Goal: Feedback & Contribution: Contribute content

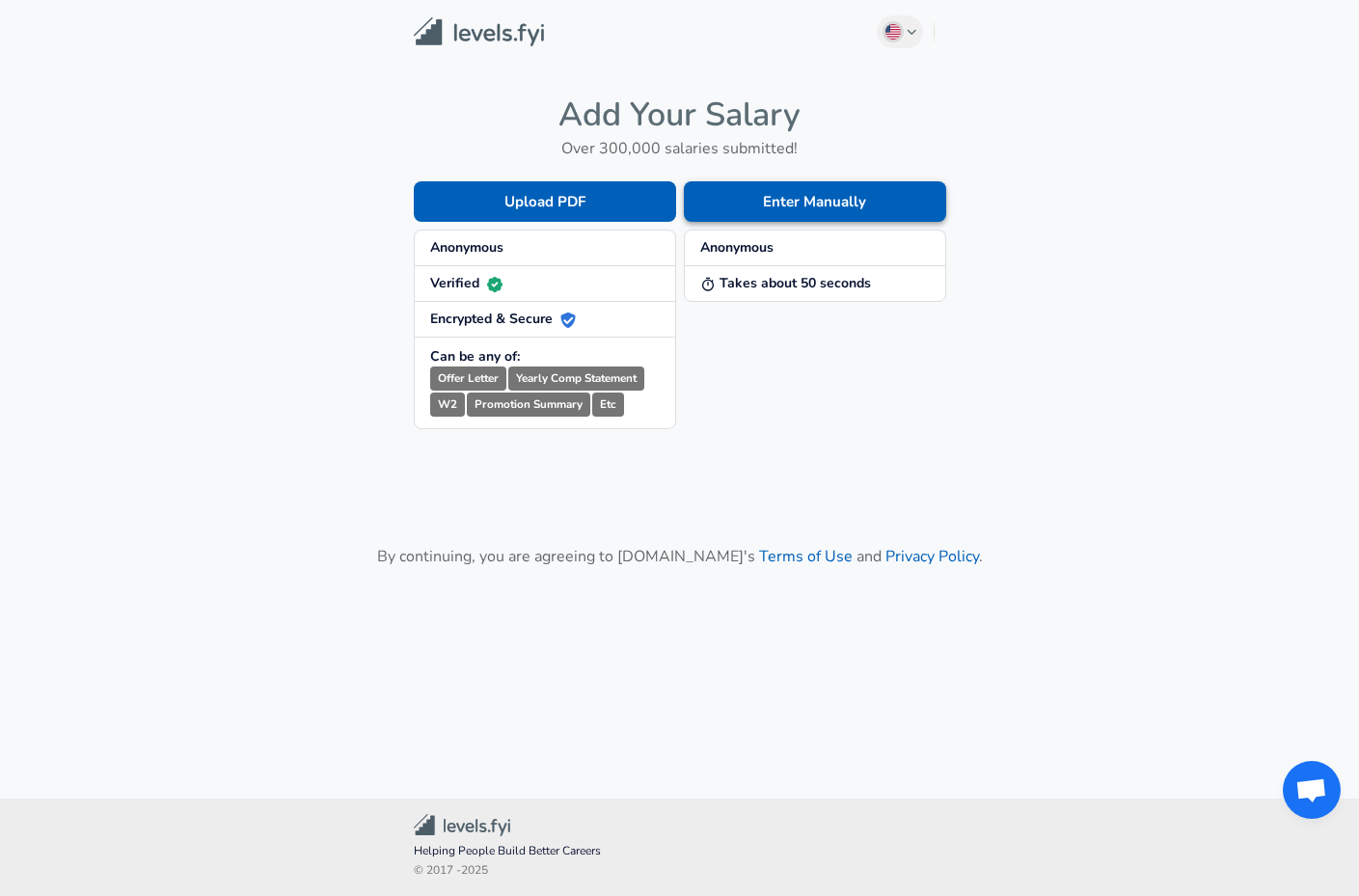
click at [783, 199] on button "Enter Manually" at bounding box center [815, 201] width 263 height 41
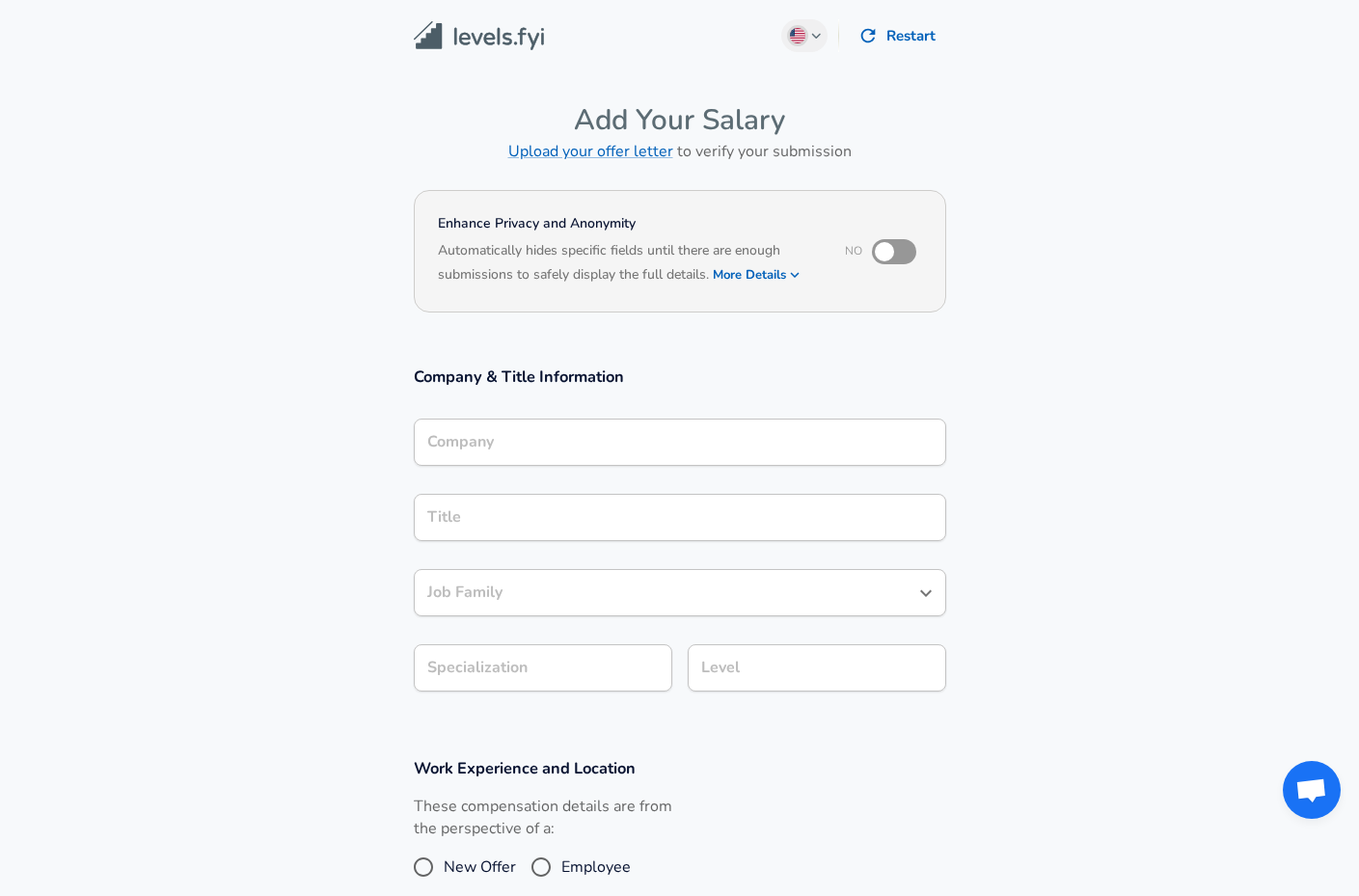
scroll to position [19, 0]
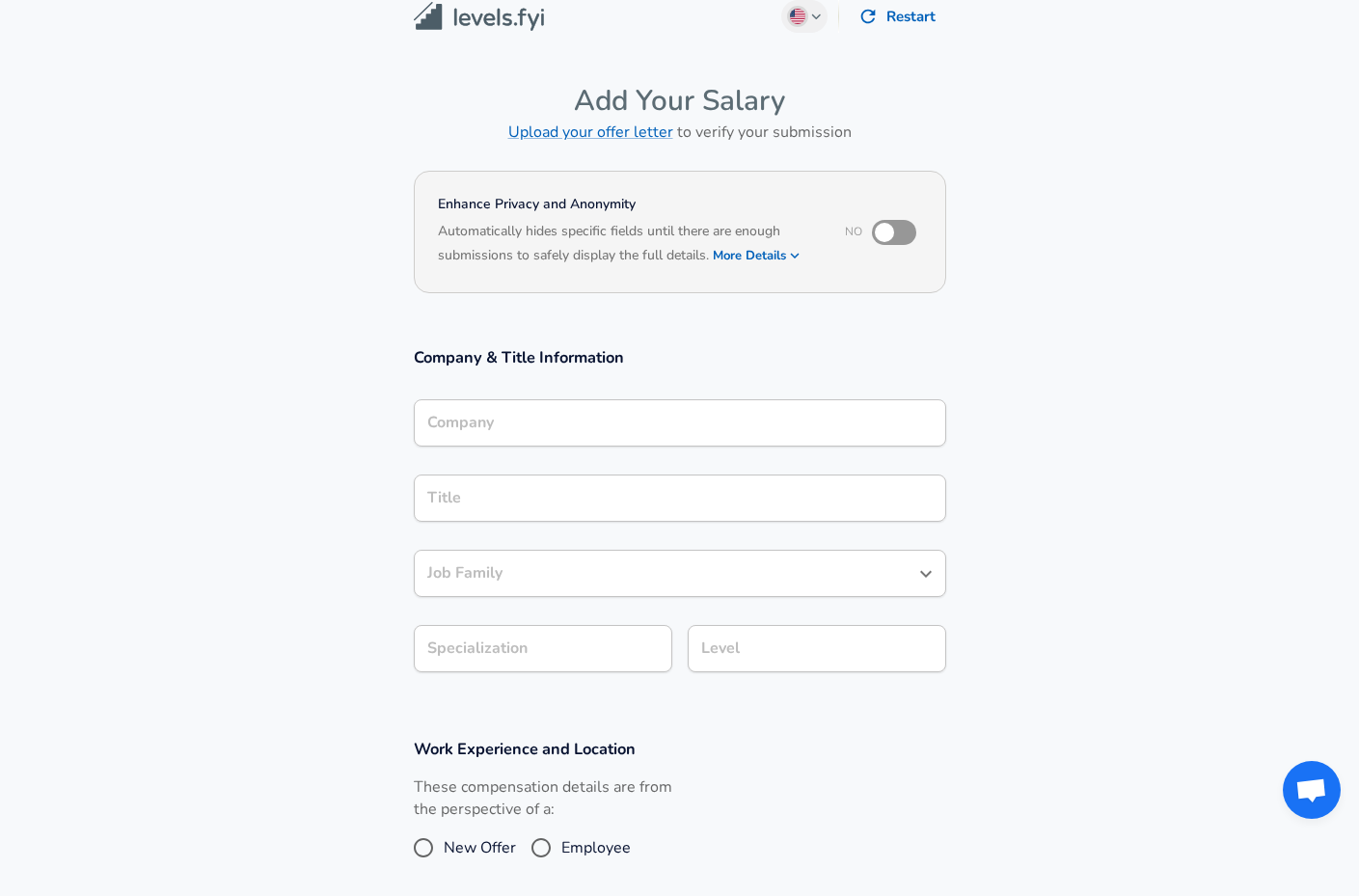
click at [589, 434] on input "Company" at bounding box center [680, 422] width 516 height 30
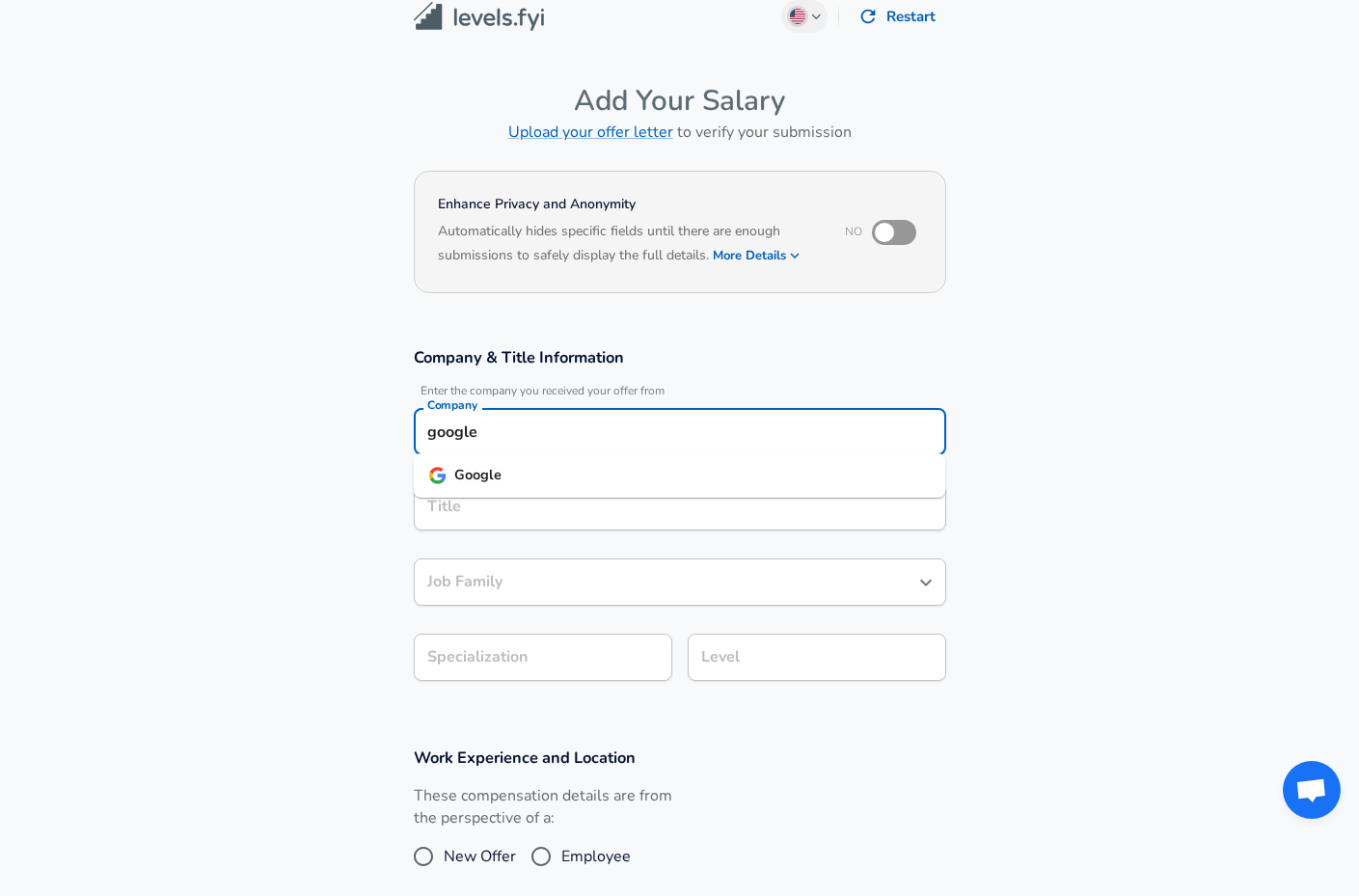
click at [580, 469] on li "Google" at bounding box center [679, 476] width 532 height 29
type input "Google"
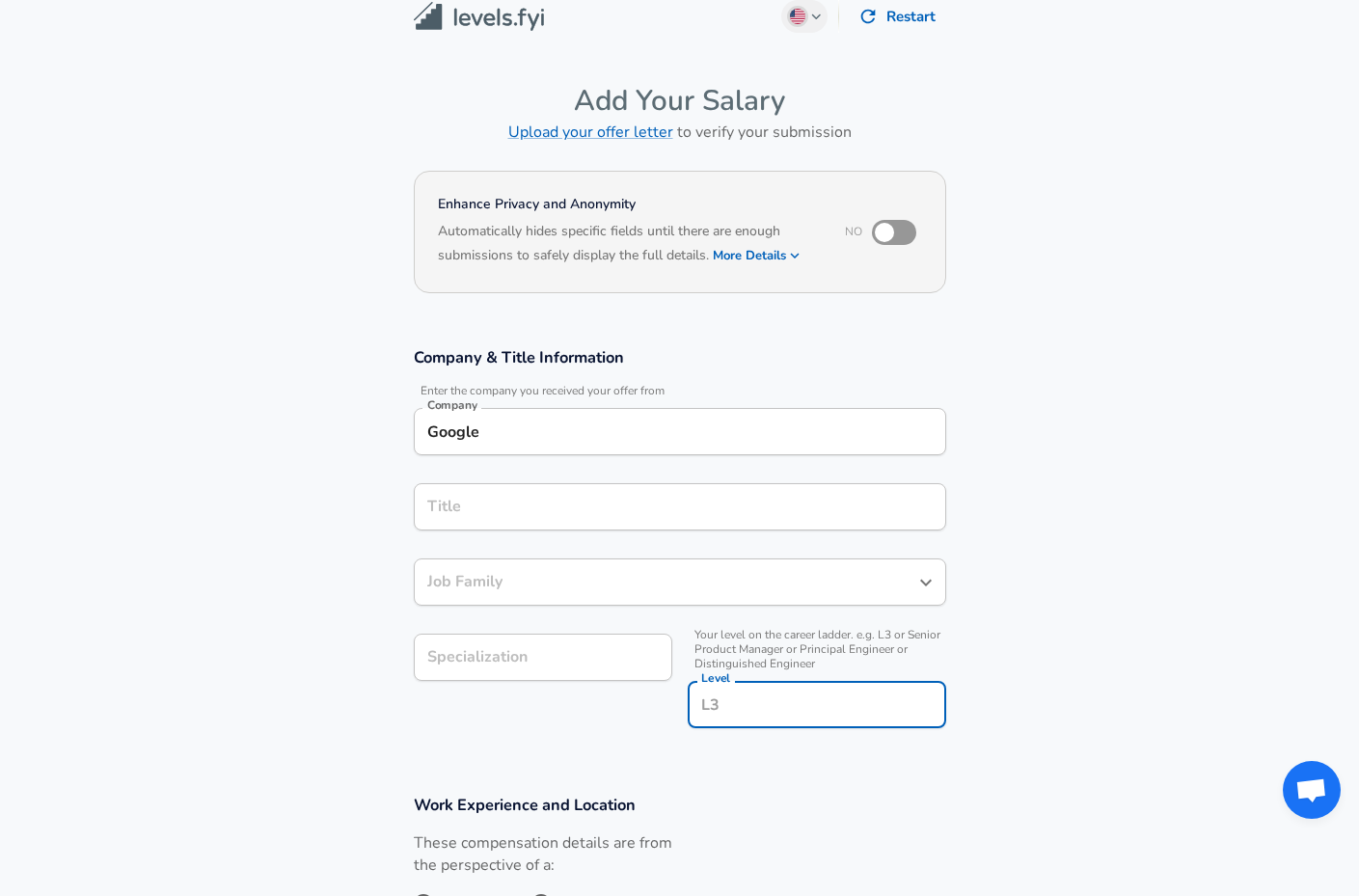
click at [767, 681] on div "Level" at bounding box center [817, 704] width 259 height 48
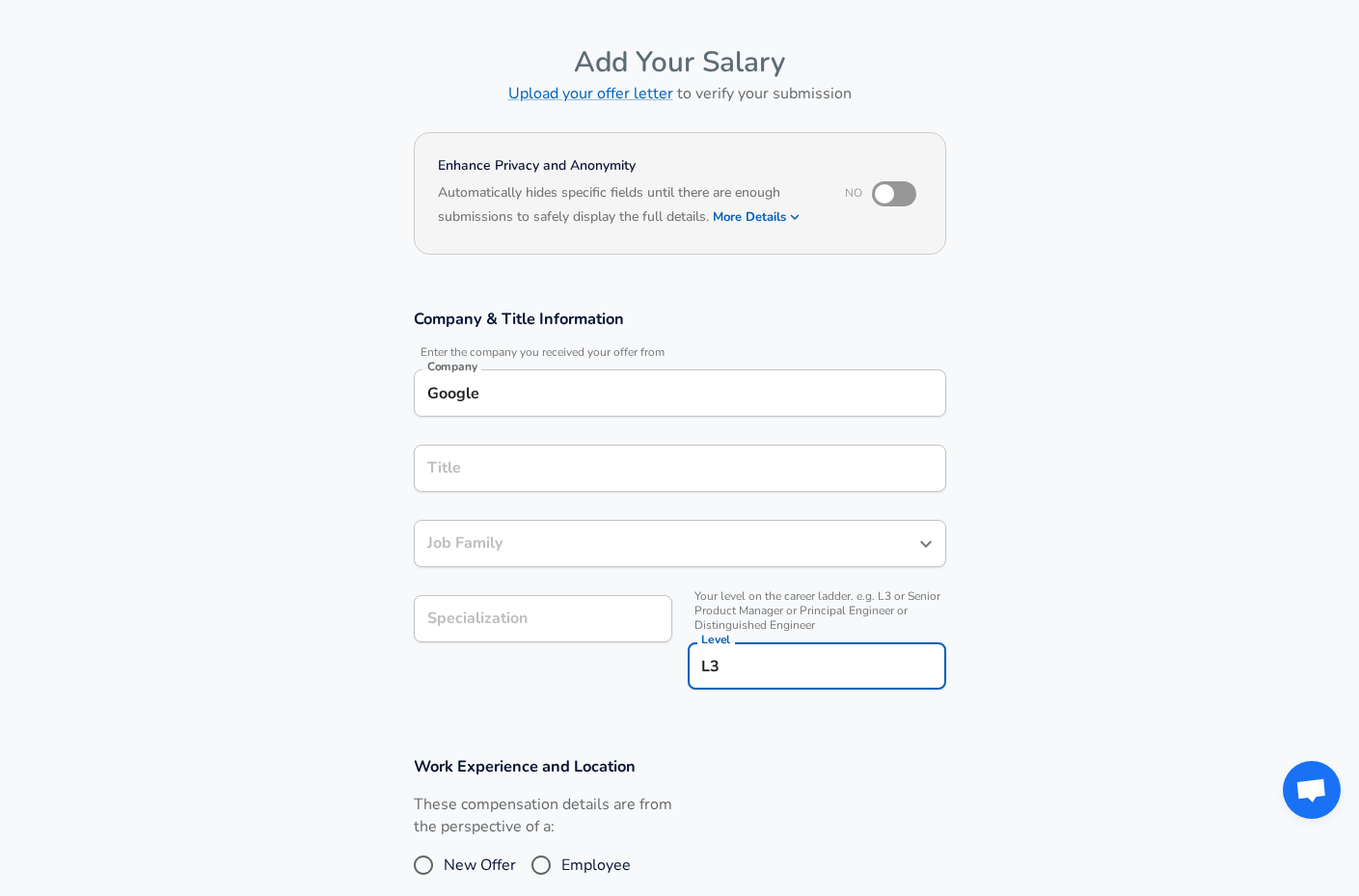
type input "L3"
click at [804, 541] on input "Job Family" at bounding box center [665, 543] width 486 height 30
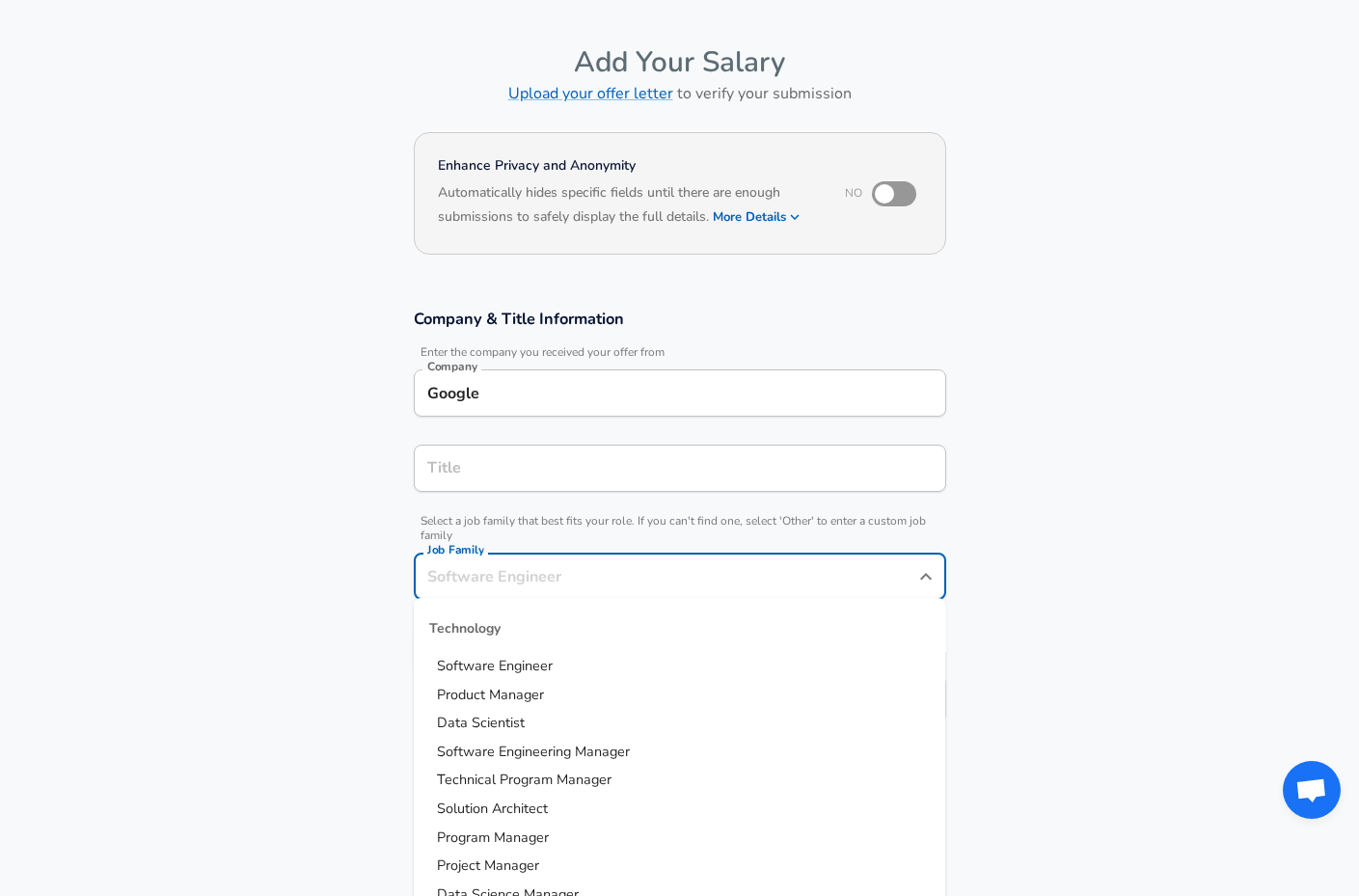
scroll to position [96, 0]
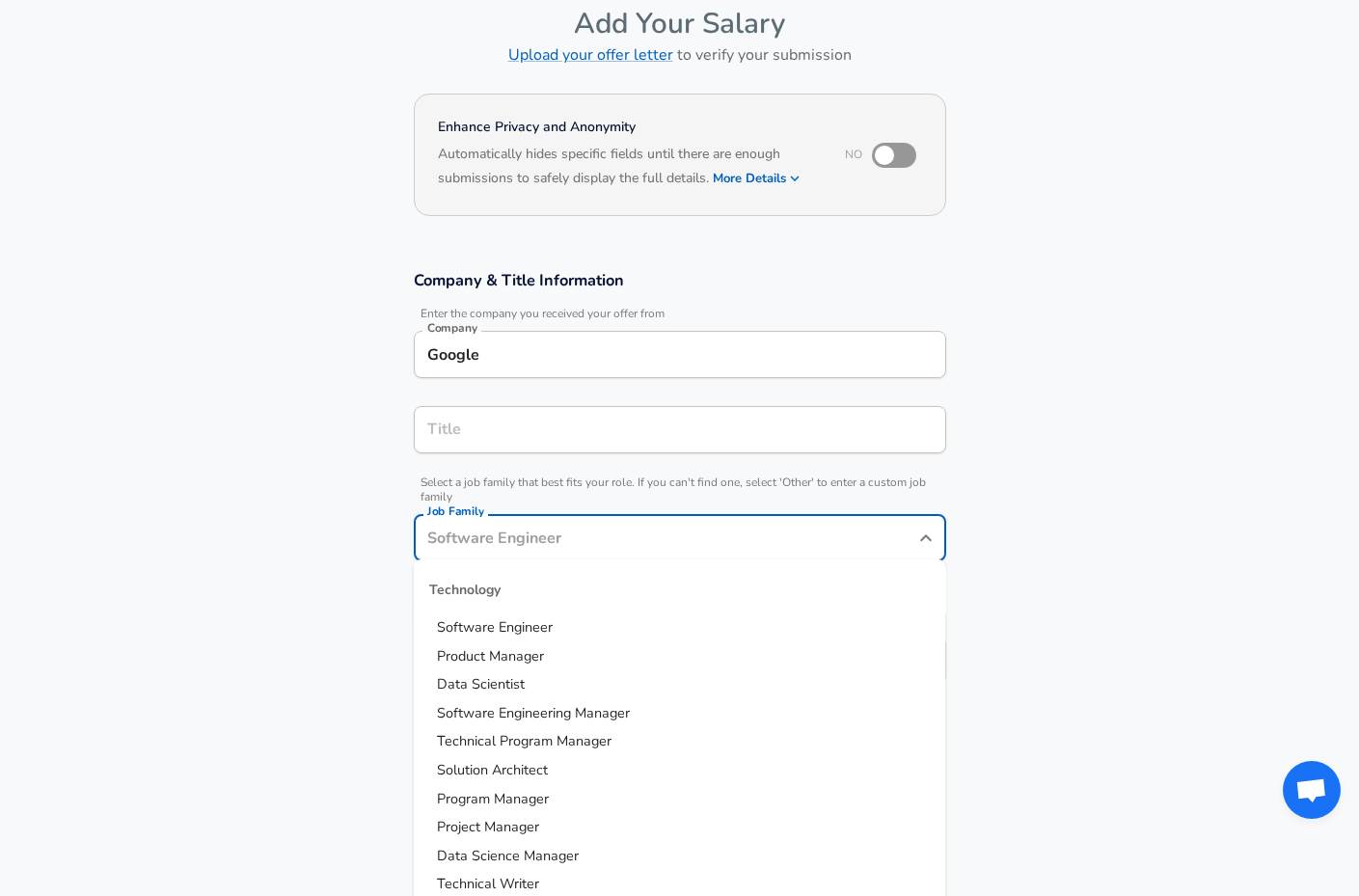
click at [685, 625] on li "Software Engineer" at bounding box center [679, 628] width 532 height 29
type input "Software Engineer"
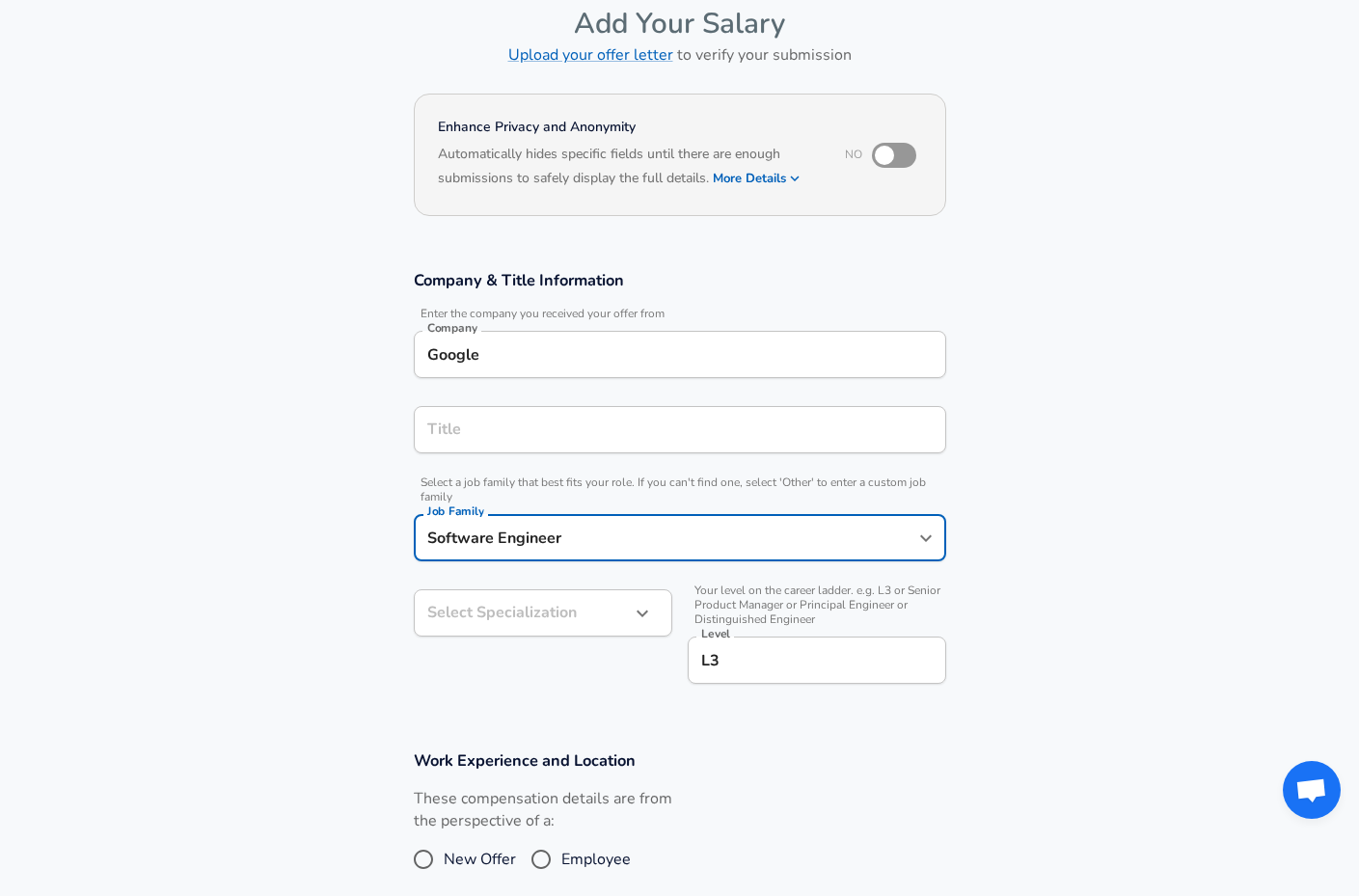
click at [675, 411] on div "Title" at bounding box center [679, 429] width 532 height 48
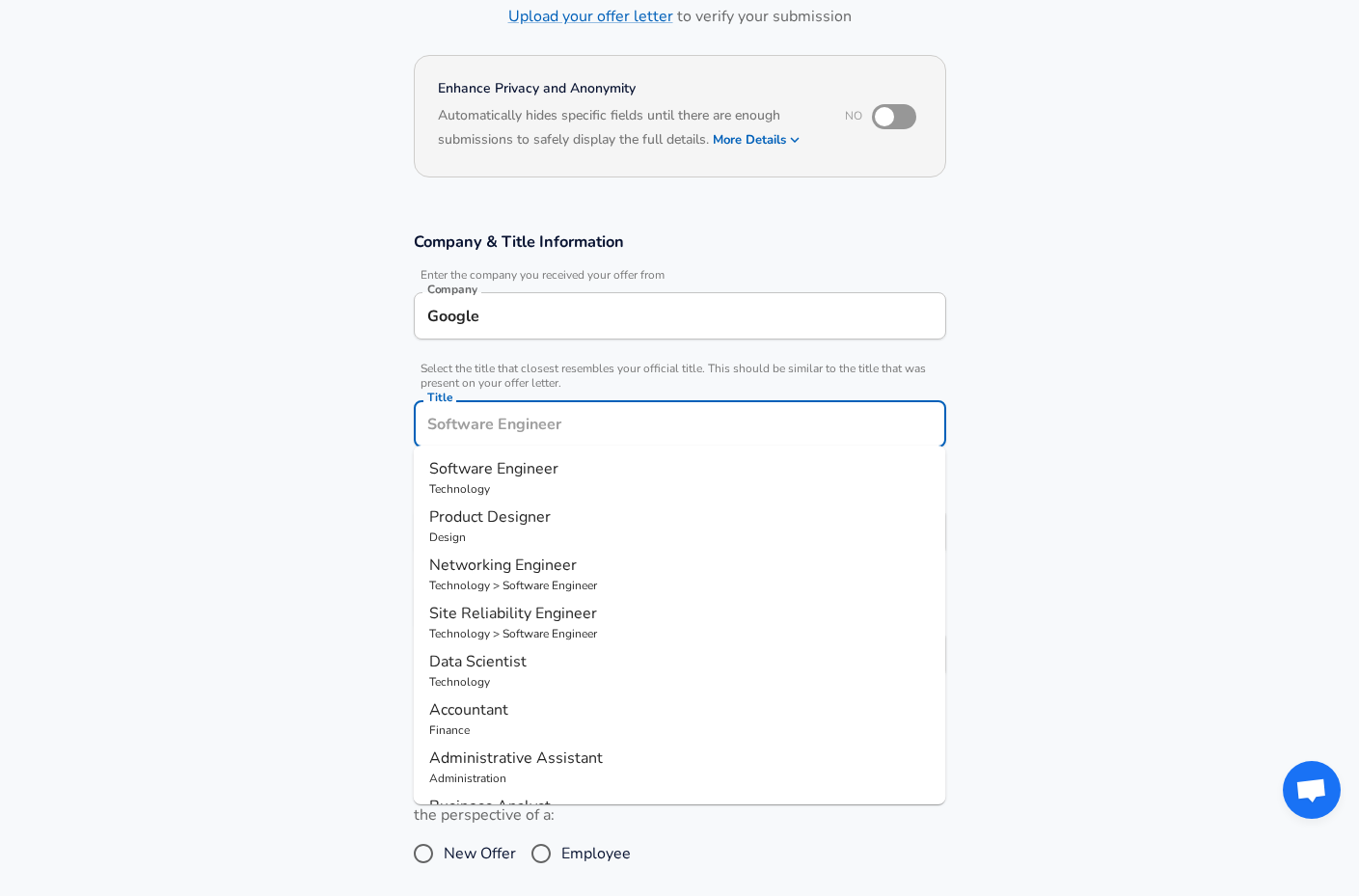
click at [709, 477] on p "Software Engineer" at bounding box center [680, 469] width 502 height 23
type input "Software Engineer"
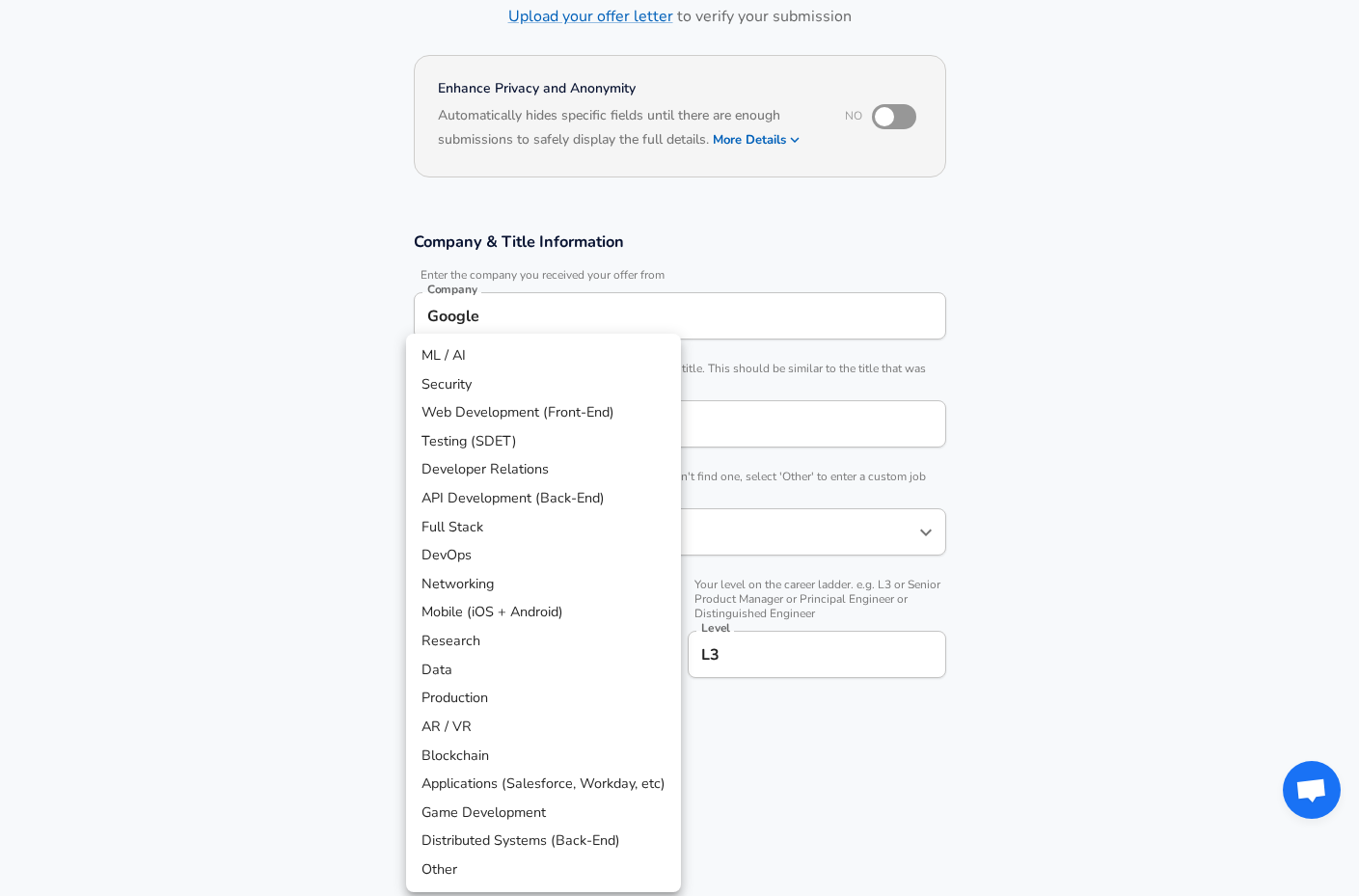
scroll to position [193, 0]
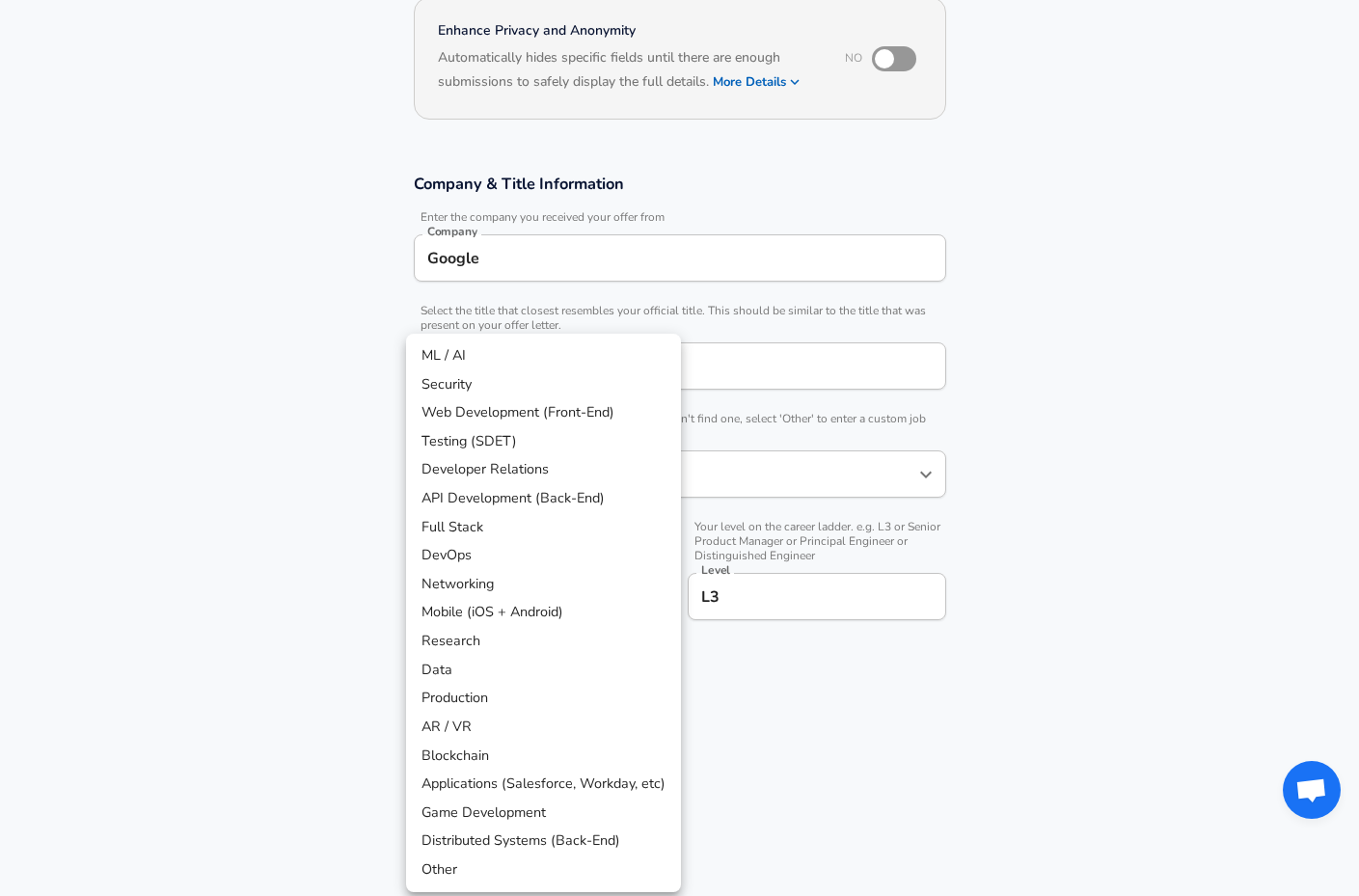
click at [614, 593] on body "English ([GEOGRAPHIC_DATA]) Change Restart Add Your Salary Upload your offer le…" at bounding box center [679, 255] width 1359 height 896
click at [593, 827] on li "Distributed Systems (Back-End)" at bounding box center [543, 842] width 275 height 29
type input "Distributed Systems (Back-End)"
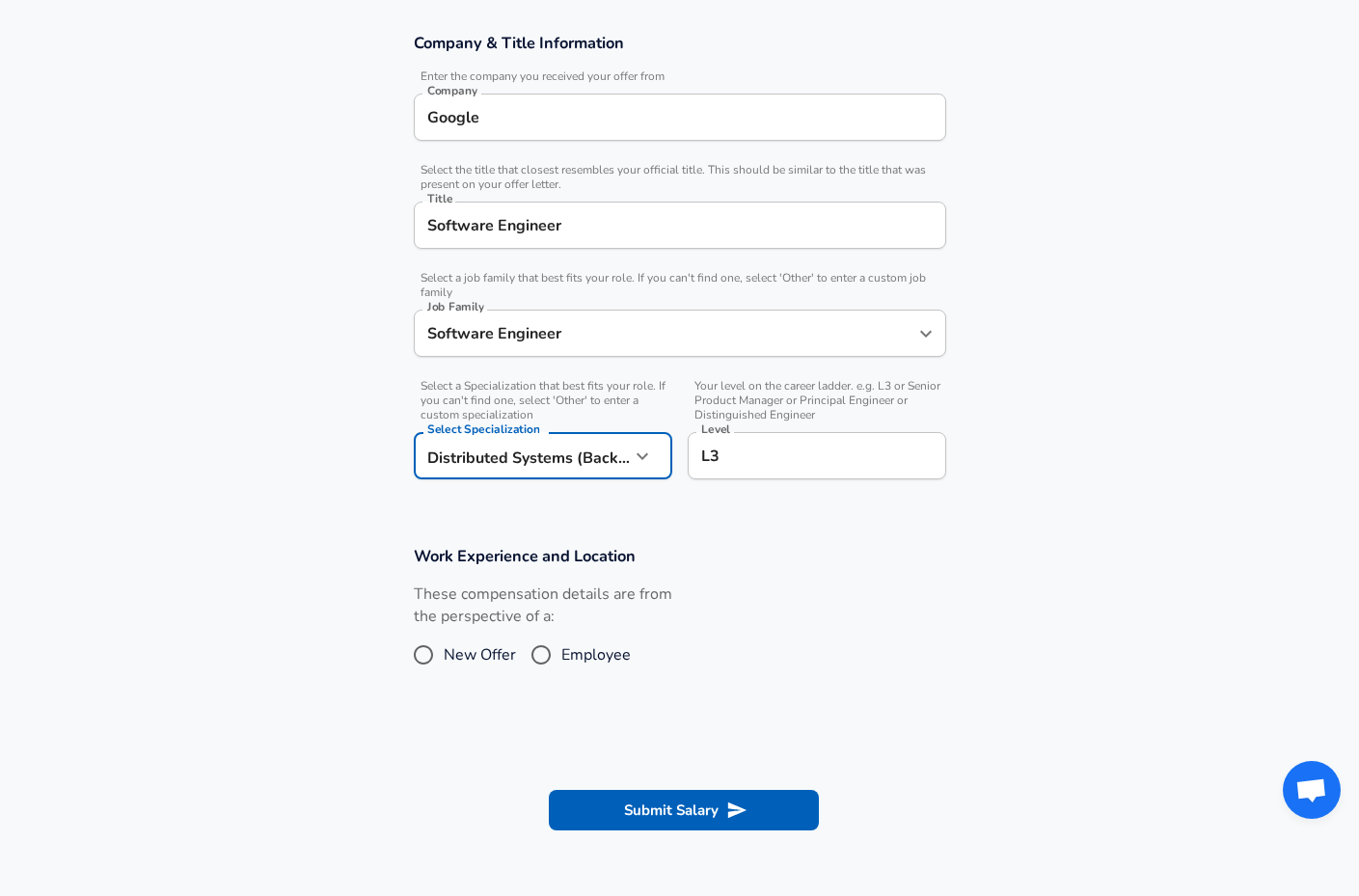
scroll to position [340, 0]
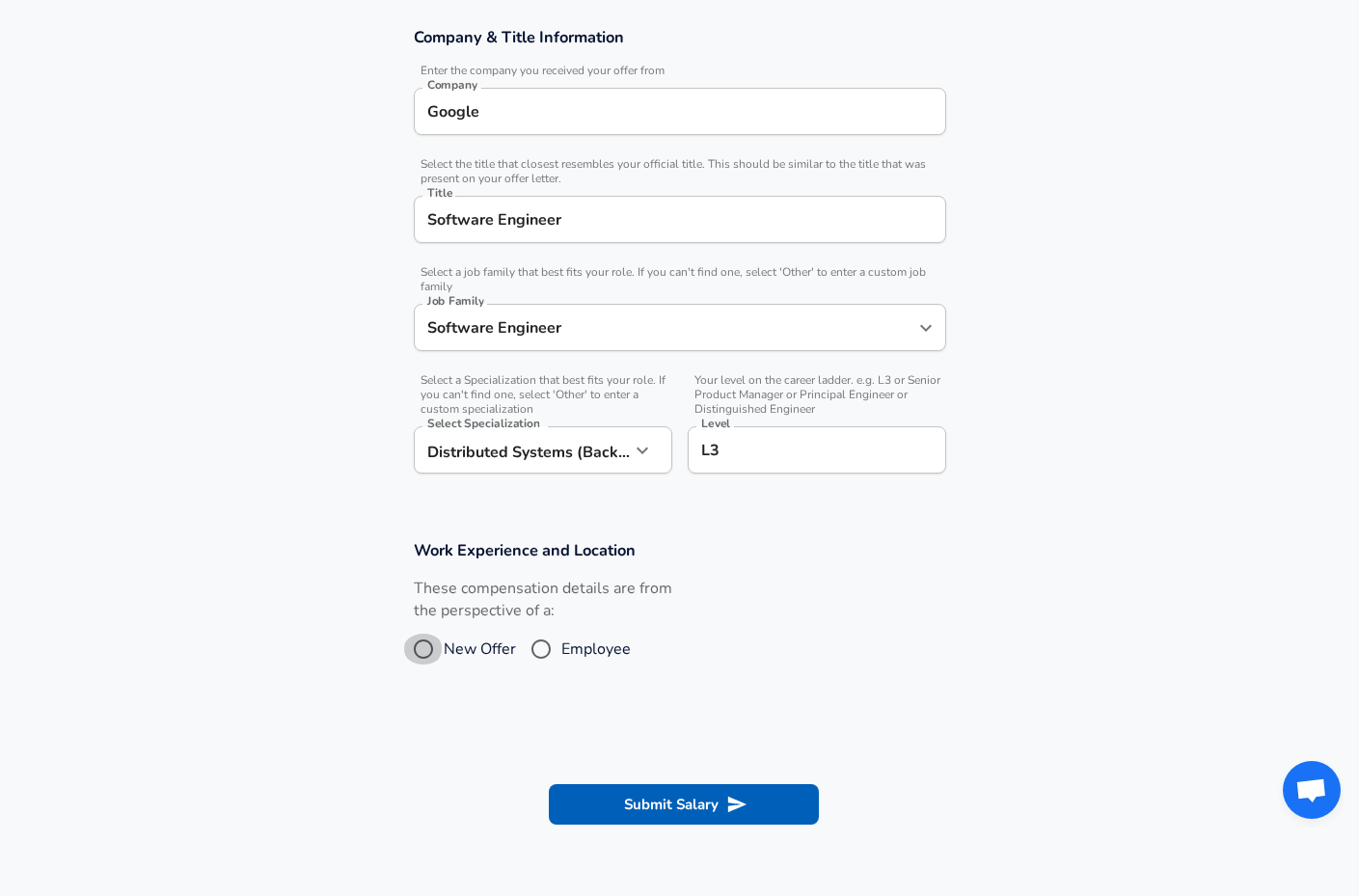
click at [442, 638] on input "New Offer" at bounding box center [424, 650] width 41 height 31
radio input "true"
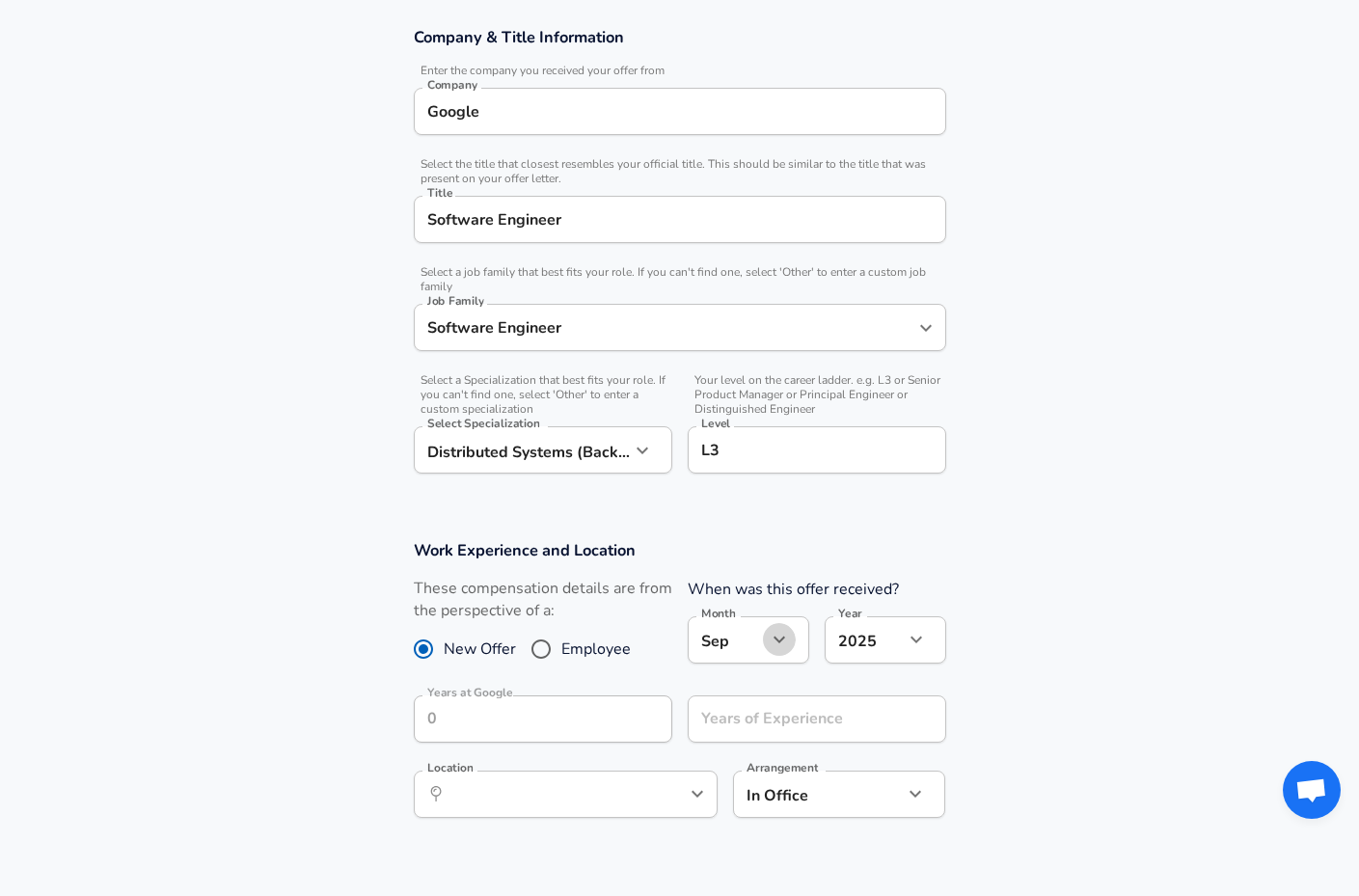
click at [777, 645] on icon "button" at bounding box center [779, 640] width 23 height 23
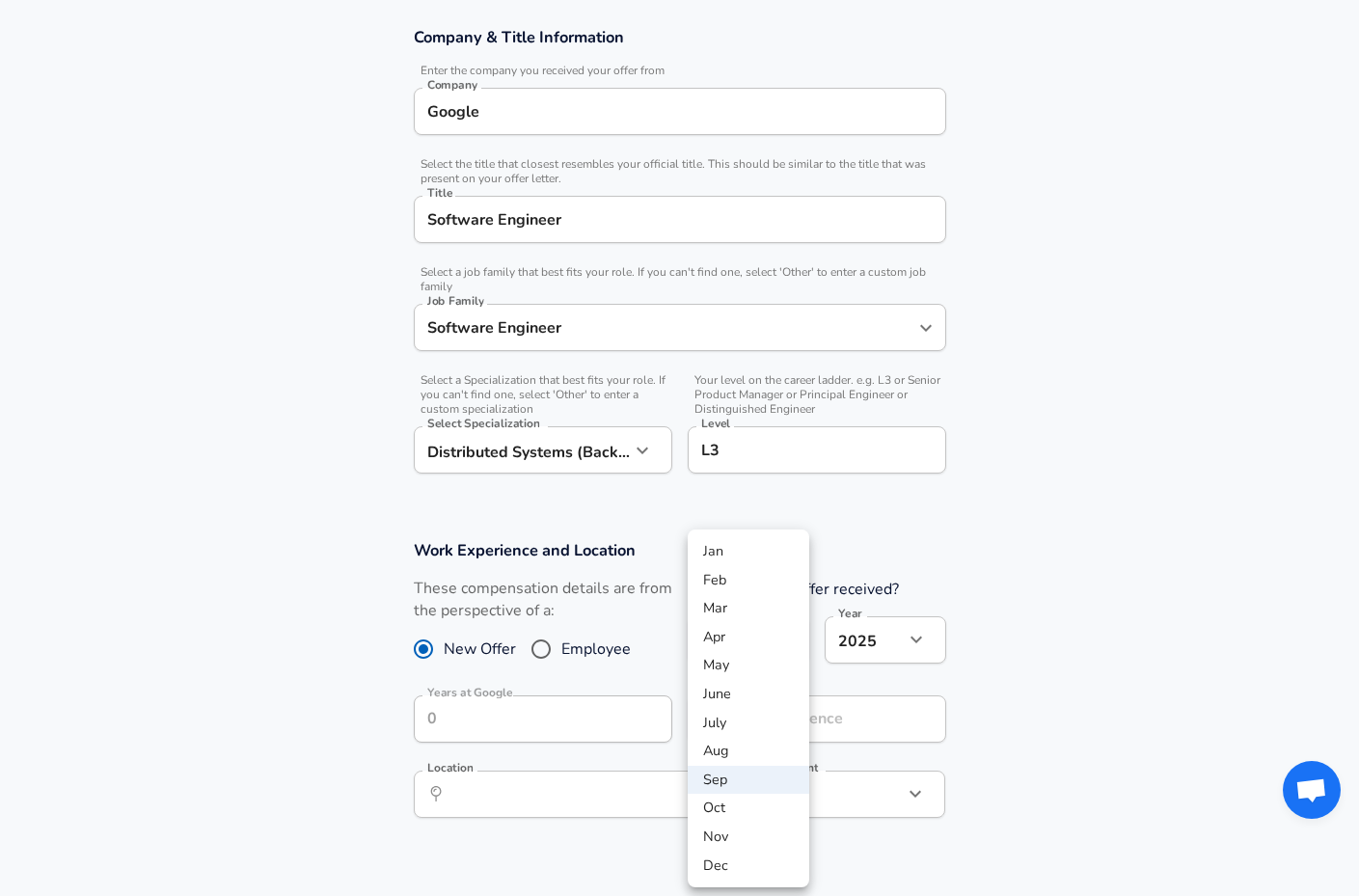
click at [1065, 591] on div at bounding box center [679, 448] width 1359 height 896
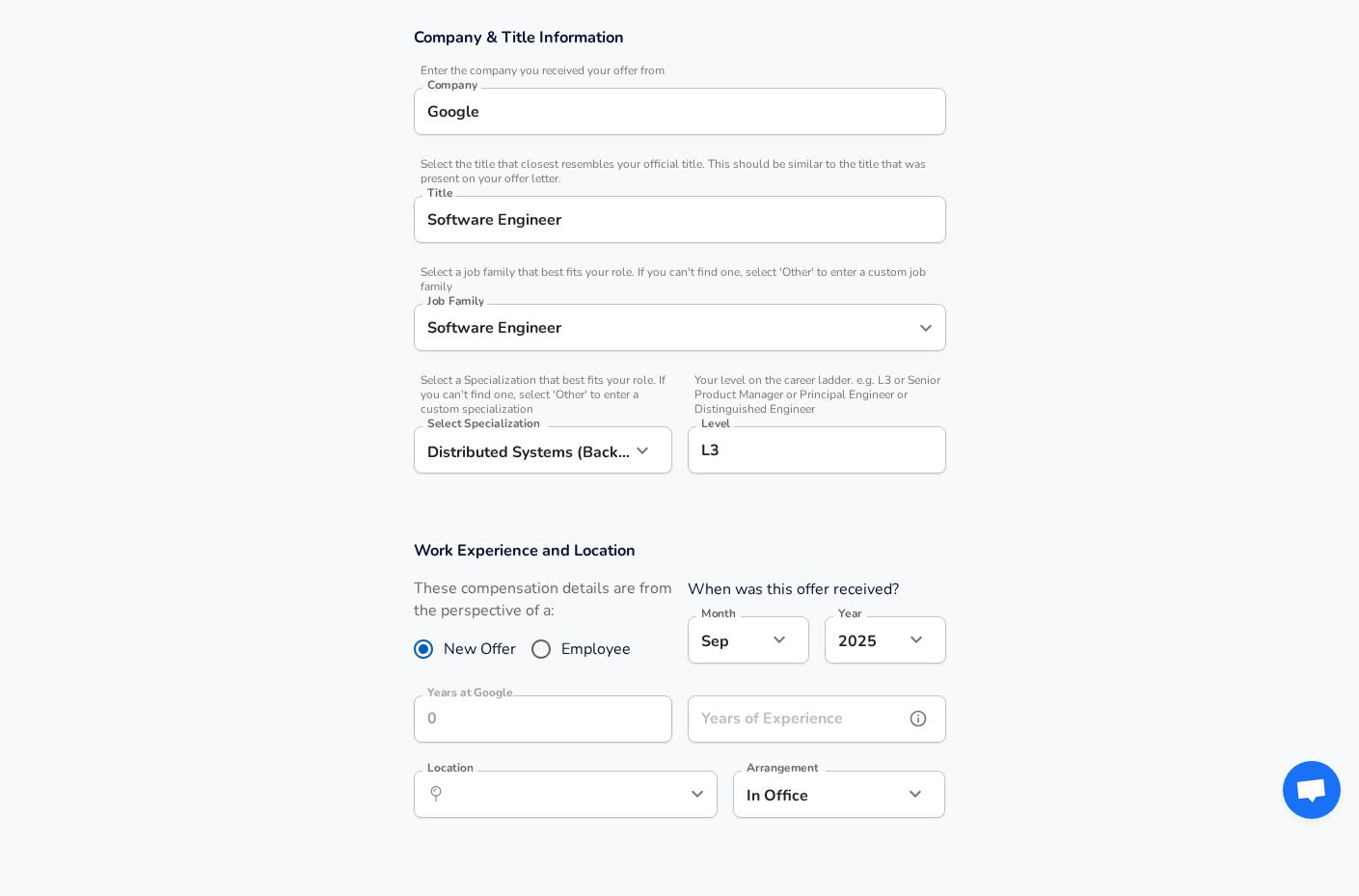
click at [774, 727] on input "Years of Experience" at bounding box center [796, 719] width 216 height 48
click at [927, 718] on icon "help" at bounding box center [918, 719] width 19 height 19
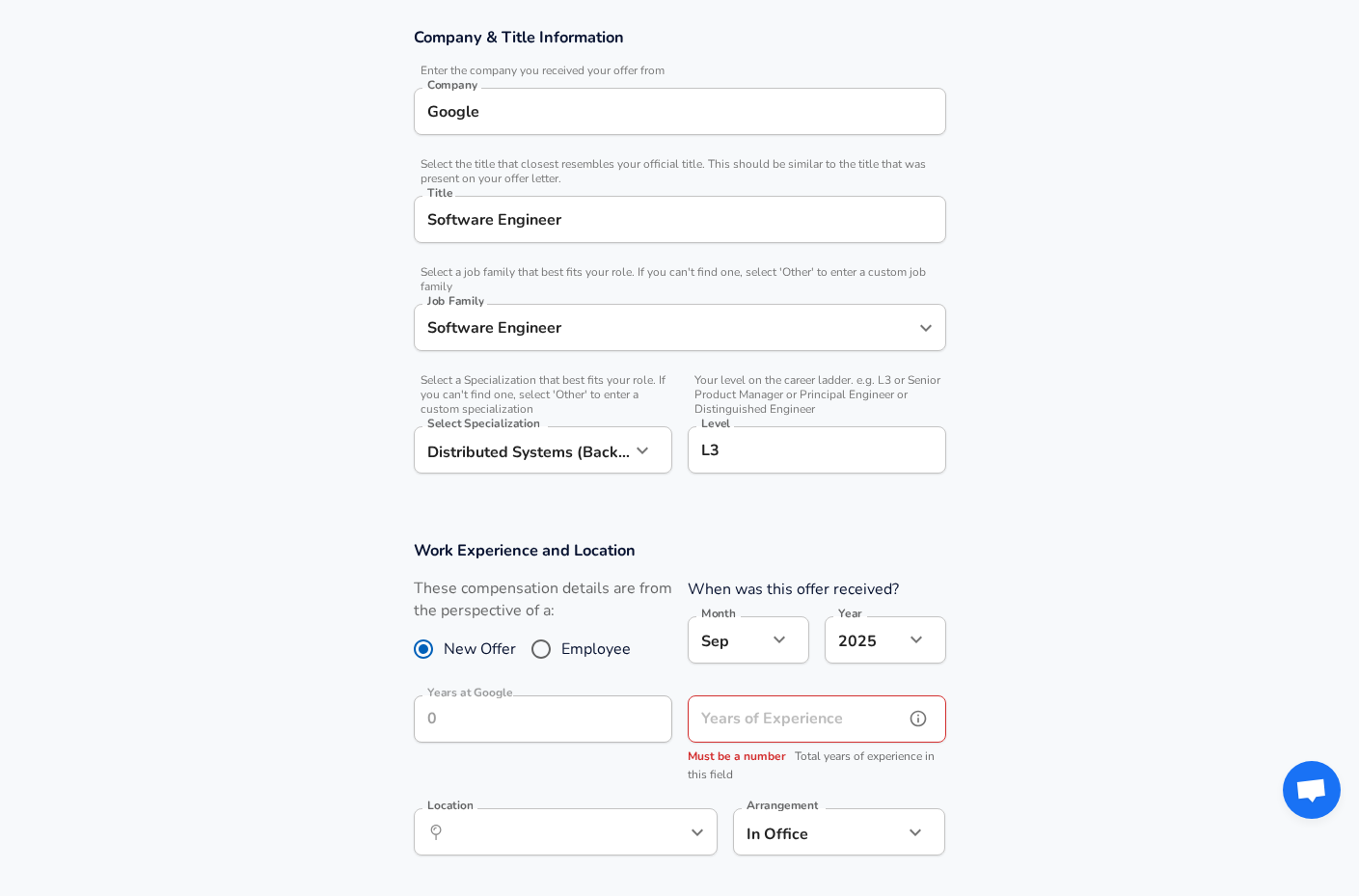
click at [868, 713] on input "Years of Experience" at bounding box center [796, 719] width 216 height 48
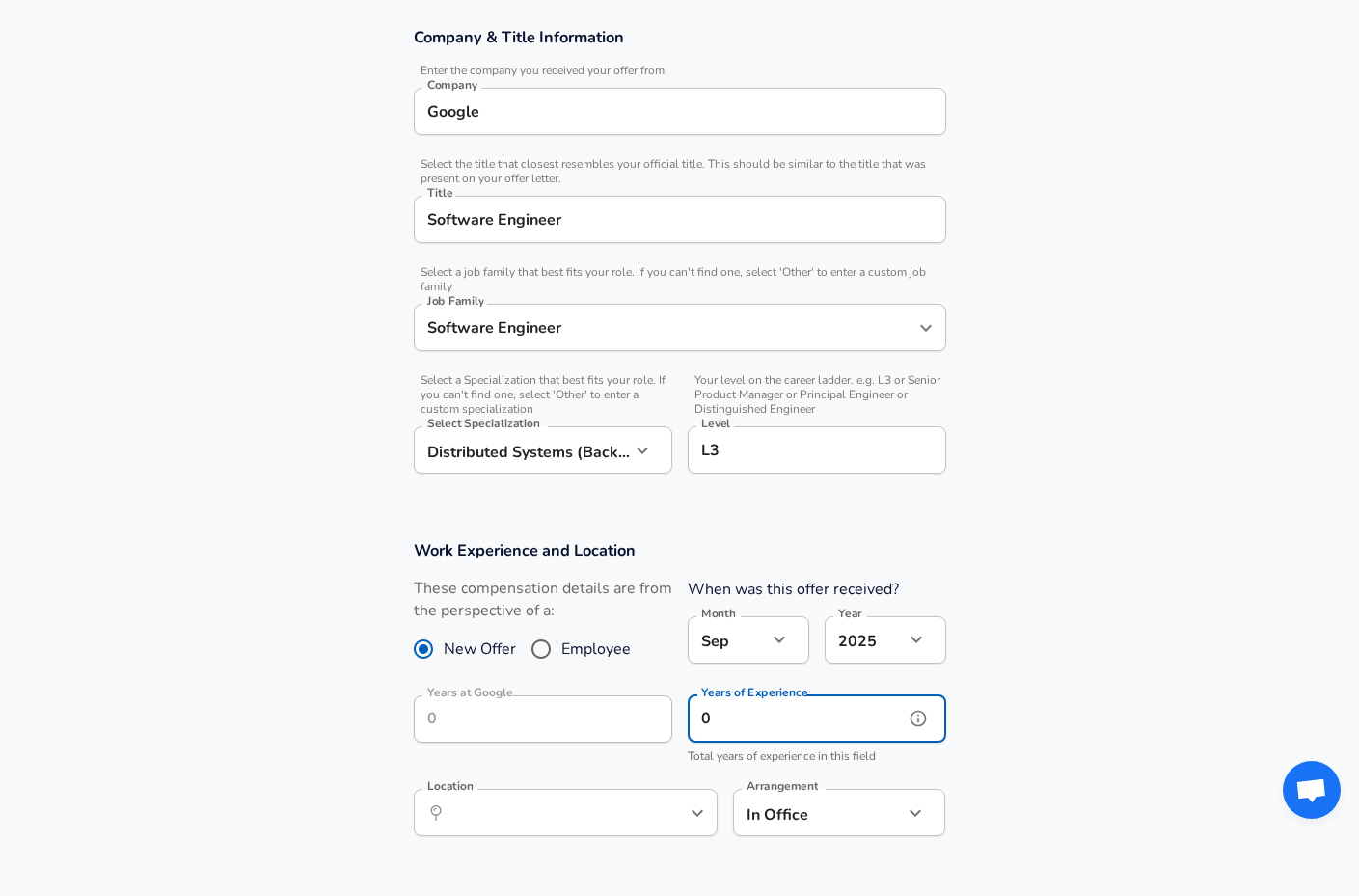
type input "0"
click at [1033, 735] on section "Work Experience and Location These compensation details are from the perspectiv…" at bounding box center [679, 699] width 1359 height 363
click at [686, 807] on icon "Open" at bounding box center [697, 813] width 23 height 23
click at [765, 728] on input "0" at bounding box center [796, 719] width 216 height 48
type input "1"
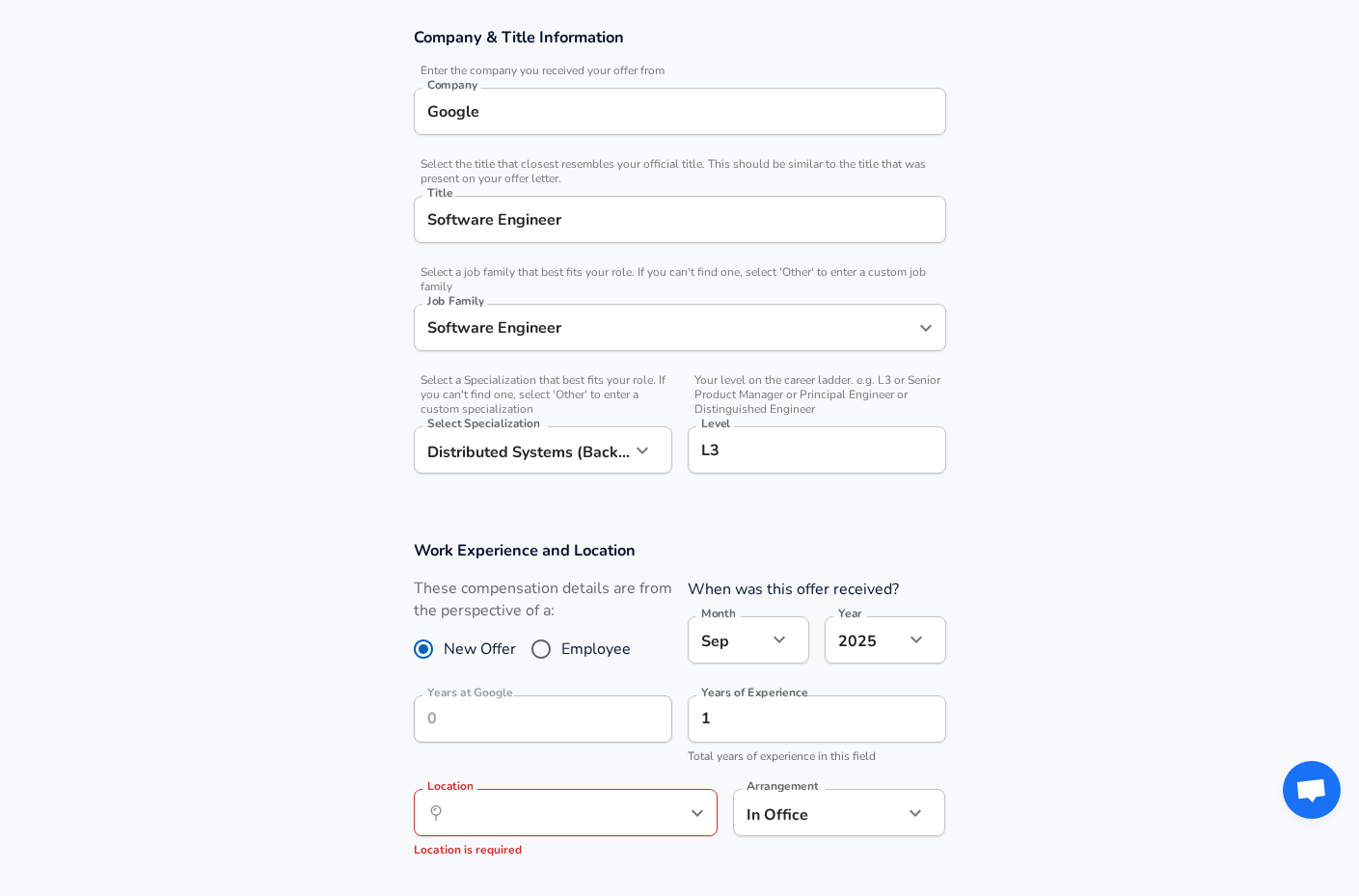
click at [1043, 749] on section "Work Experience and Location These compensation details are from the perspectiv…" at bounding box center [679, 708] width 1359 height 382
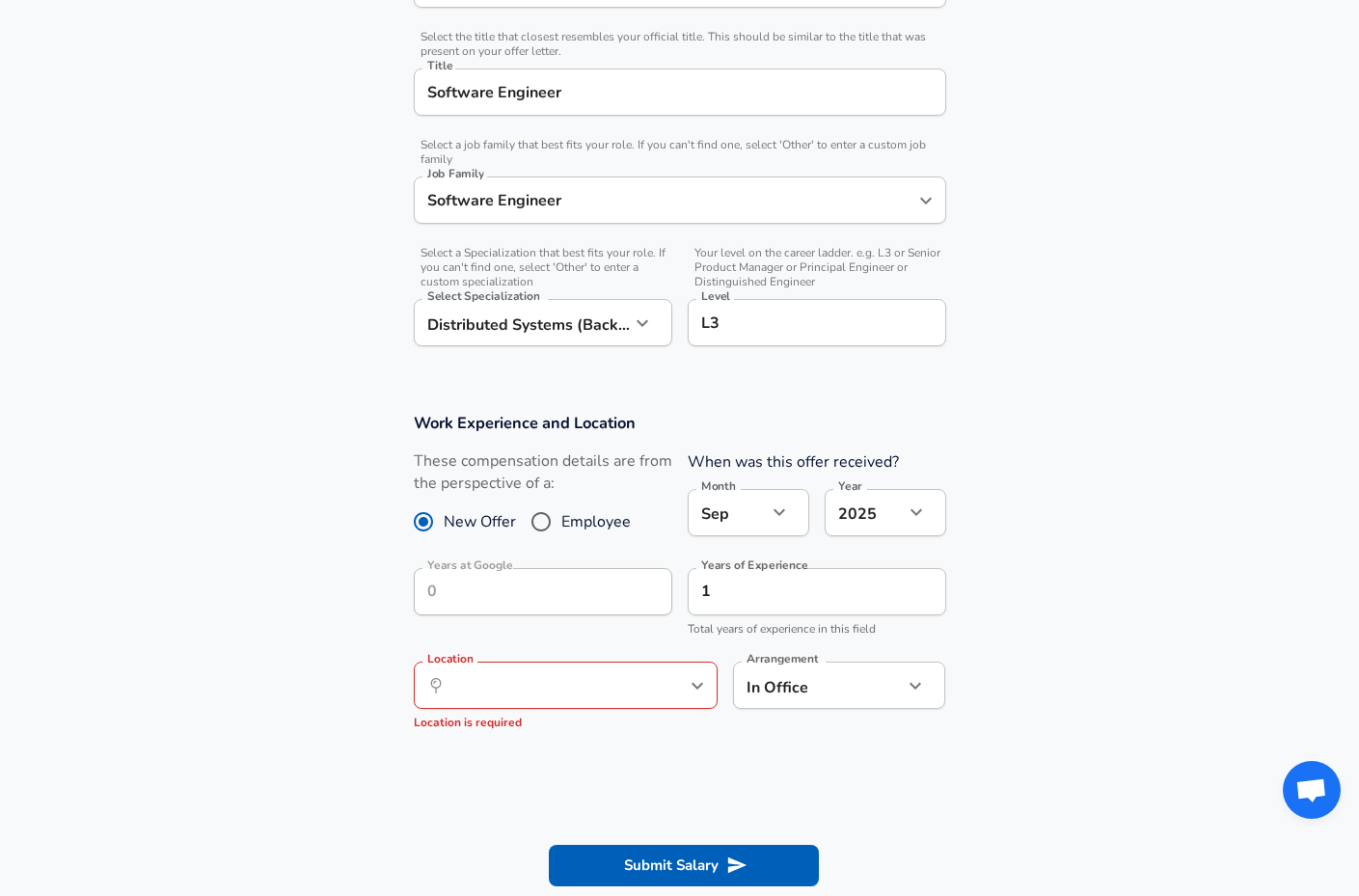
scroll to position [475, 0]
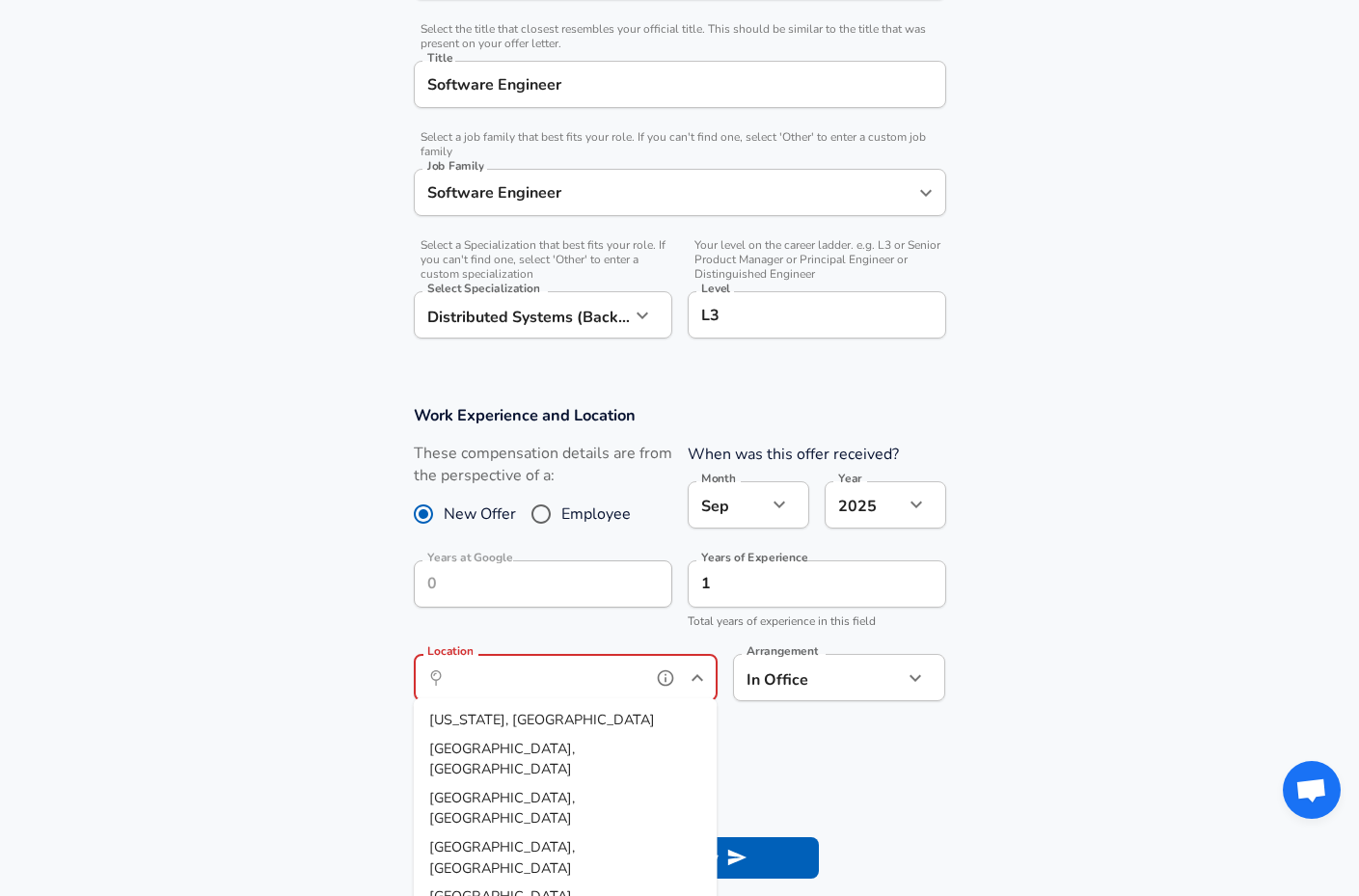
click at [638, 677] on input "Location" at bounding box center [544, 677] width 197 height 30
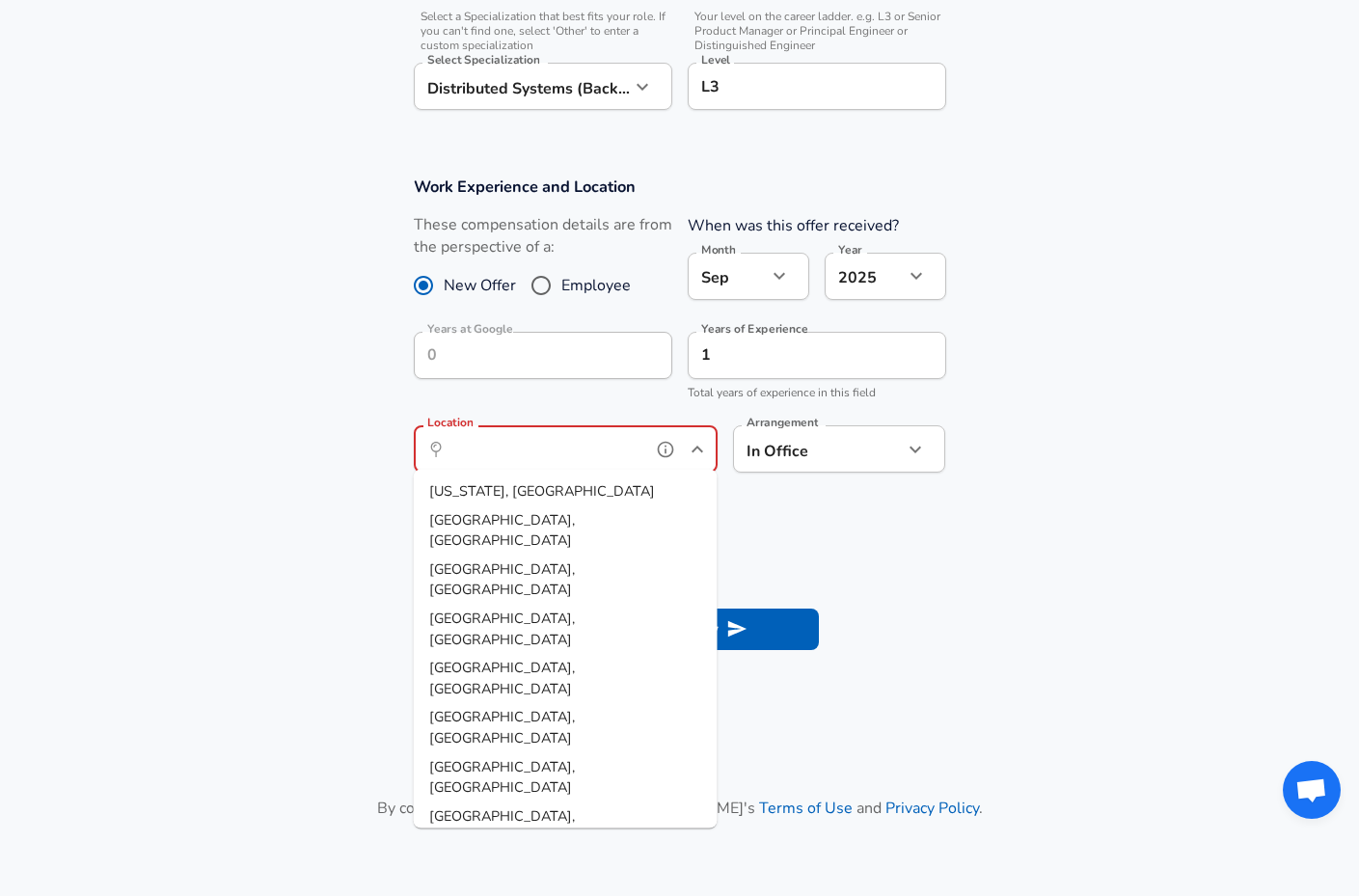
scroll to position [706, 0]
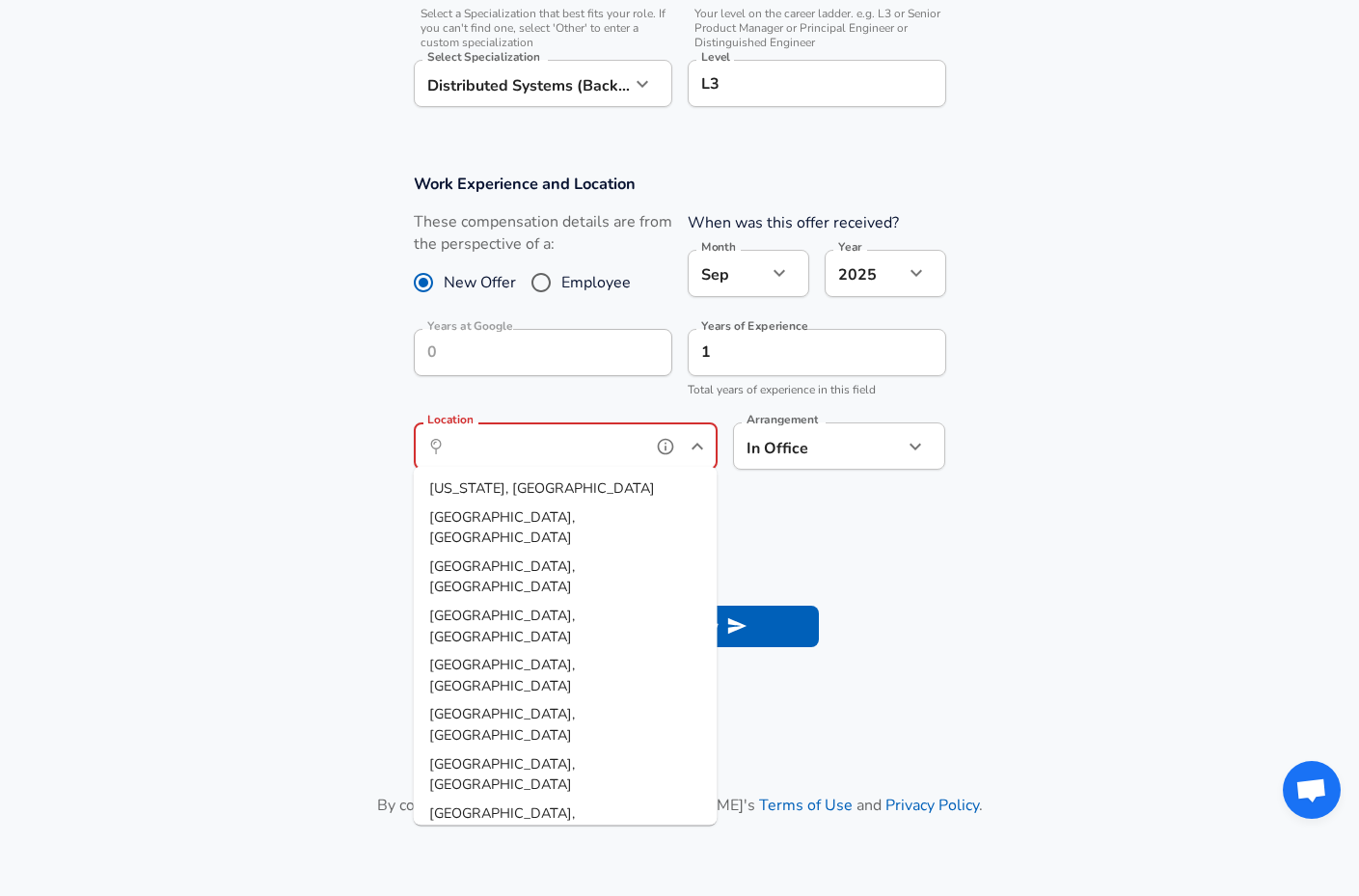
type input "[GEOGRAPHIC_DATA], [GEOGRAPHIC_DATA]"
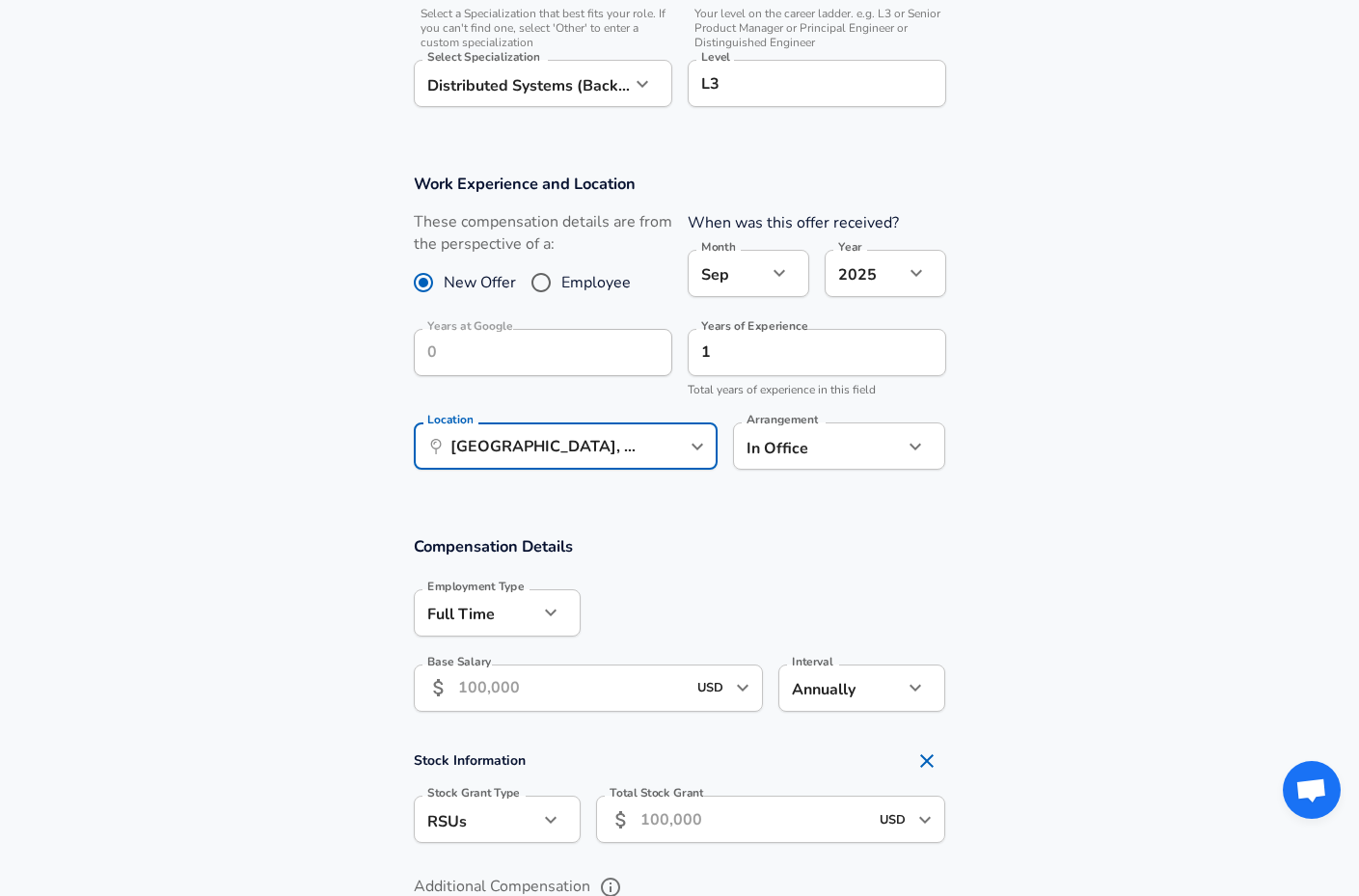
click at [566, 678] on input "Base Salary" at bounding box center [572, 688] width 229 height 48
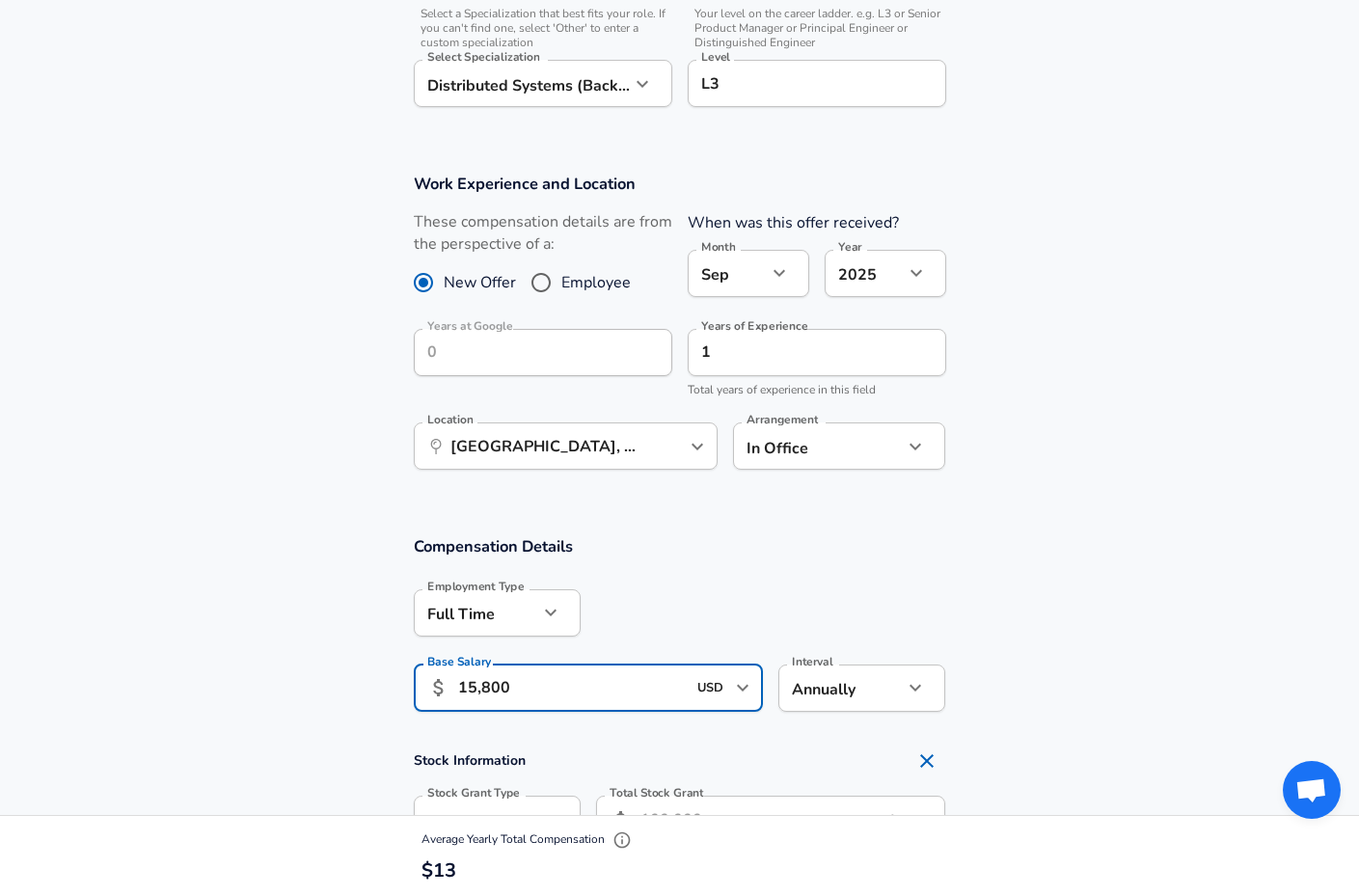
type input "158,000"
click at [770, 574] on div at bounding box center [764, 611] width 366 height 75
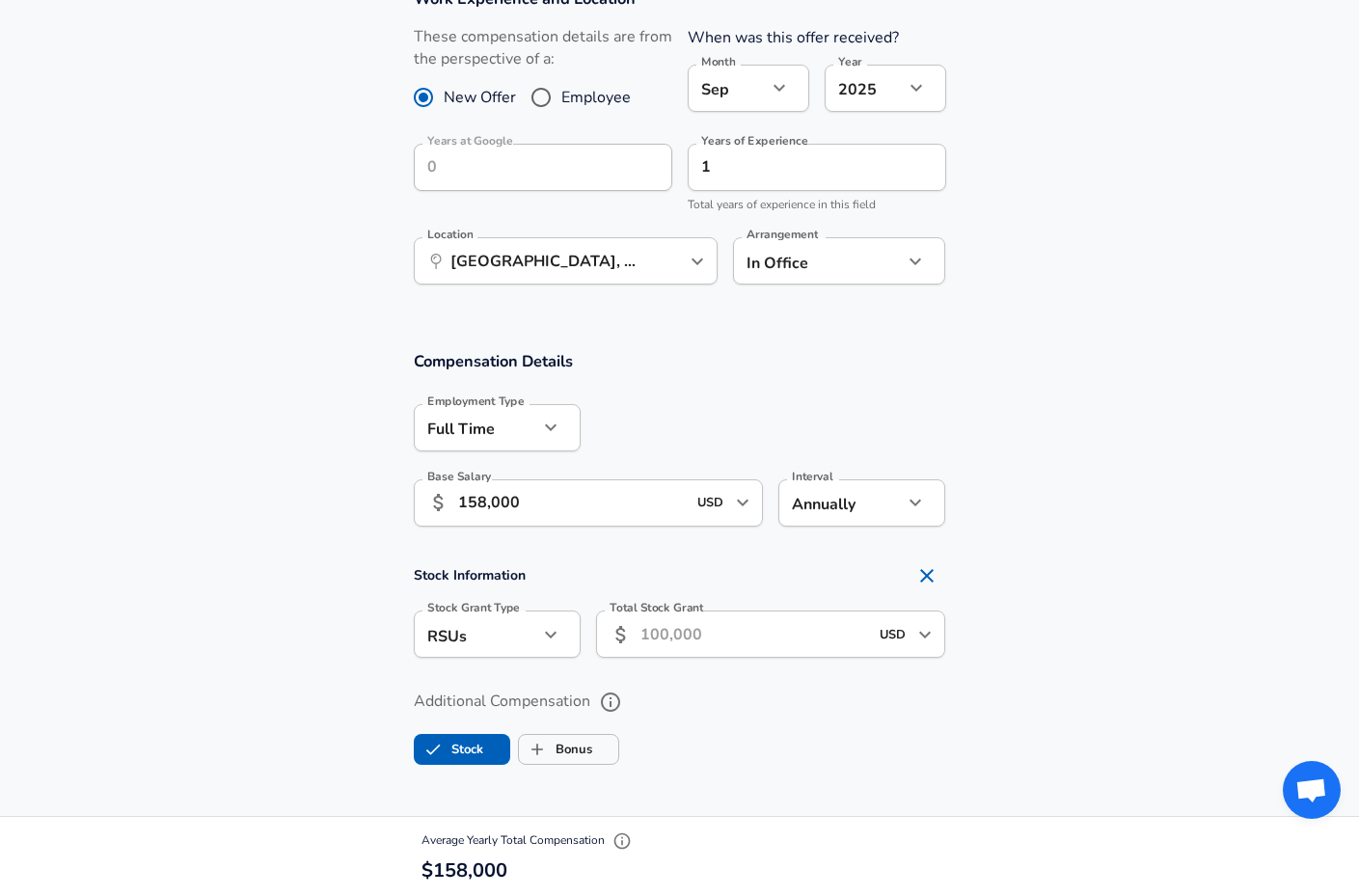
scroll to position [907, 0]
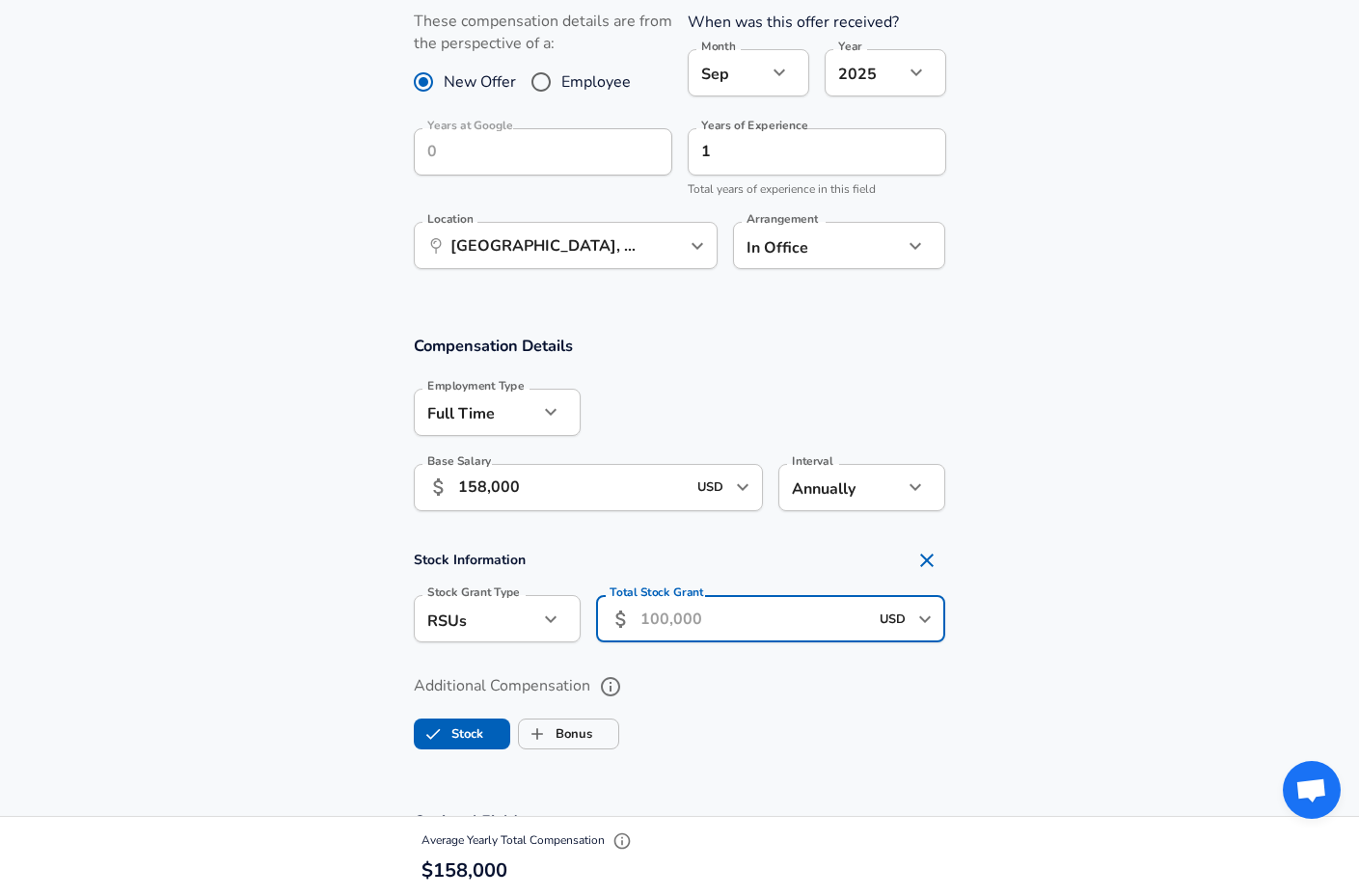
click at [762, 620] on input "Total Stock Grant" at bounding box center [754, 619] width 229 height 48
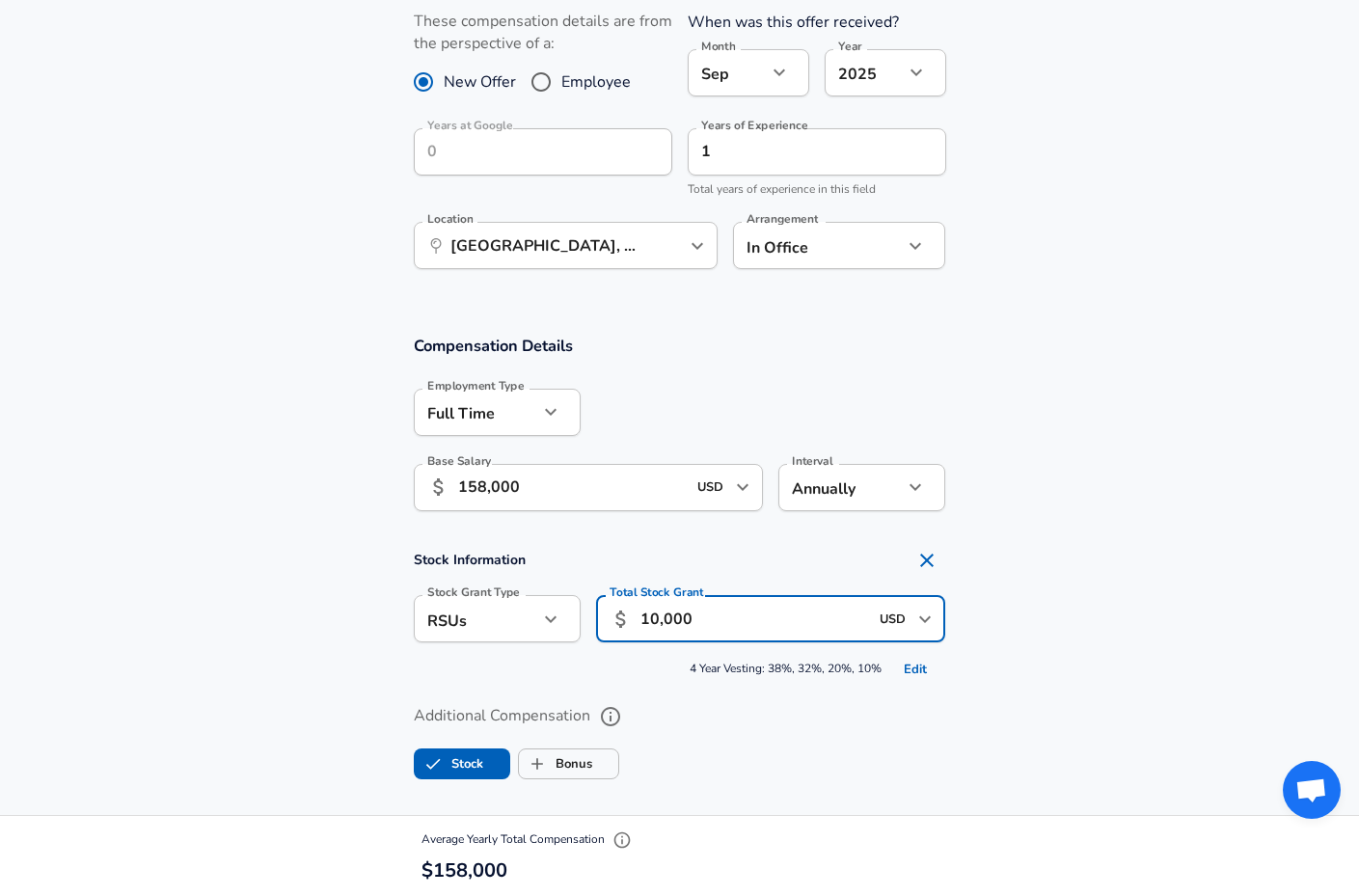
type input "100,000"
click at [1042, 690] on section "Additional Compensation Stock Bonus" at bounding box center [679, 735] width 1359 height 102
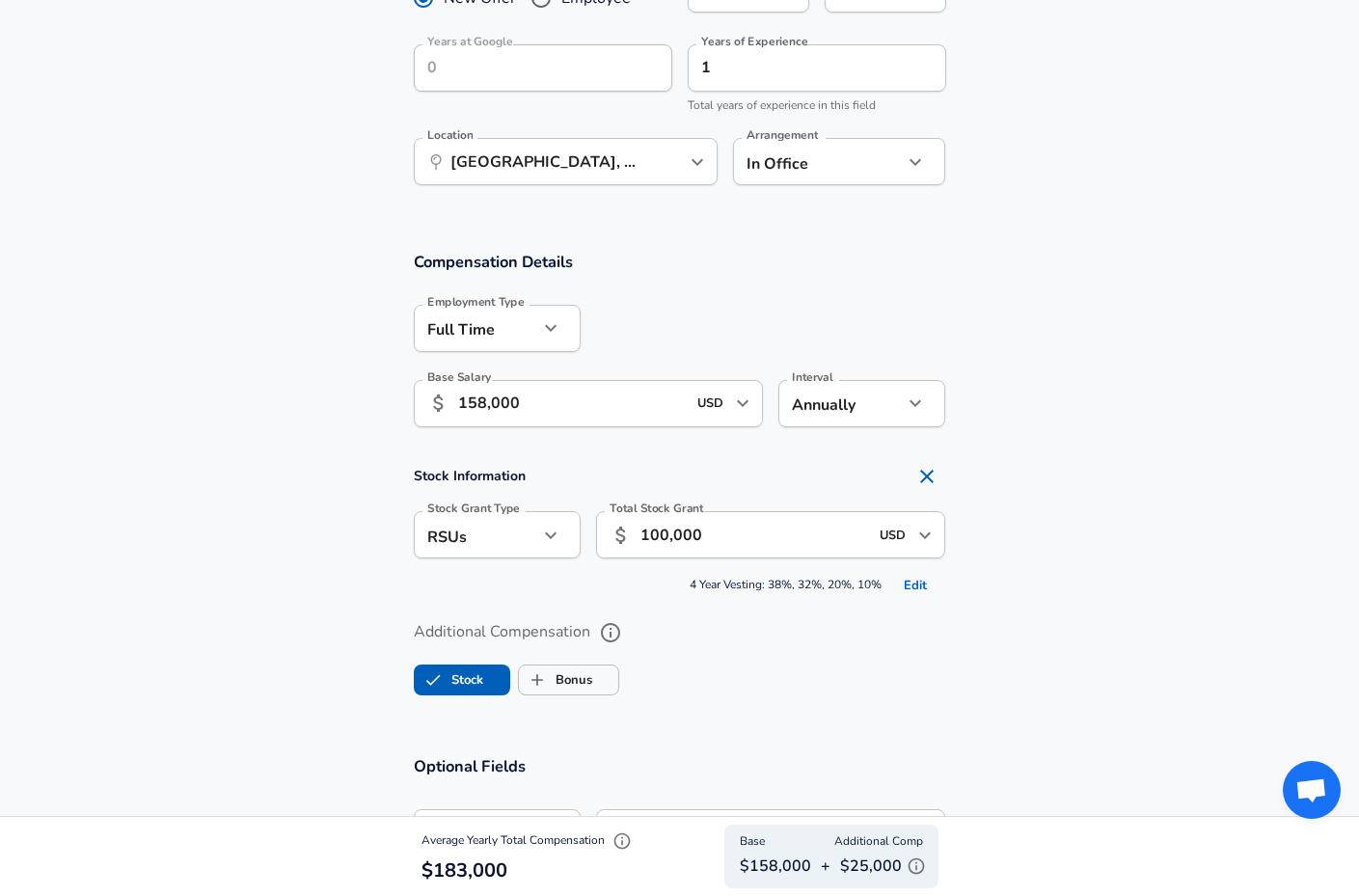
scroll to position [973, 0]
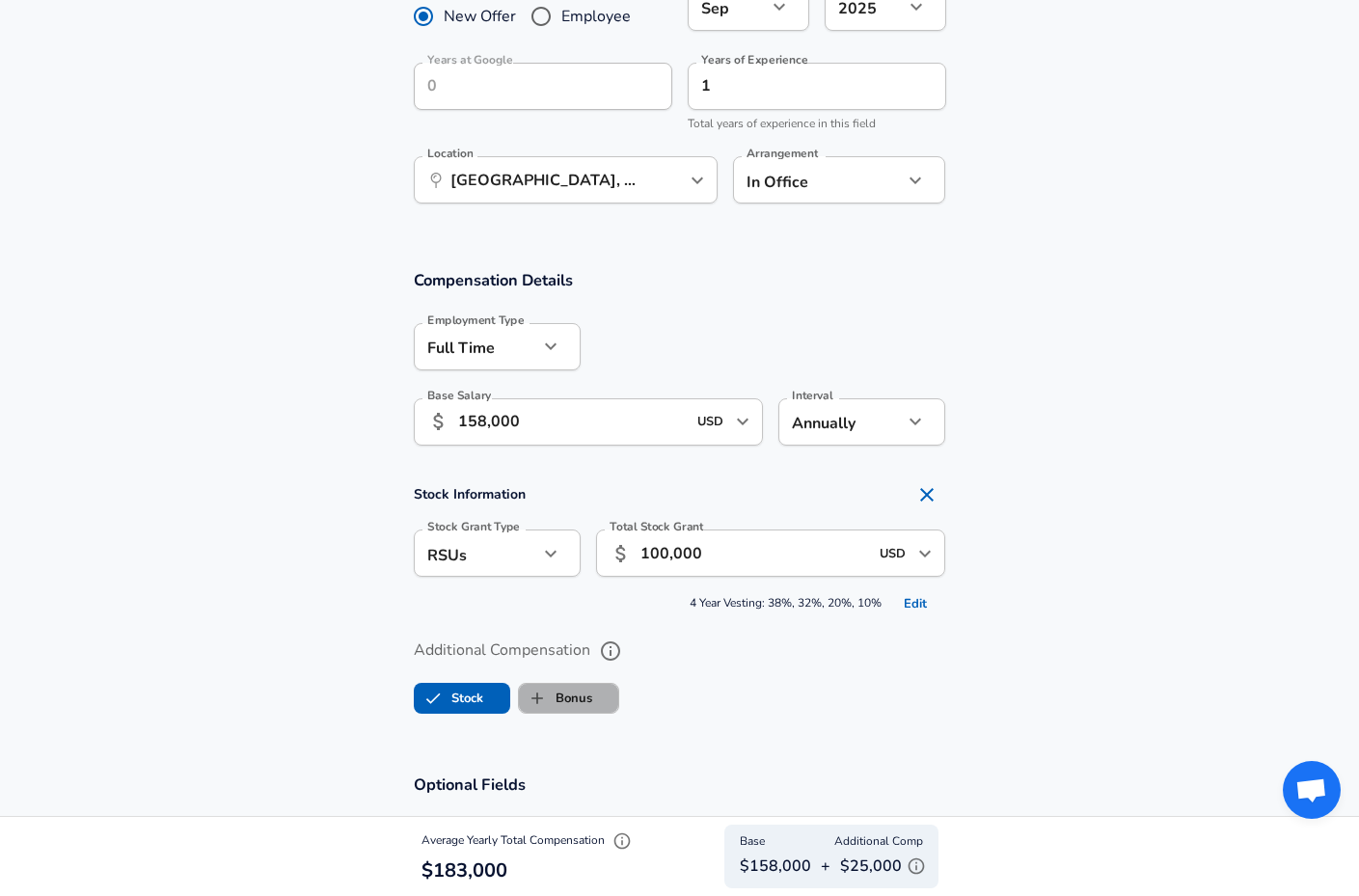
click at [582, 698] on label "Bonus" at bounding box center [555, 699] width 73 height 37
checkbox input "true"
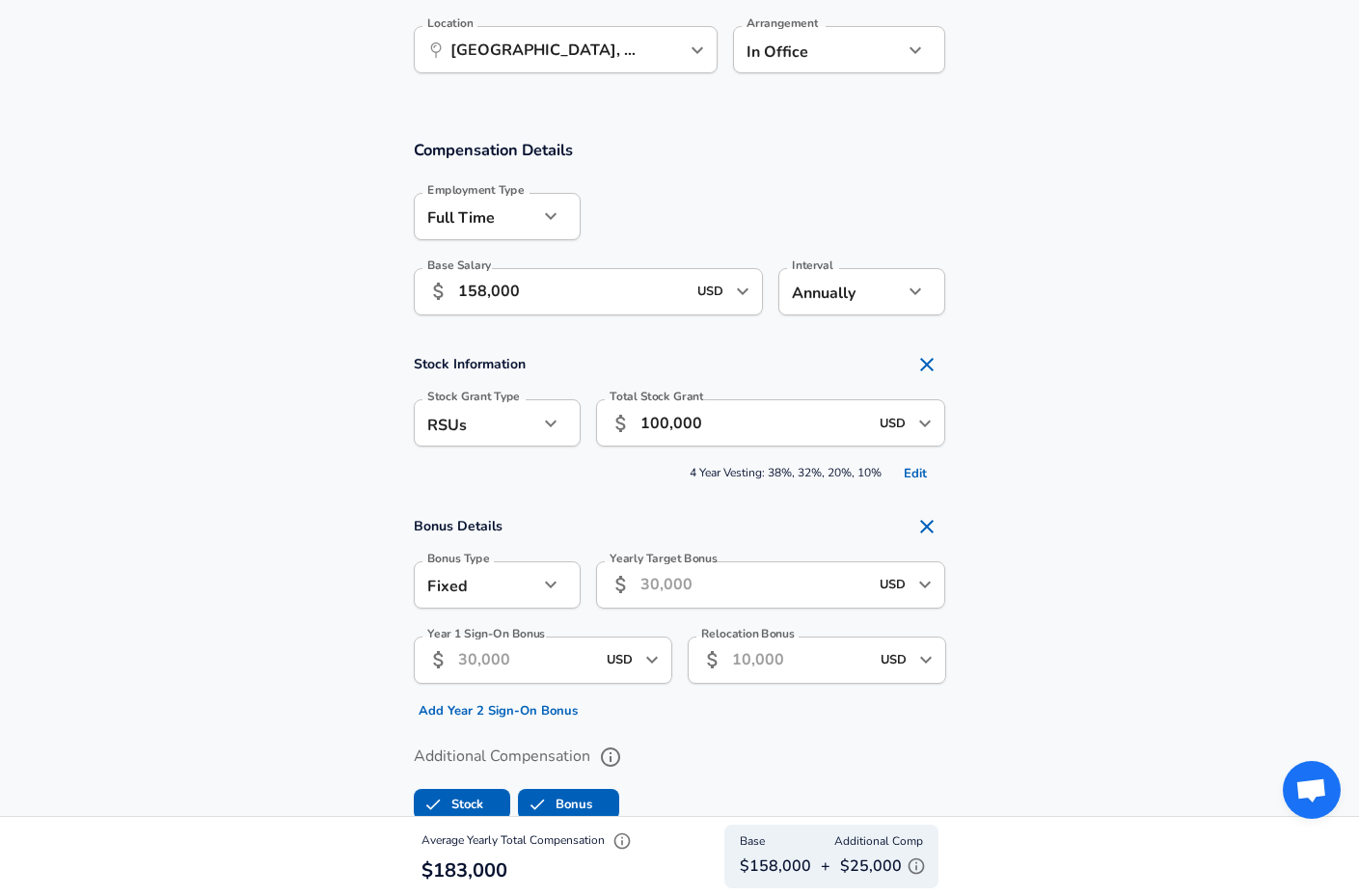
scroll to position [1109, 0]
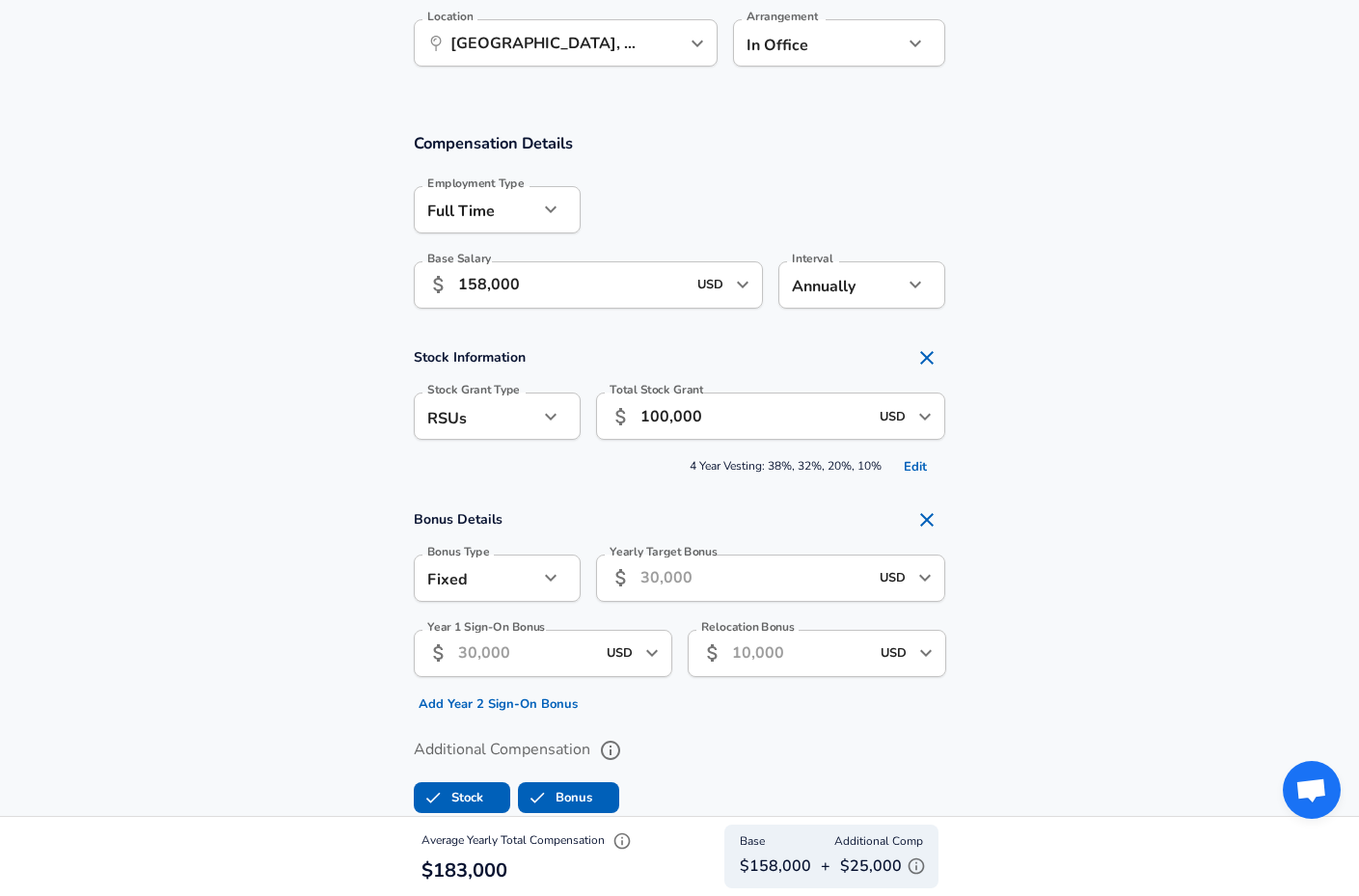
click at [521, 645] on li "Percentage" at bounding box center [497, 648] width 167 height 29
type input "percentage"
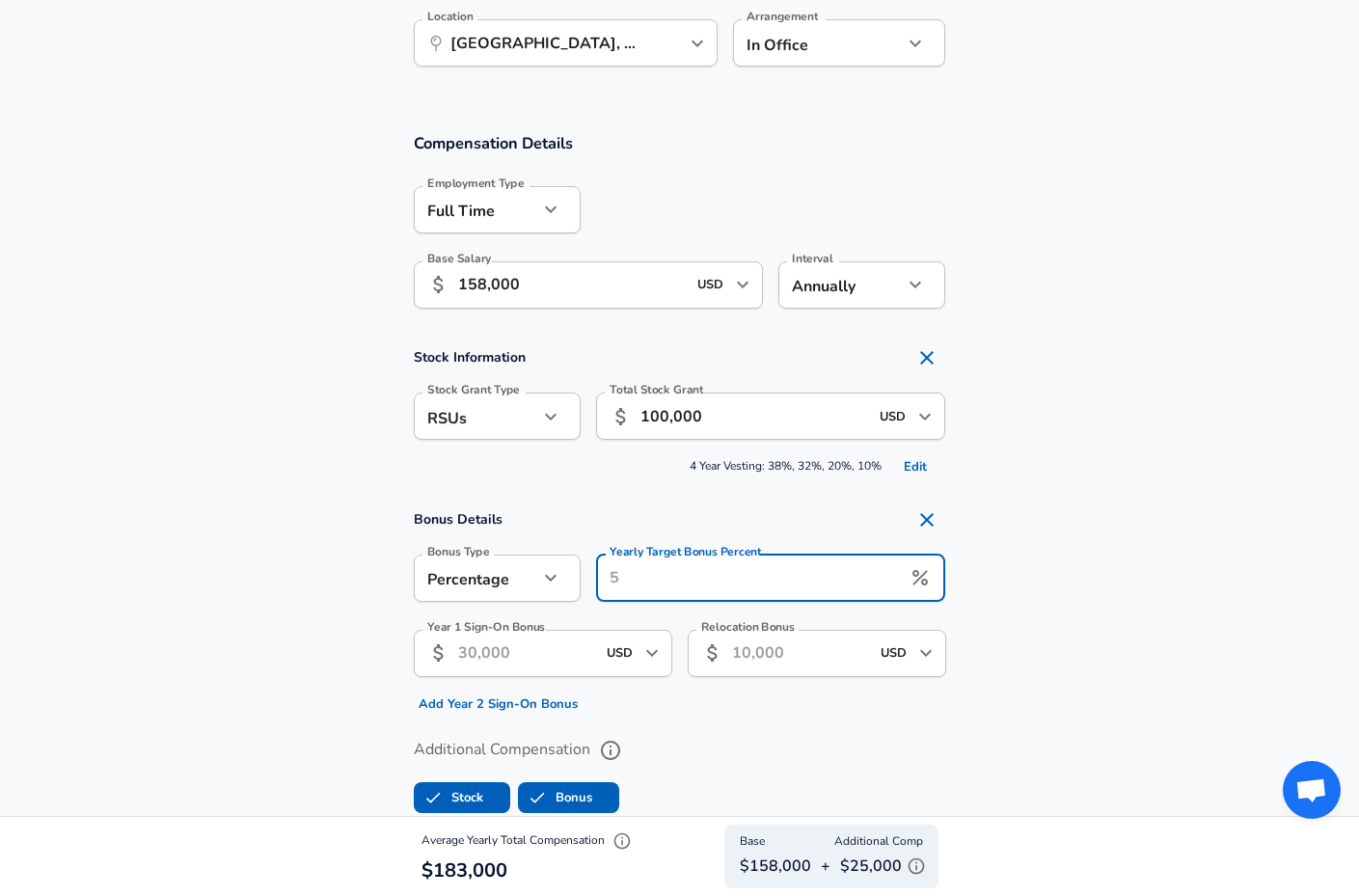
click at [725, 592] on input "Yearly Target Bonus Percent" at bounding box center [749, 578] width 305 height 48
type input "15"
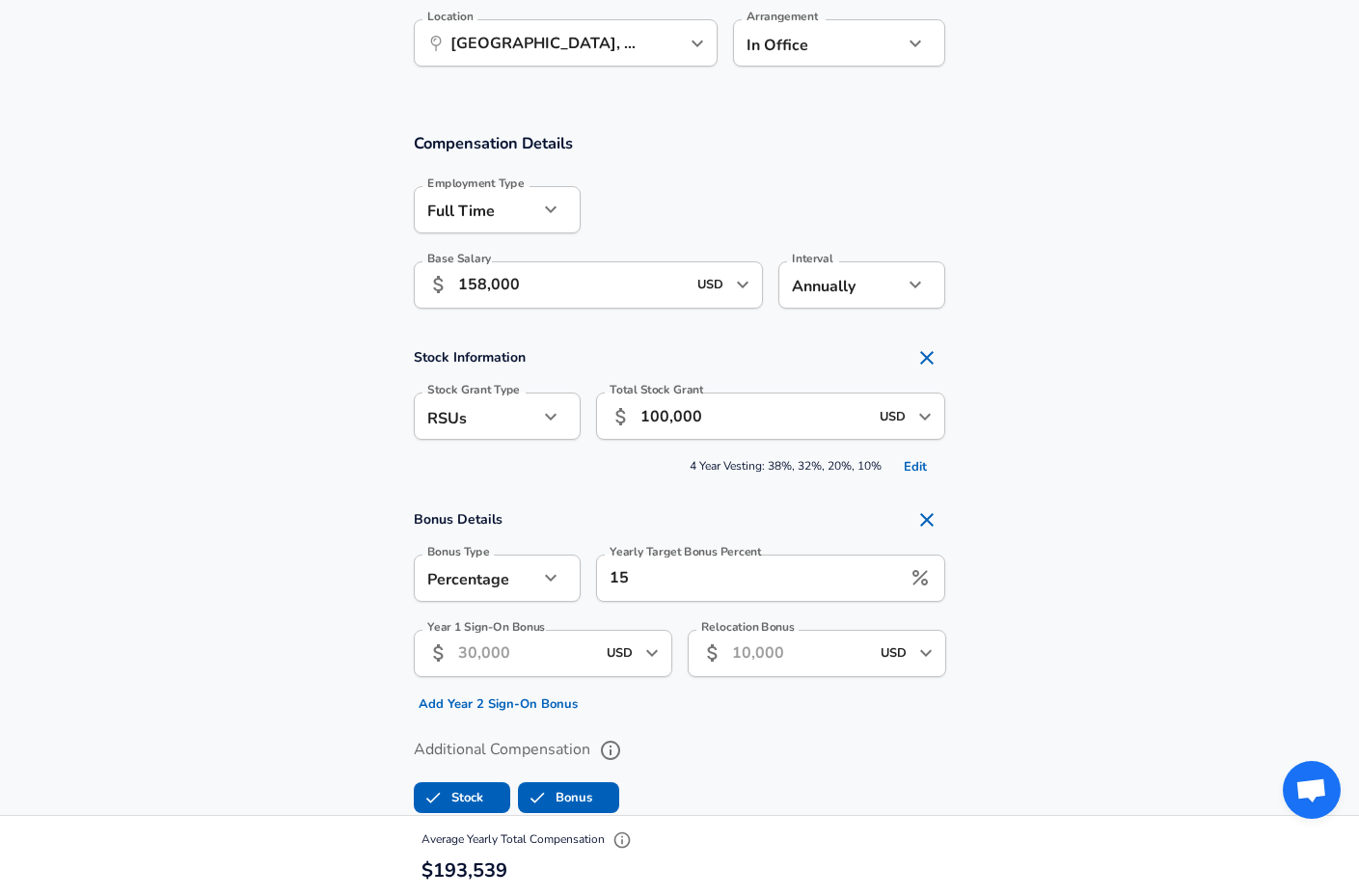
click at [1051, 638] on section "Bonus Details Bonus Type Percentage percentage Bonus Type Yearly Target Bonus P…" at bounding box center [679, 610] width 1359 height 219
click at [557, 653] on input "Year 1 Sign-On Bonus" at bounding box center [526, 654] width 137 height 48
type input "15,000"
click at [802, 663] on input "Relocation Bonus" at bounding box center [801, 654] width 137 height 48
type input "11,000"
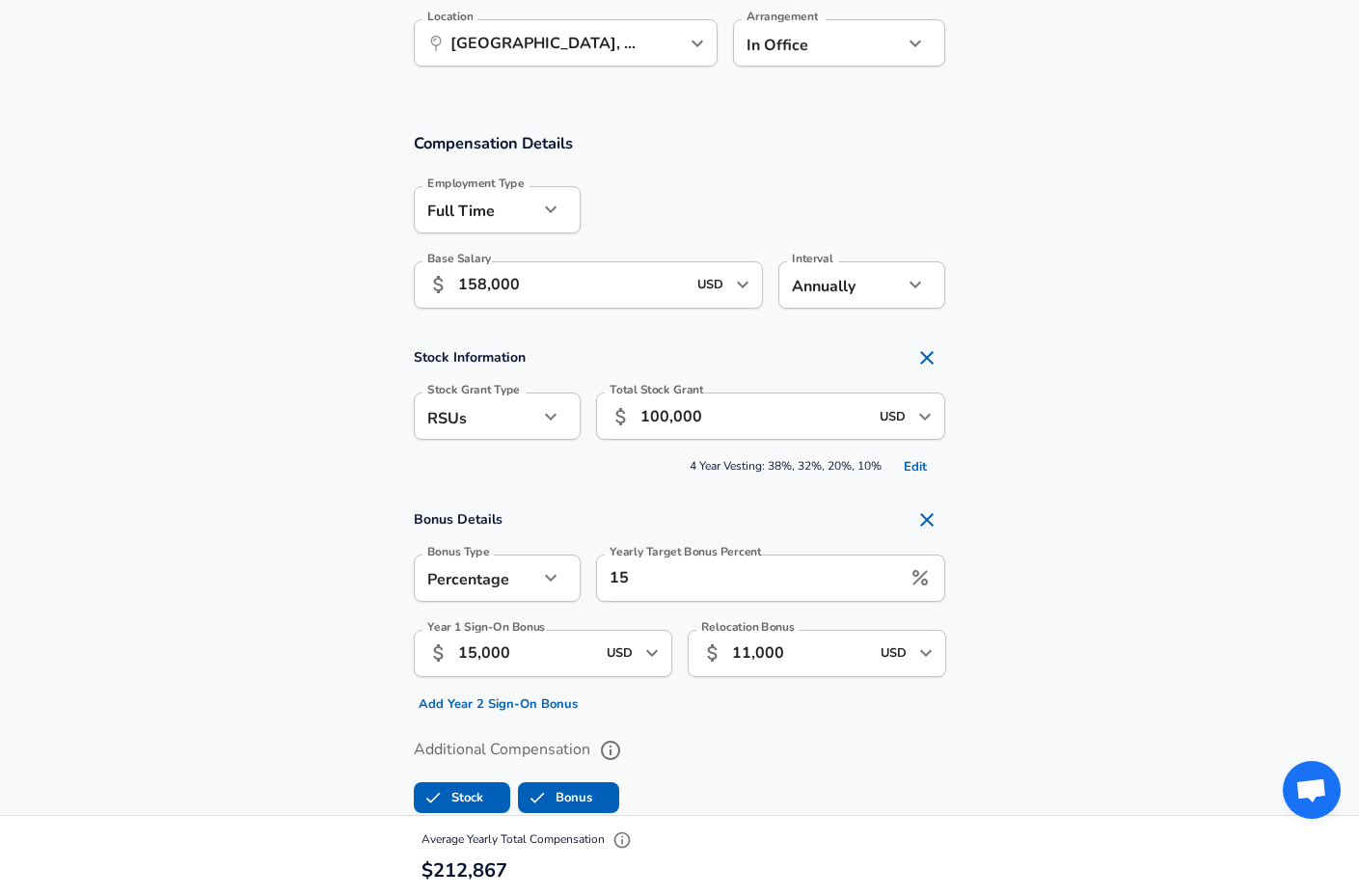
click at [1109, 698] on section "Bonus Details Bonus Type Percentage percentage Bonus Type Yearly Target Bonus P…" at bounding box center [679, 610] width 1359 height 219
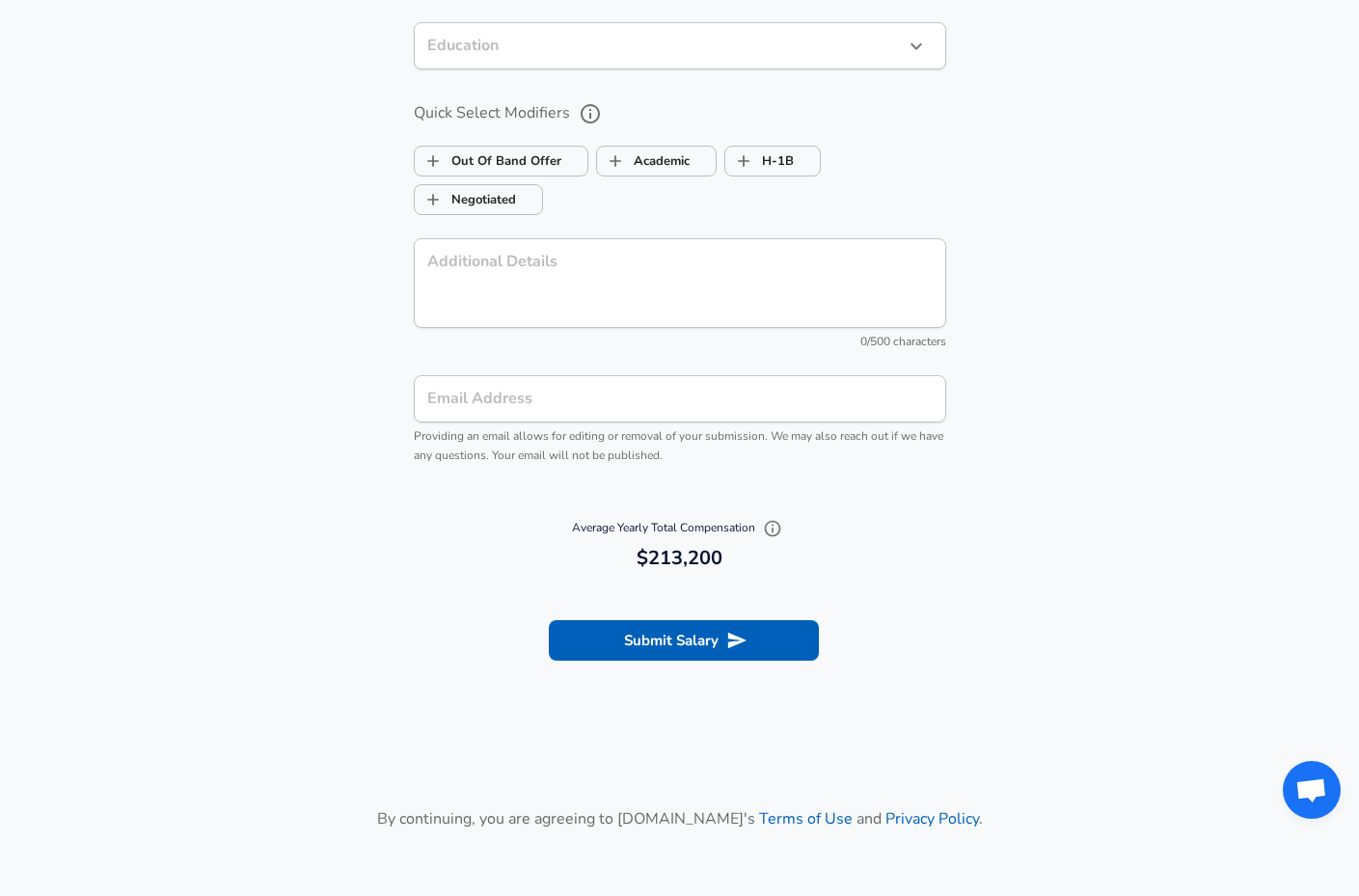
scroll to position [2110, 0]
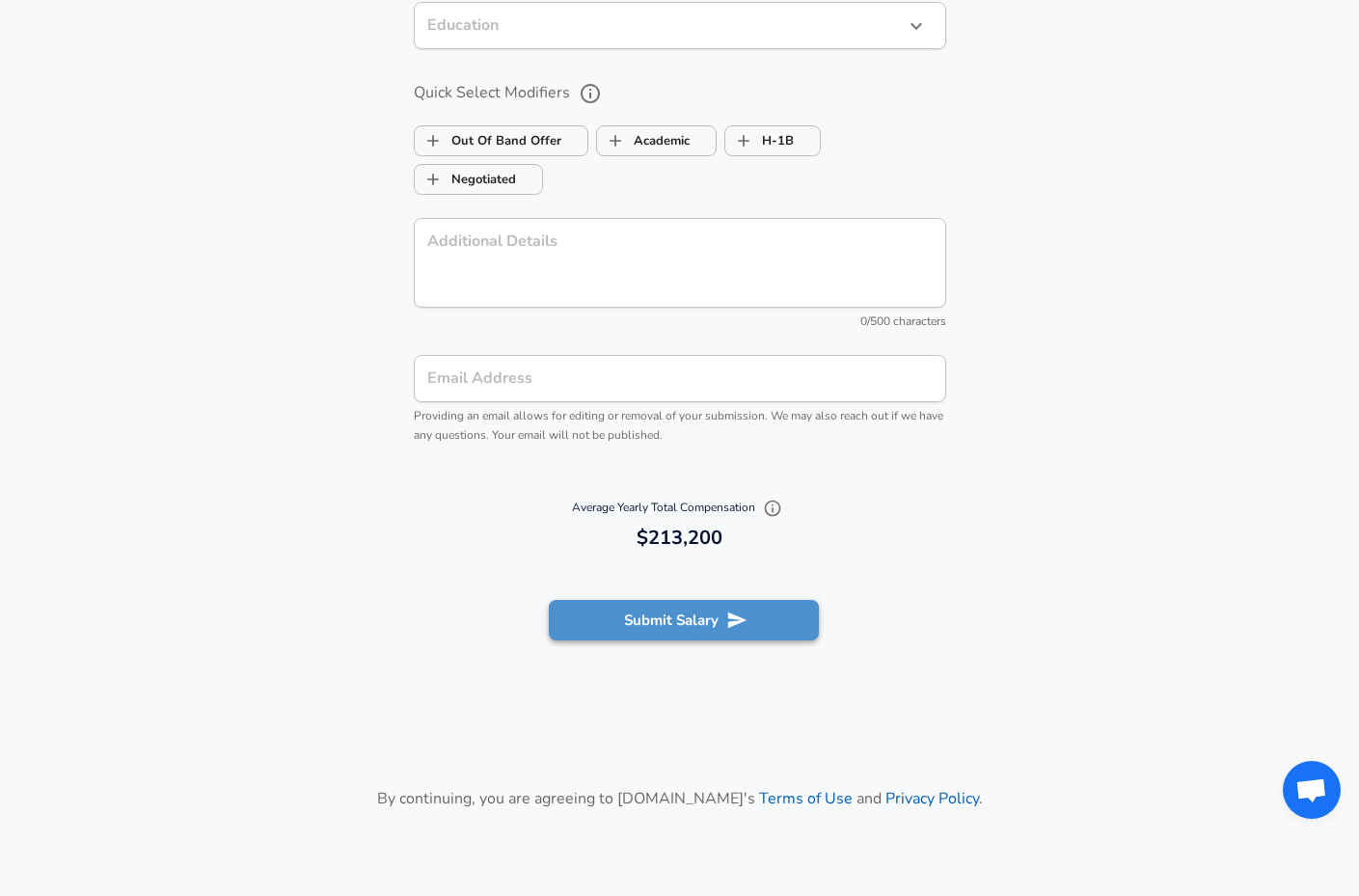
click at [716, 601] on button "Submit Salary" at bounding box center [684, 621] width 270 height 41
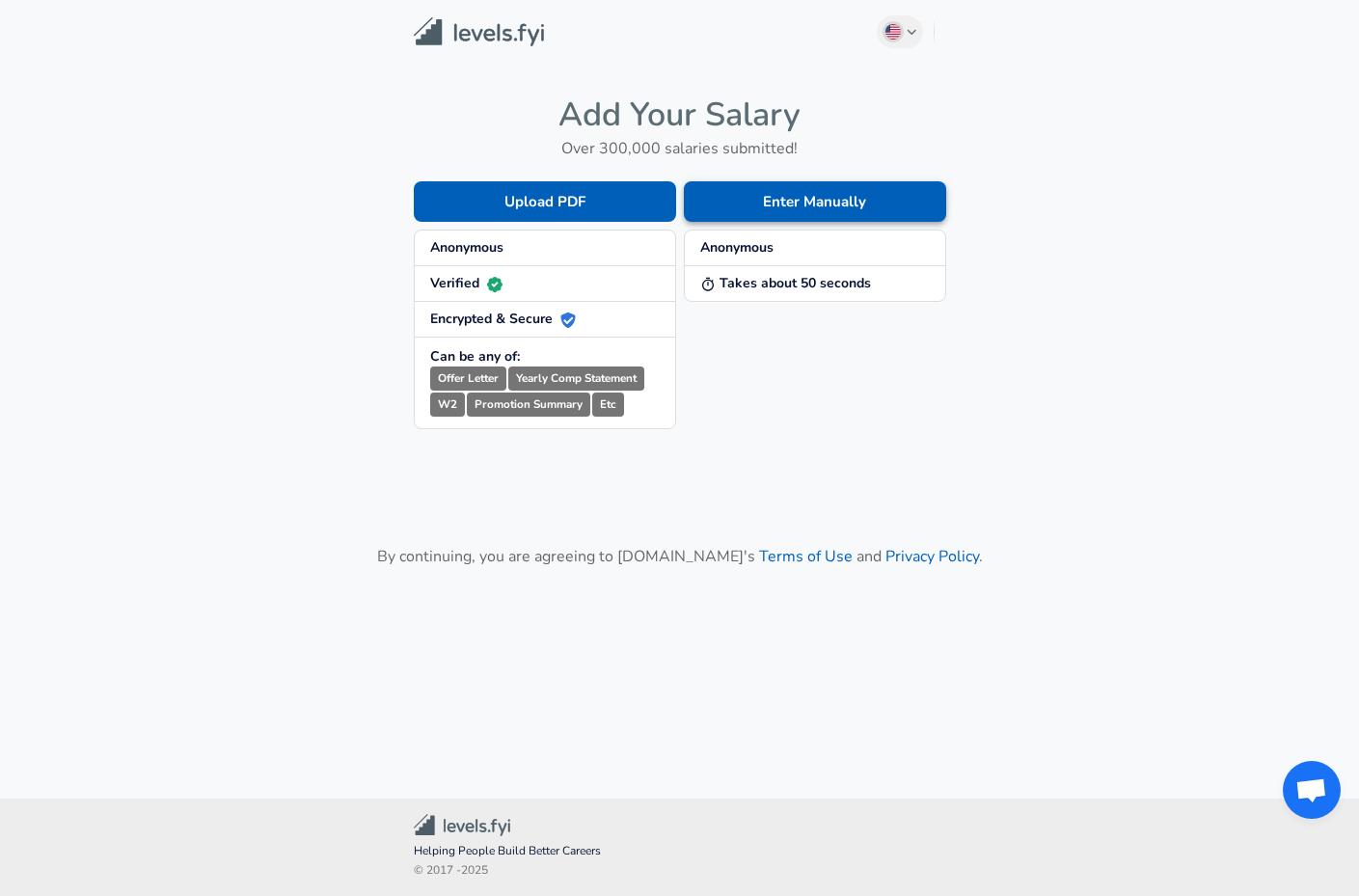
click at [841, 206] on button "Enter Manually" at bounding box center [815, 201] width 263 height 41
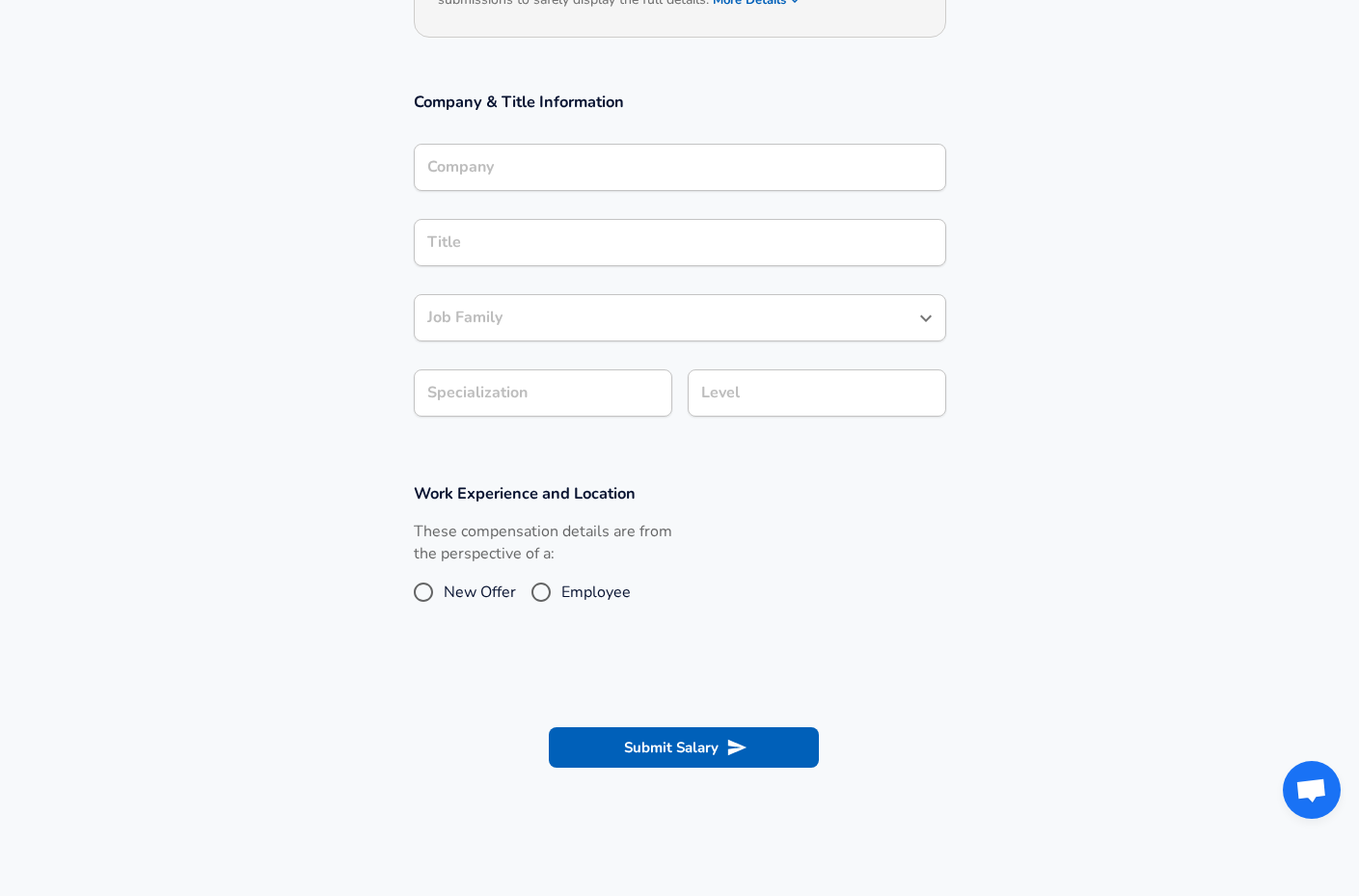
scroll to position [174, 1]
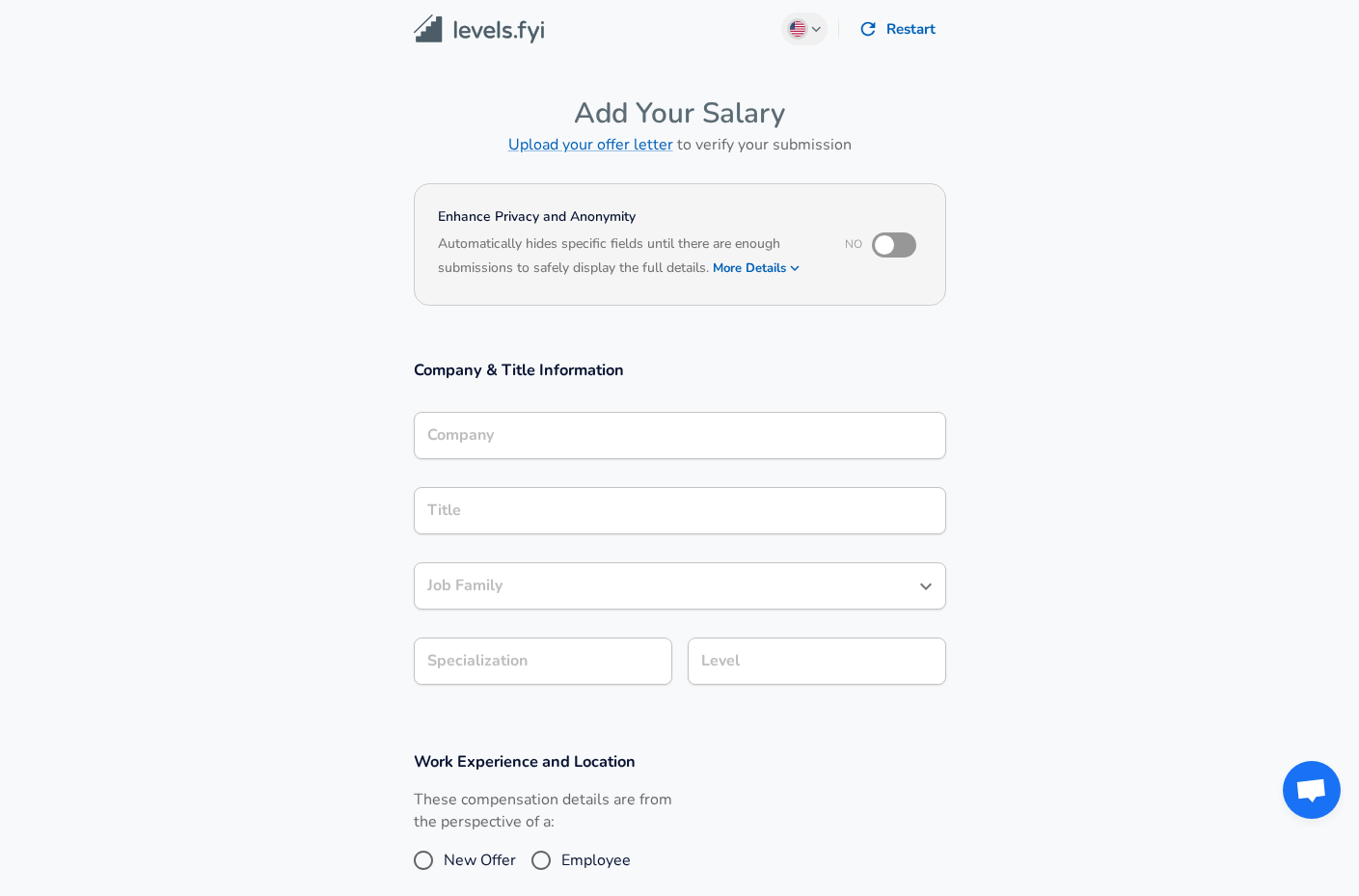
click at [629, 426] on input "Company" at bounding box center [680, 435] width 516 height 30
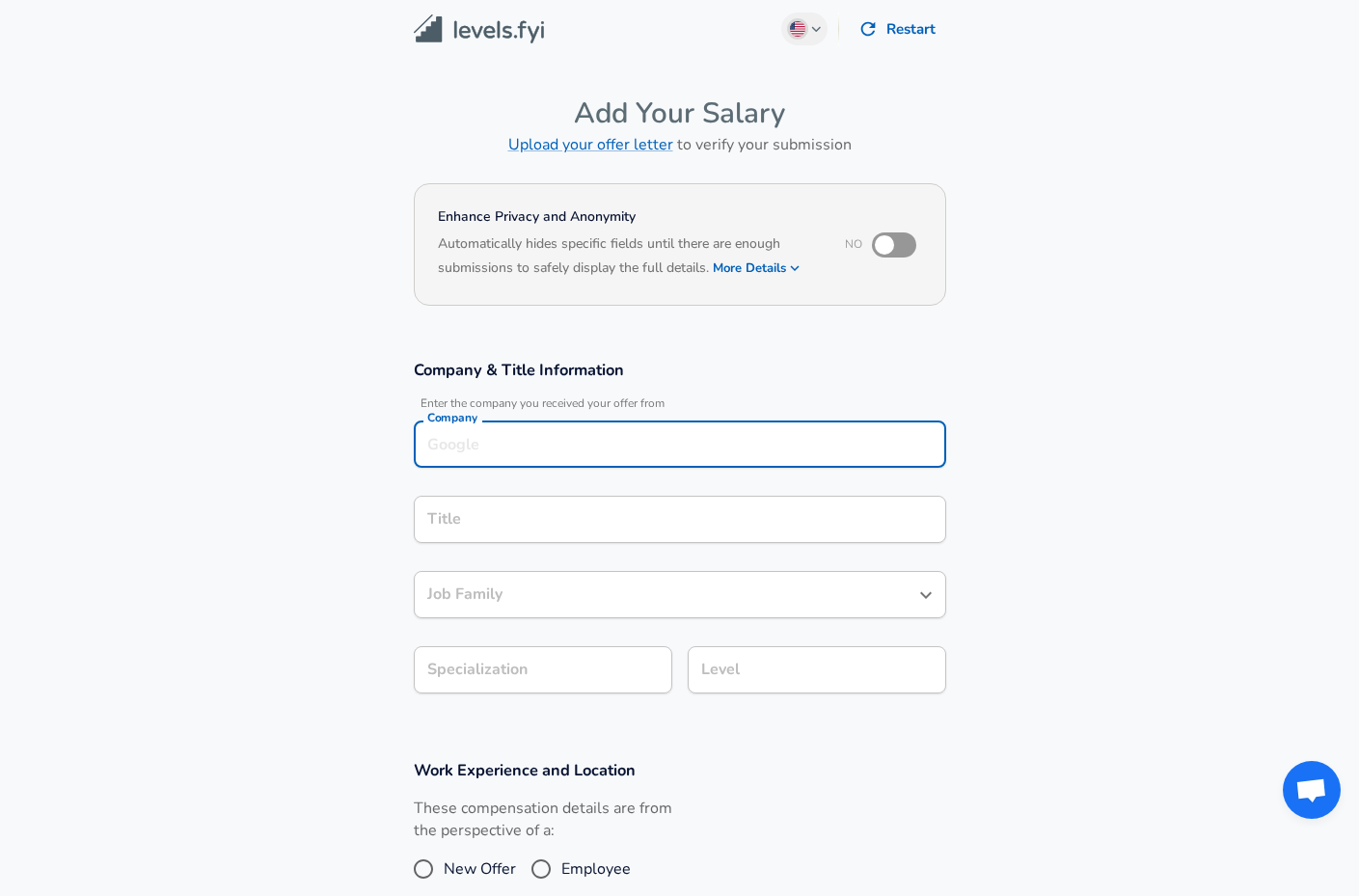
scroll to position [26, 0]
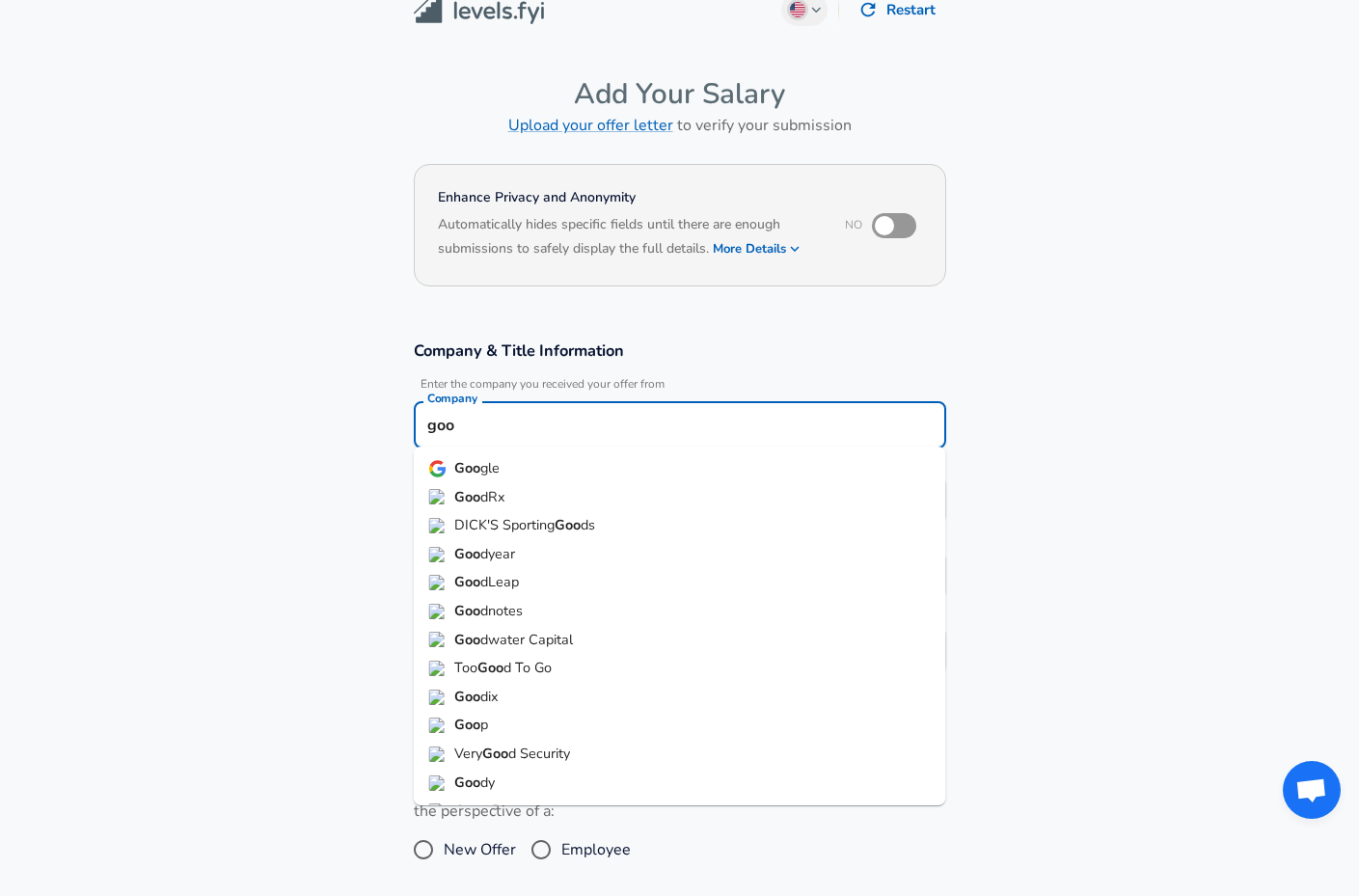
click at [532, 476] on li "Goo gle" at bounding box center [679, 469] width 532 height 29
type input "Google"
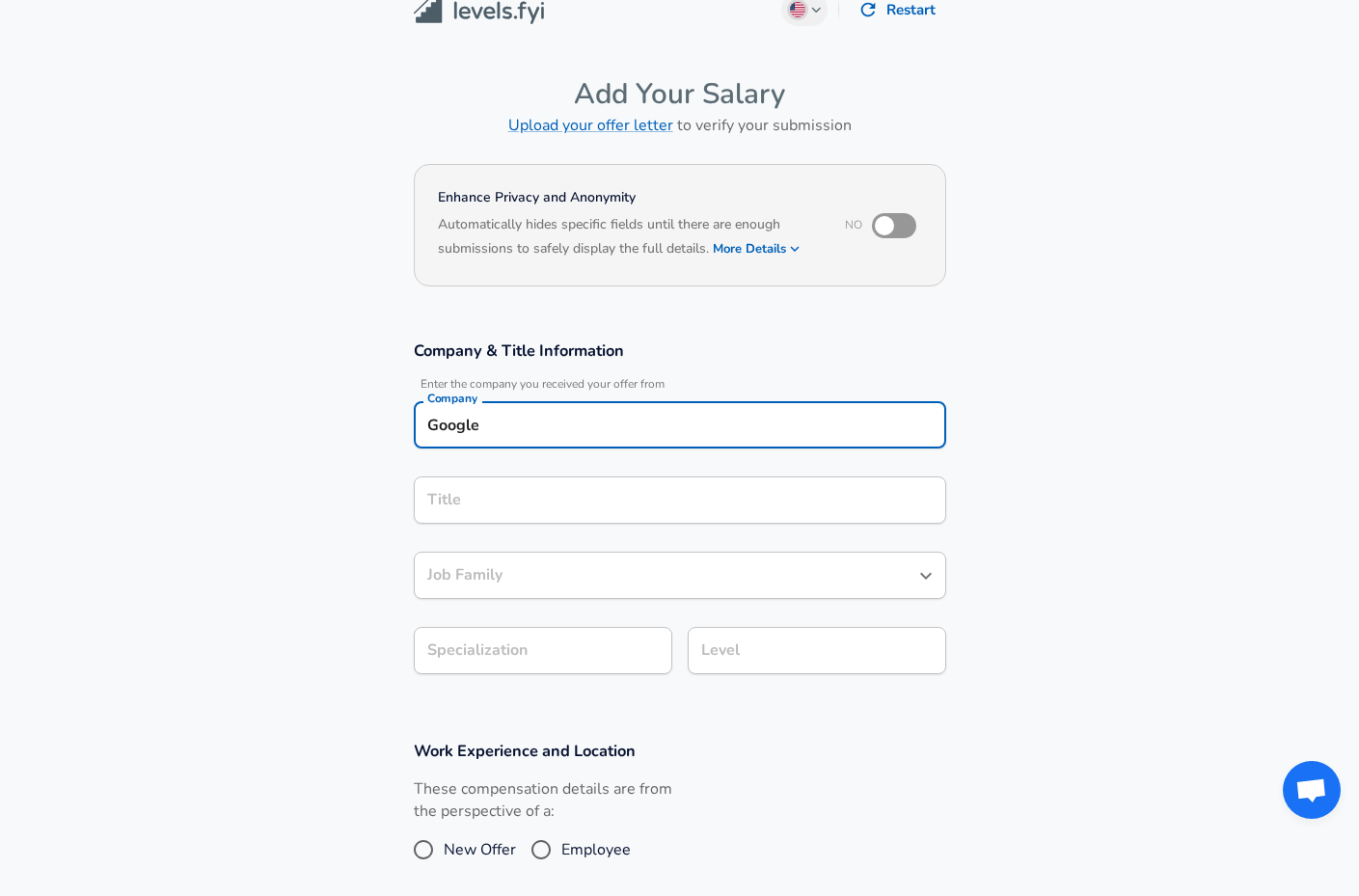
click at [686, 565] on input "Job Family" at bounding box center [665, 575] width 486 height 30
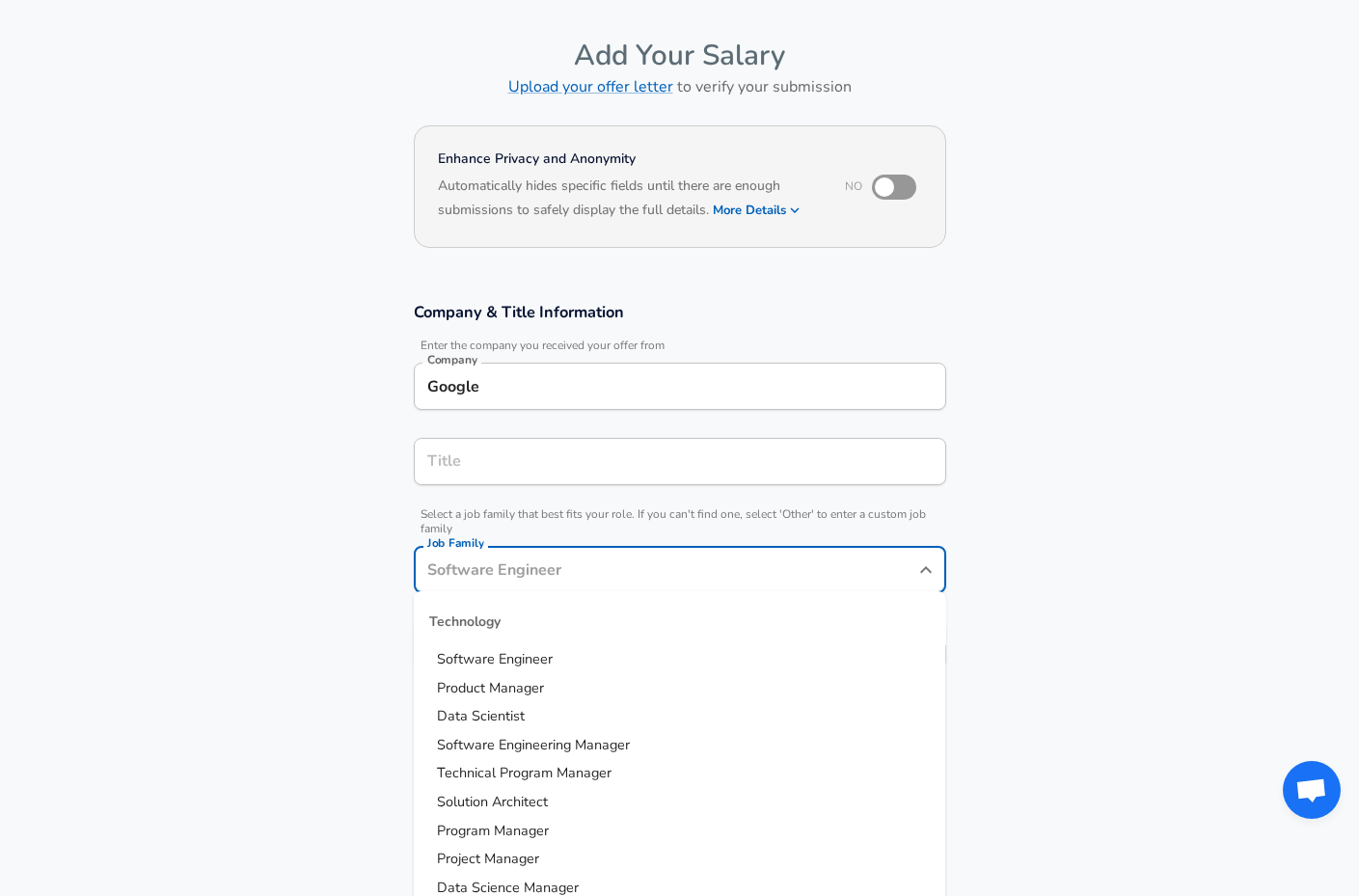
click at [612, 661] on li "Software Engineer" at bounding box center [679, 660] width 532 height 29
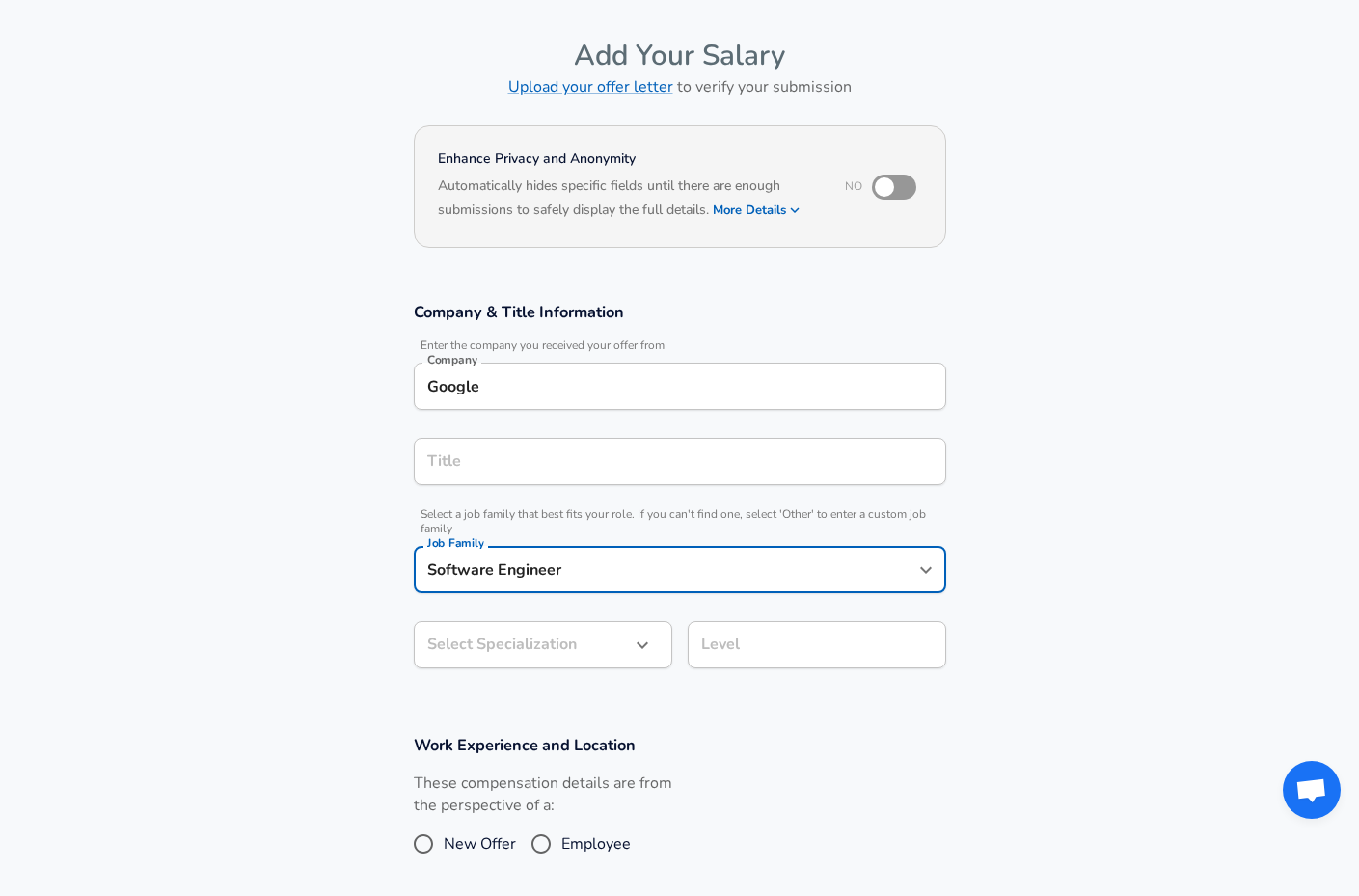
type input "Software Engineer"
click at [765, 665] on div "Level" at bounding box center [817, 645] width 259 height 48
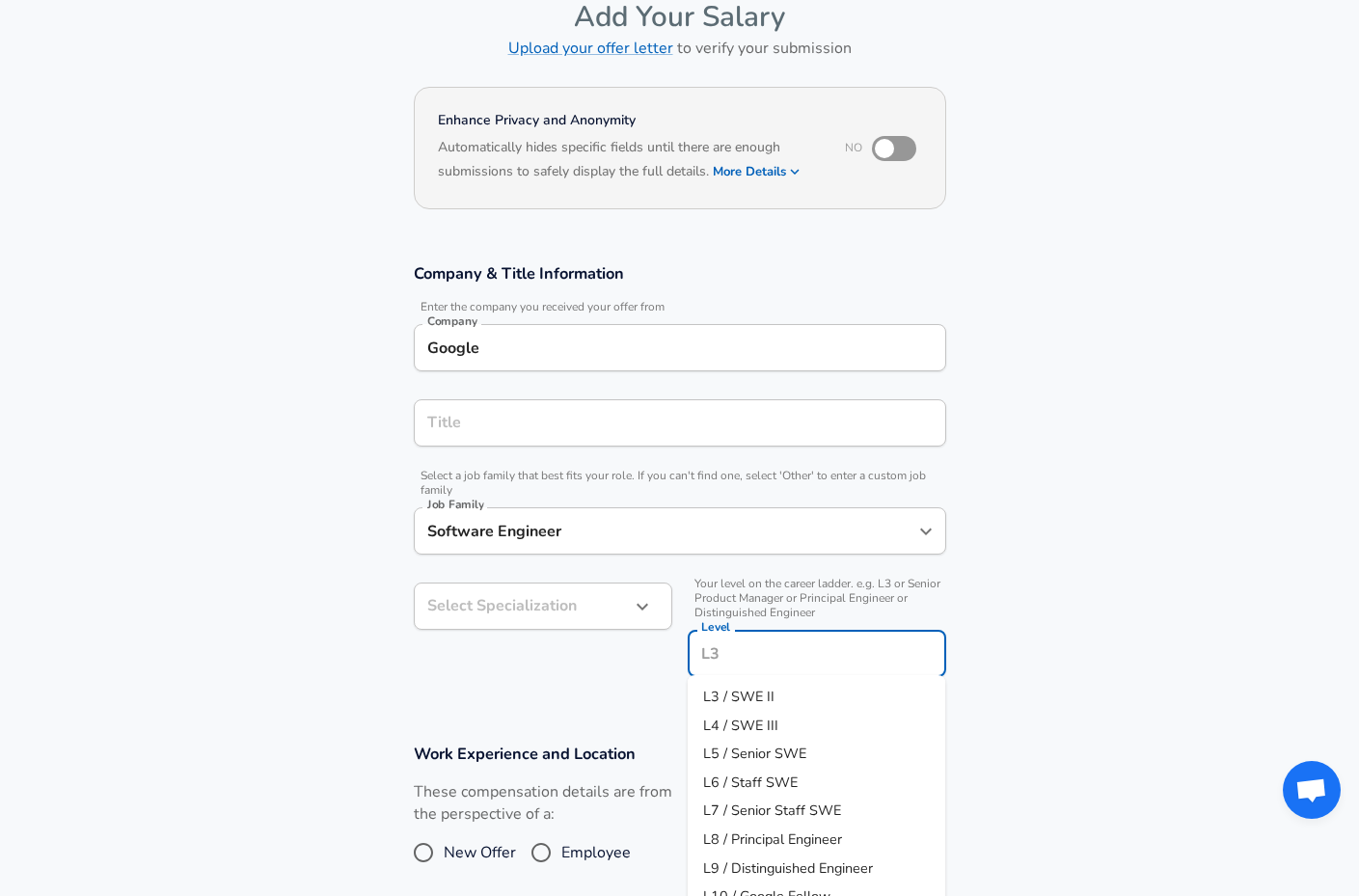
click at [763, 707] on li "L3 / SWE II" at bounding box center [817, 698] width 259 height 29
type input "L3 / SWE II"
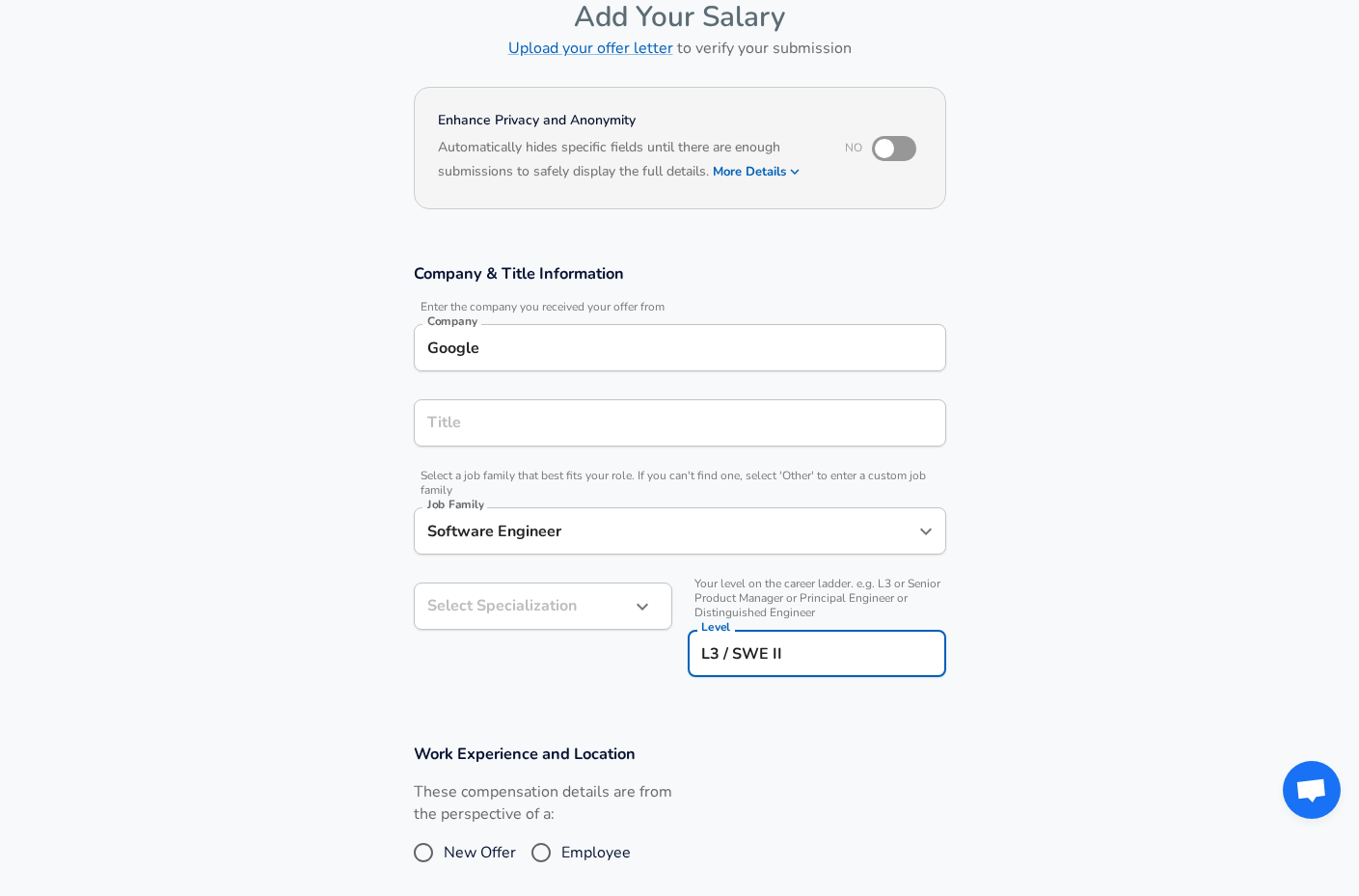
scroll to position [161, 0]
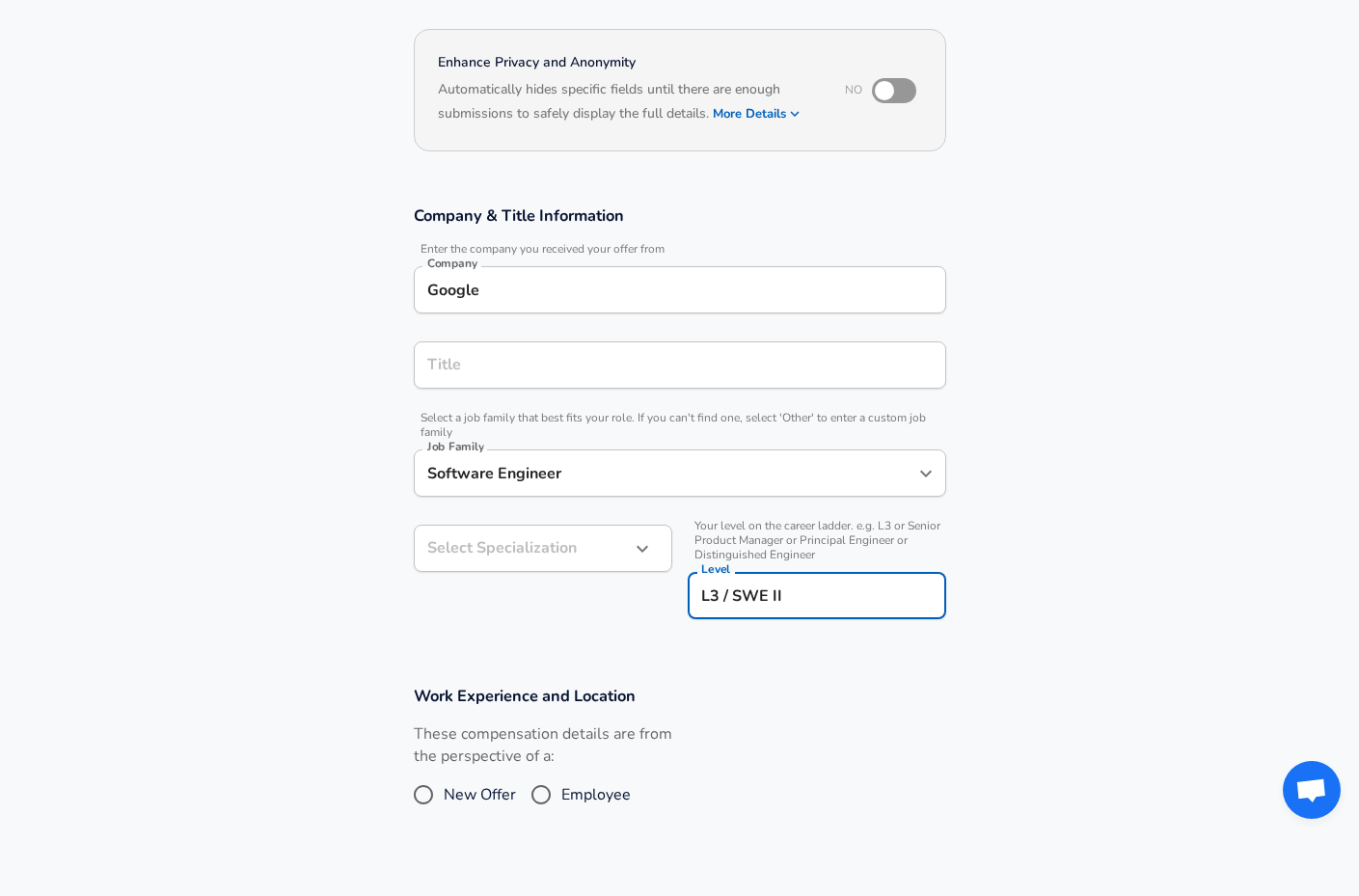
click at [611, 611] on body "English (US) Change Restart Add Your Salary Upload your offer letter to verify …" at bounding box center [679, 286] width 1359 height 896
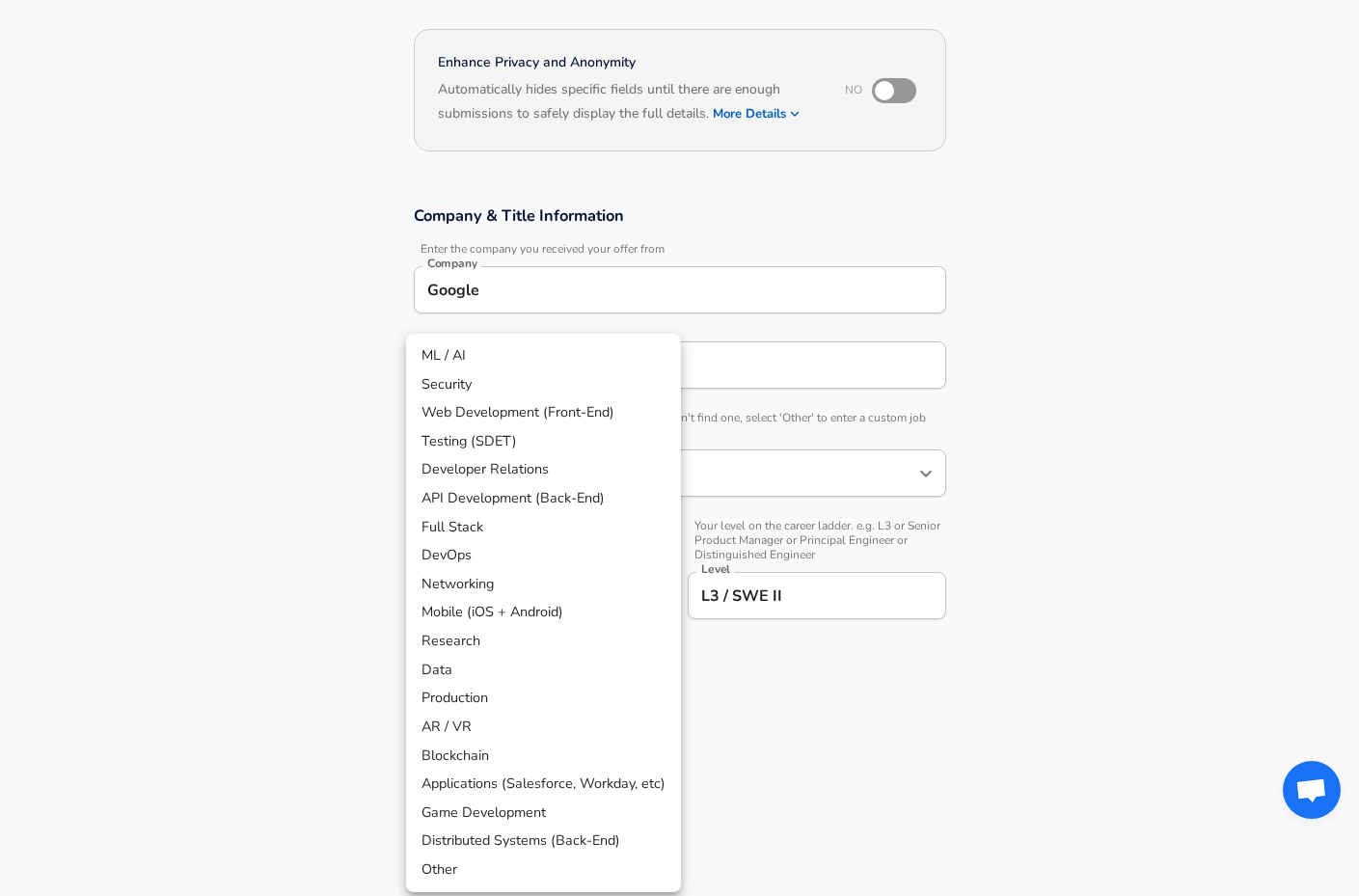
click at [592, 827] on li "Distributed Systems (Back-End)" at bounding box center [543, 842] width 275 height 29
type input "Distributed Systems (Back-End)"
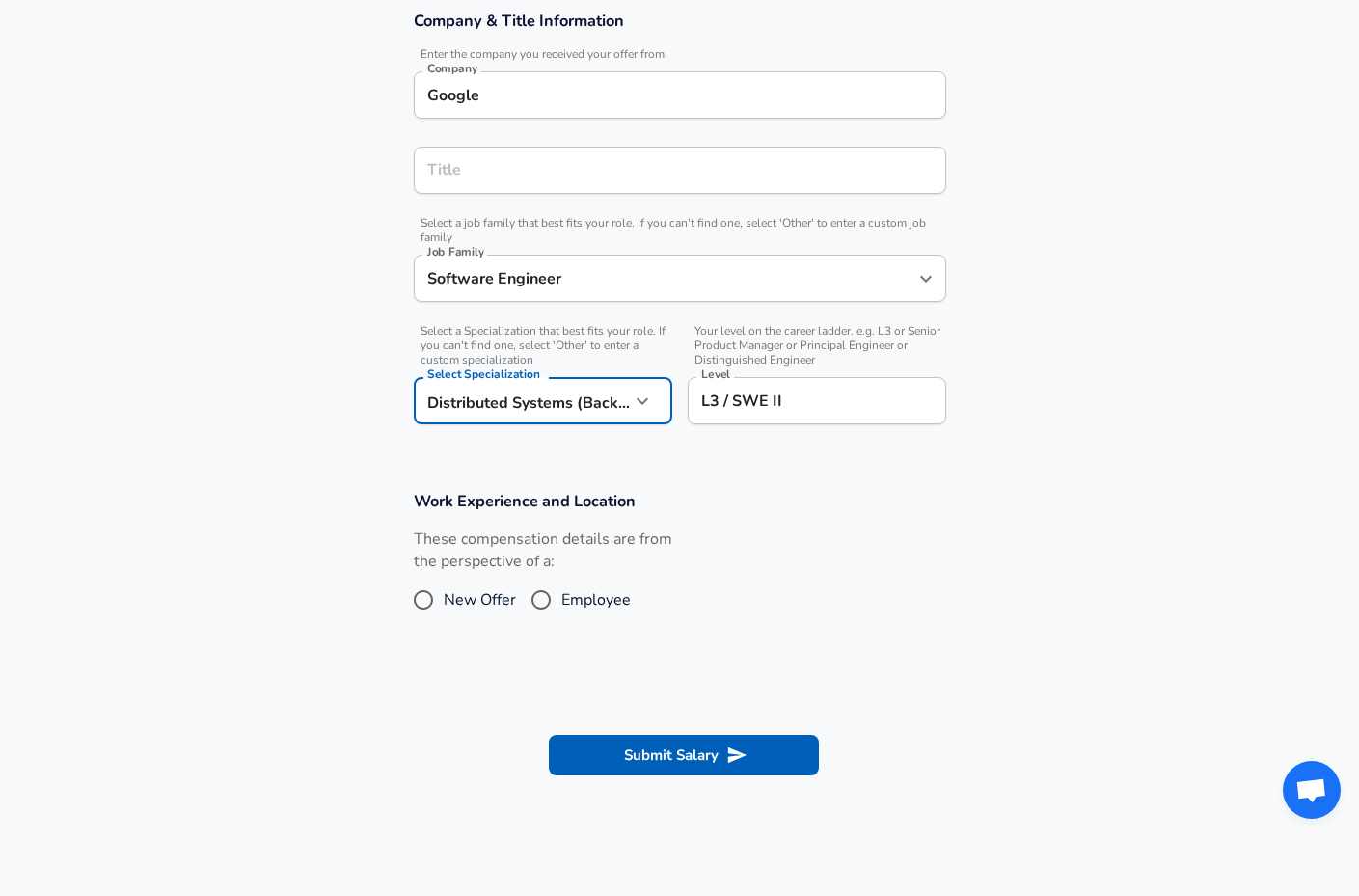
scroll to position [383, 0]
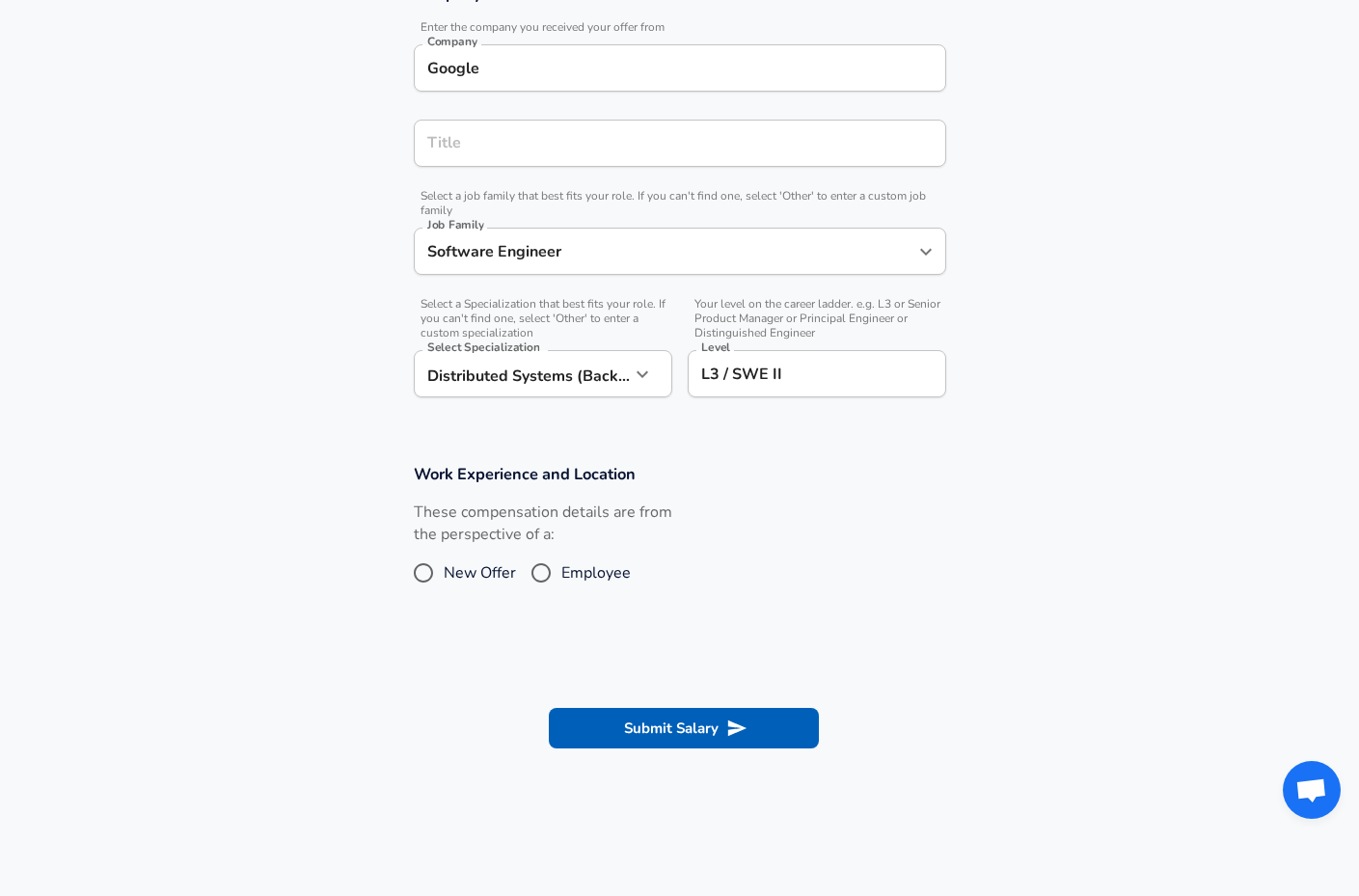
click at [451, 569] on span "New Offer" at bounding box center [480, 573] width 72 height 23
click at [444, 569] on input "New Offer" at bounding box center [424, 573] width 41 height 31
radio input "true"
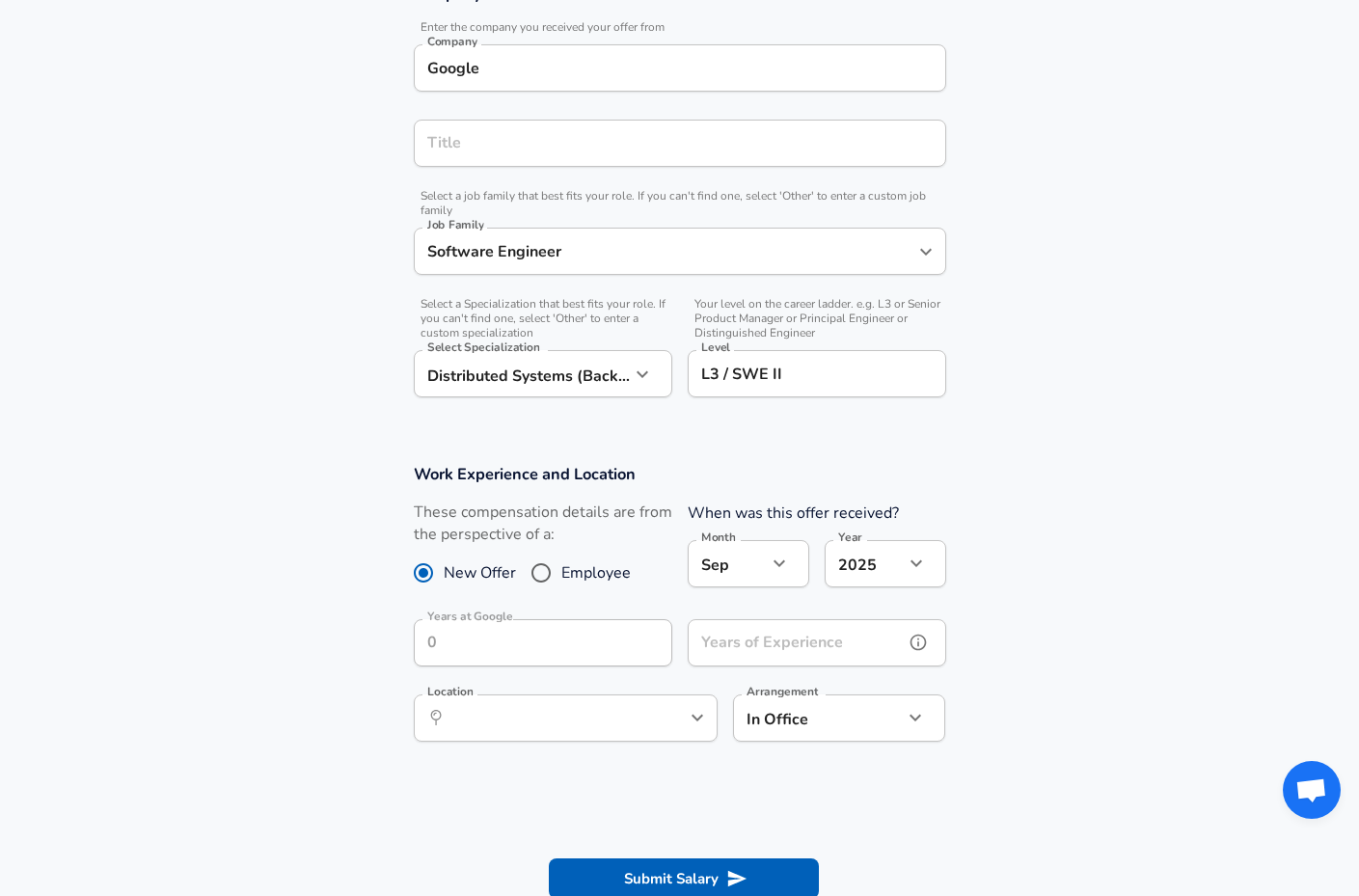
click at [748, 662] on input "Years of Experience" at bounding box center [796, 643] width 216 height 48
click at [681, 721] on div "​ Location" at bounding box center [565, 718] width 304 height 48
type input "0"
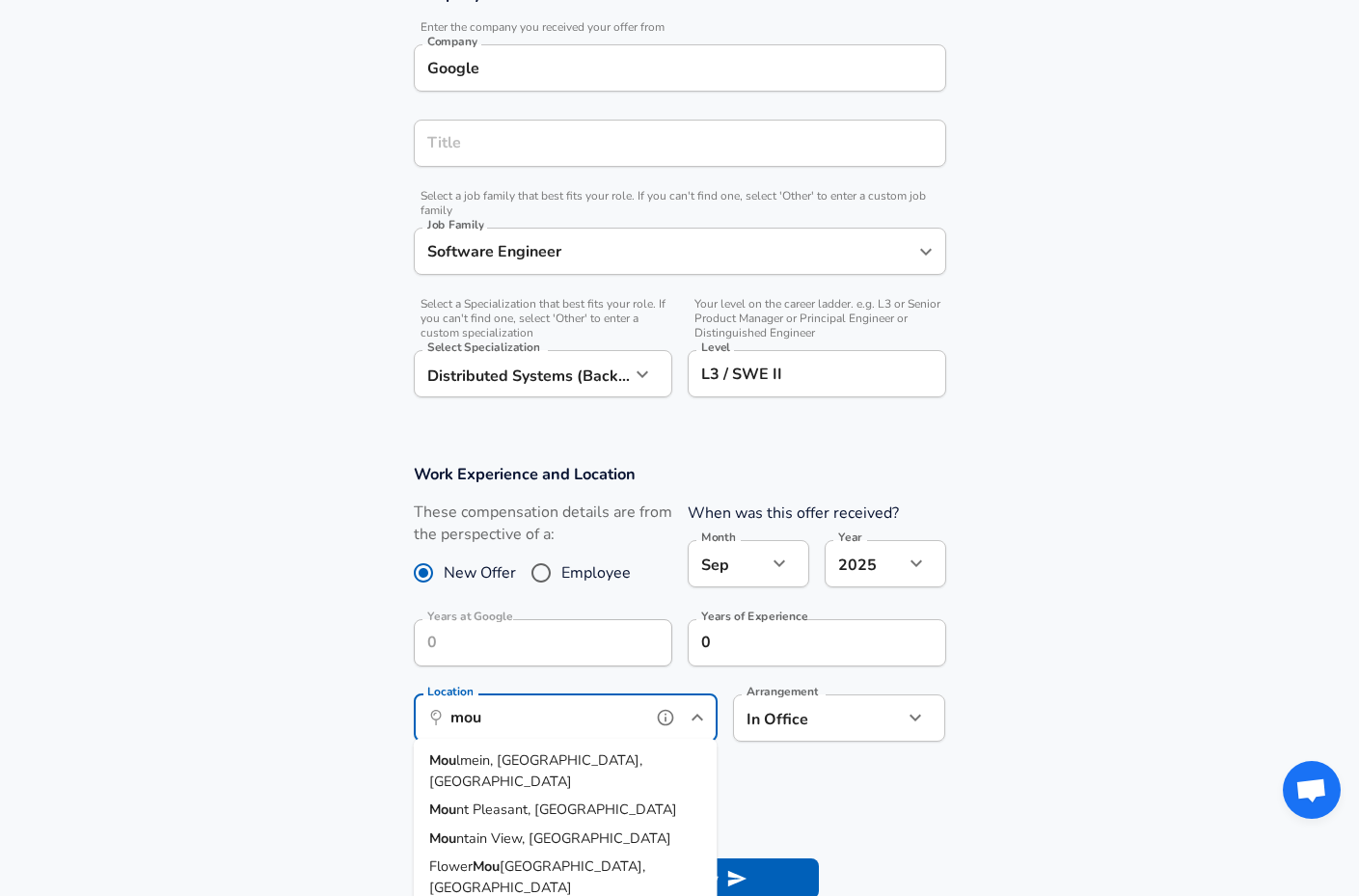
scroll to position [0, 0]
click at [612, 824] on li "Mou ntain View, CA" at bounding box center [565, 839] width 304 height 29
type input "Mountain View, CA"
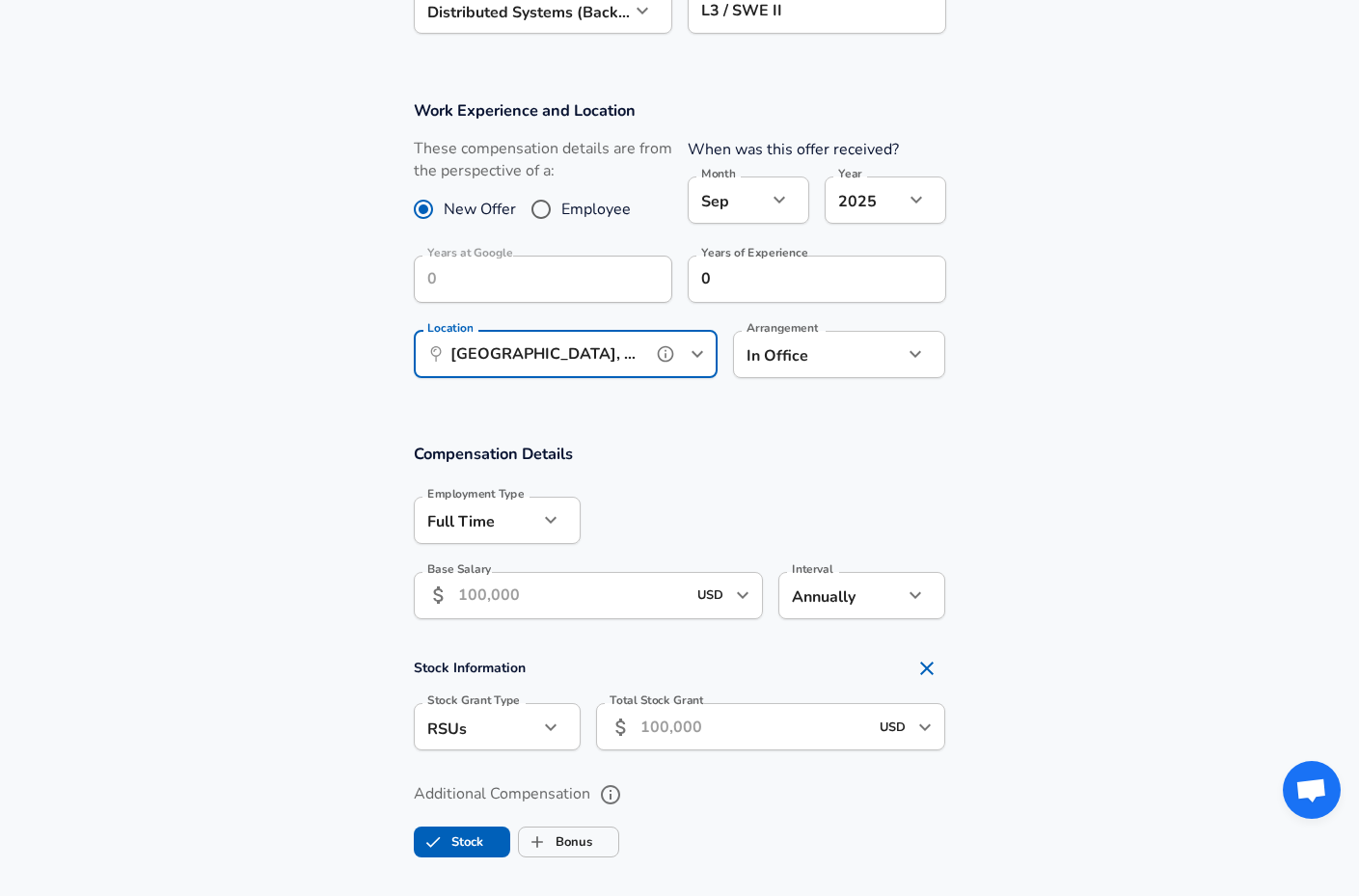
scroll to position [807, 0]
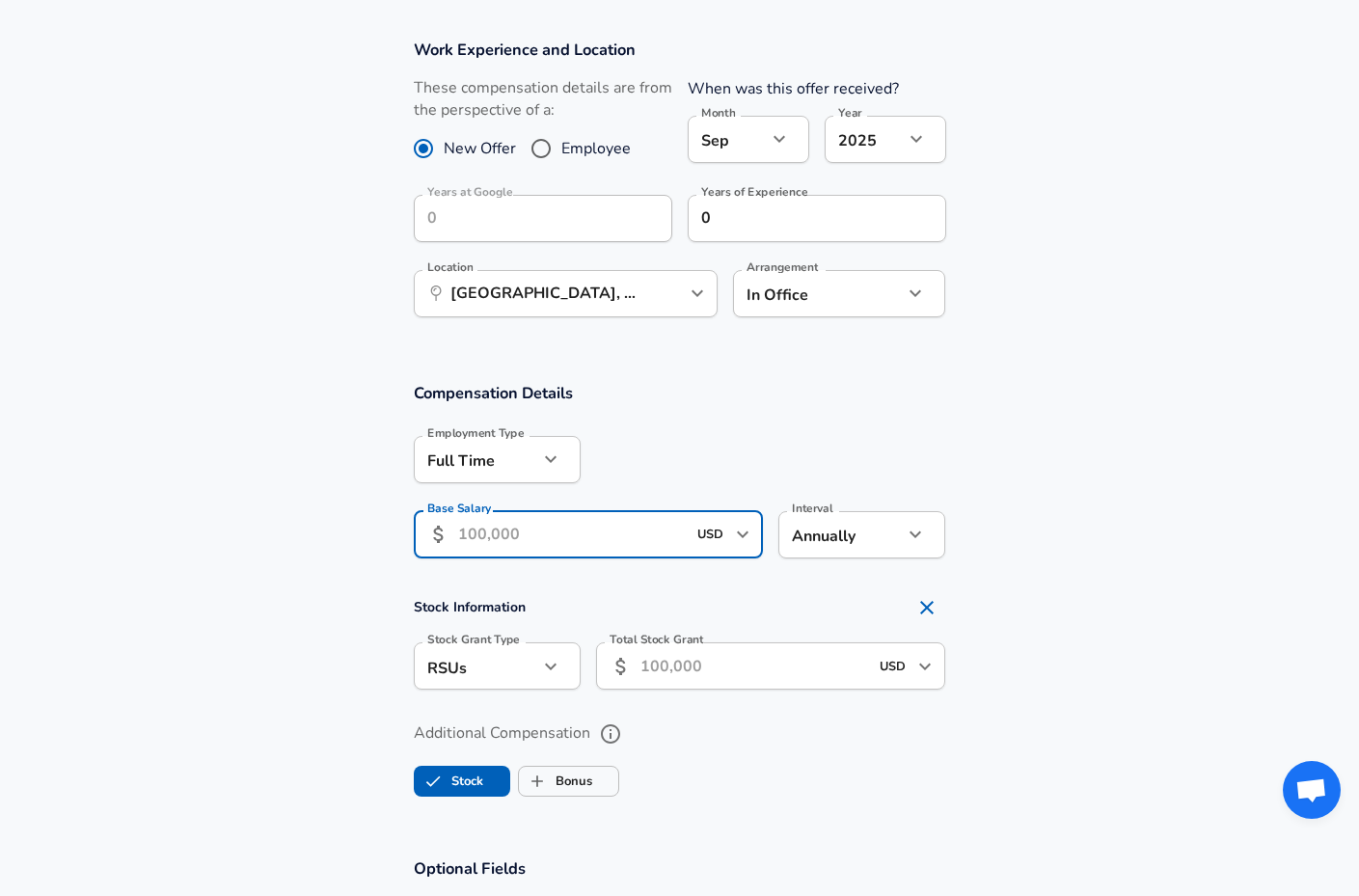
click at [621, 520] on input "Base Salary" at bounding box center [572, 535] width 229 height 48
type input "158,000"
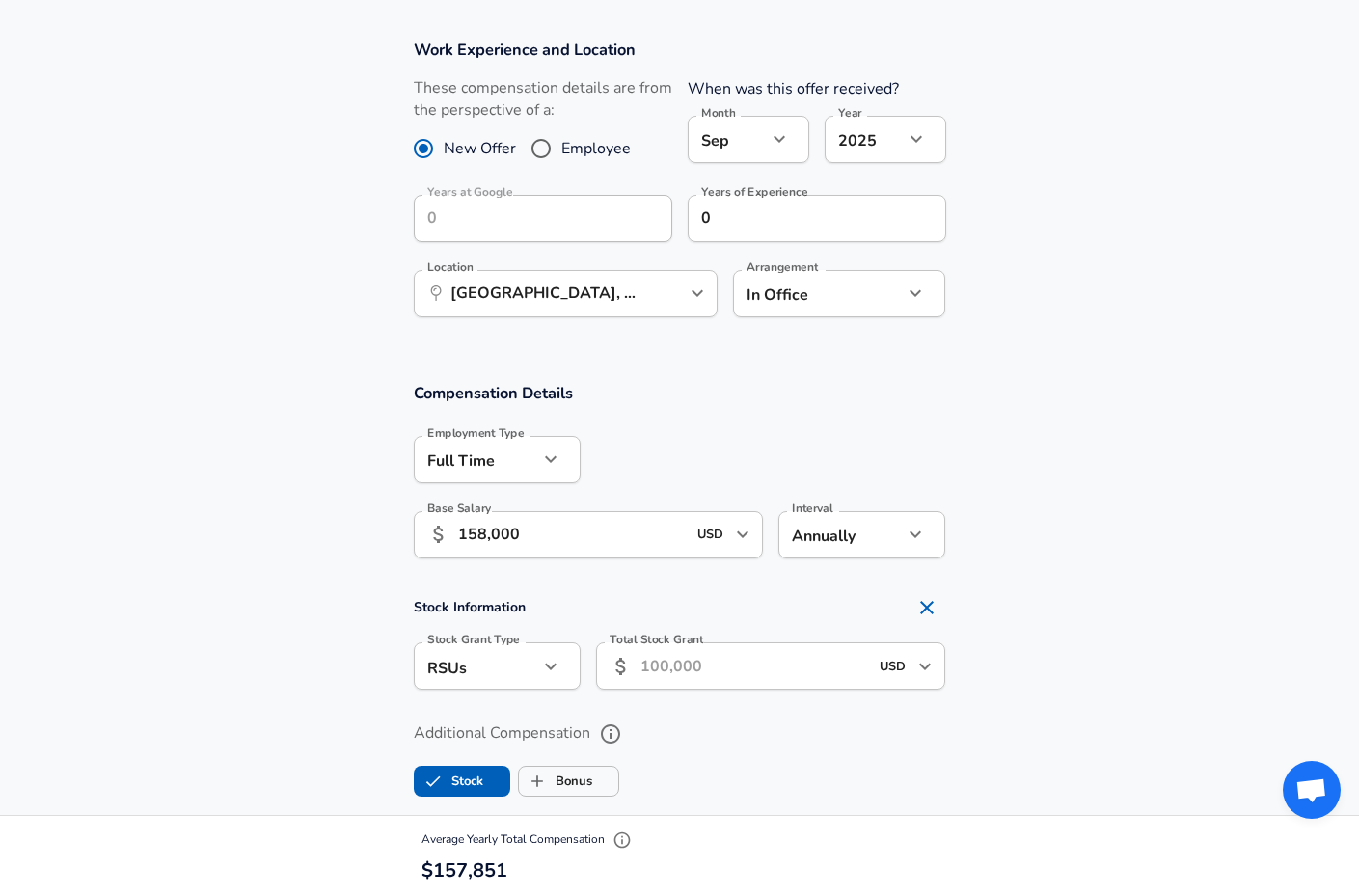
click at [721, 664] on input "Total Stock Grant" at bounding box center [754, 665] width 229 height 48
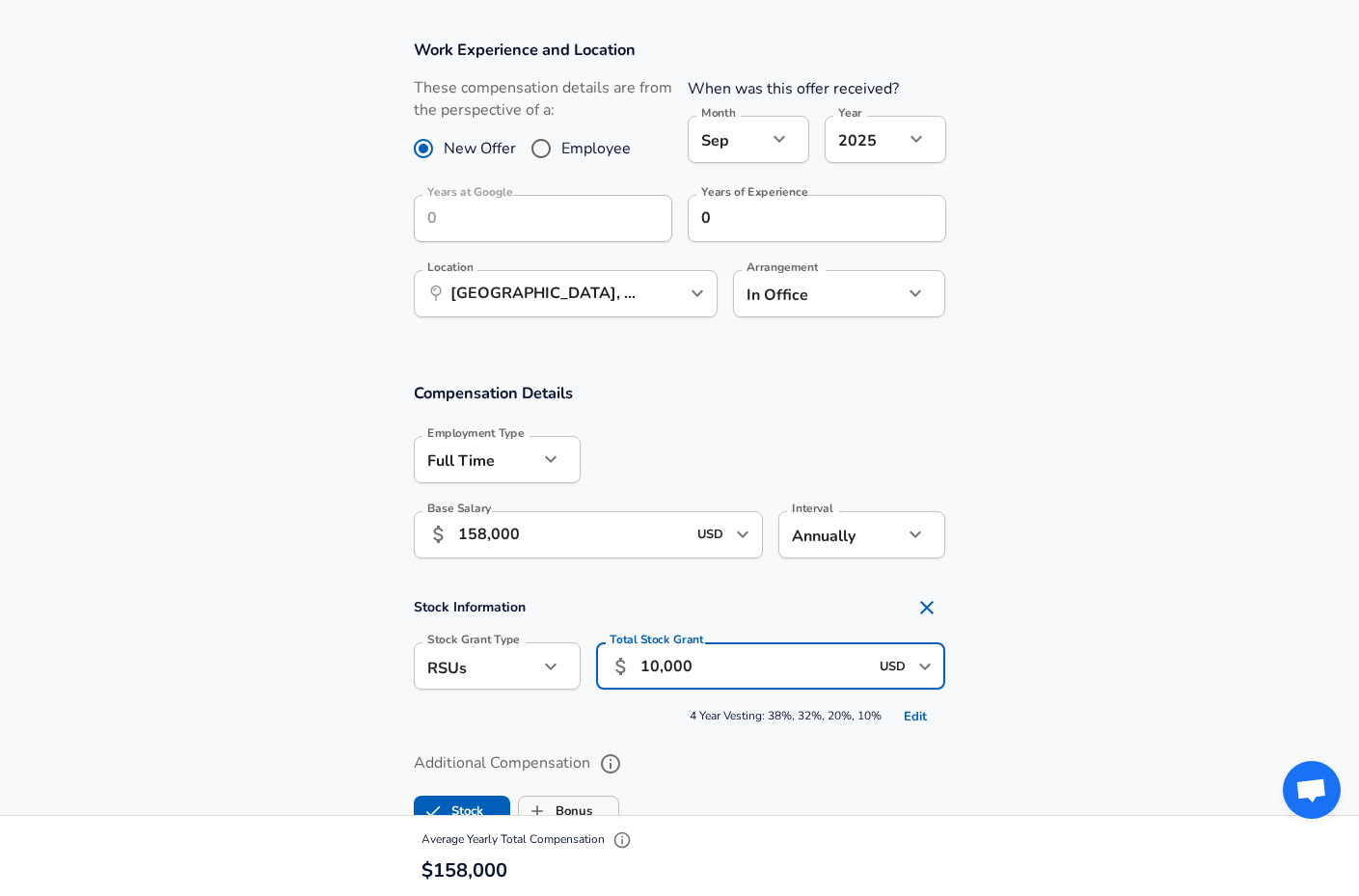
type input "100,000"
click at [1055, 697] on section "Stock Information Stock Grant Type RSUs stock Stock Grant Type Total Stock Gran…" at bounding box center [679, 661] width 1359 height 144
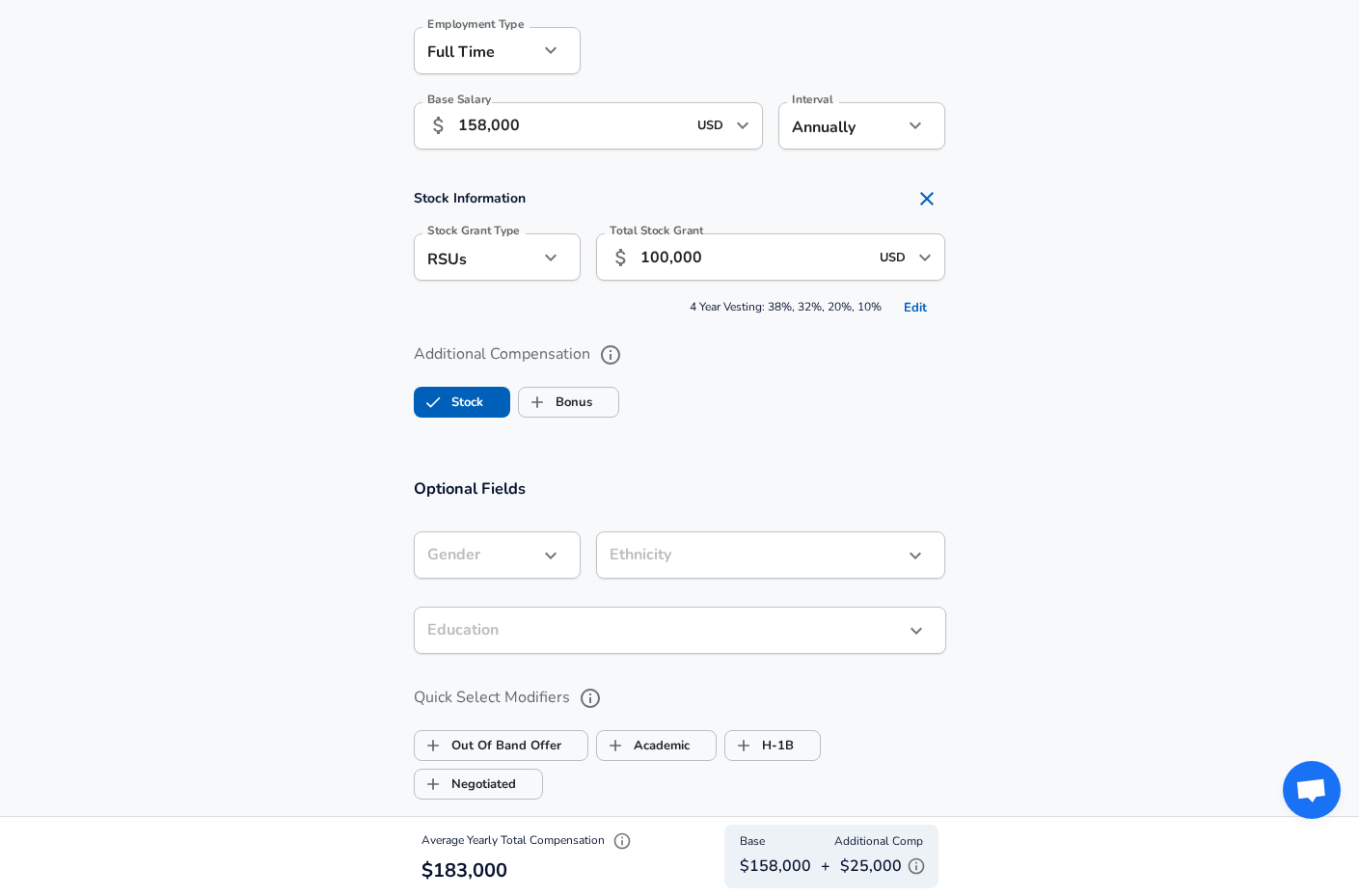
scroll to position [1246, 0]
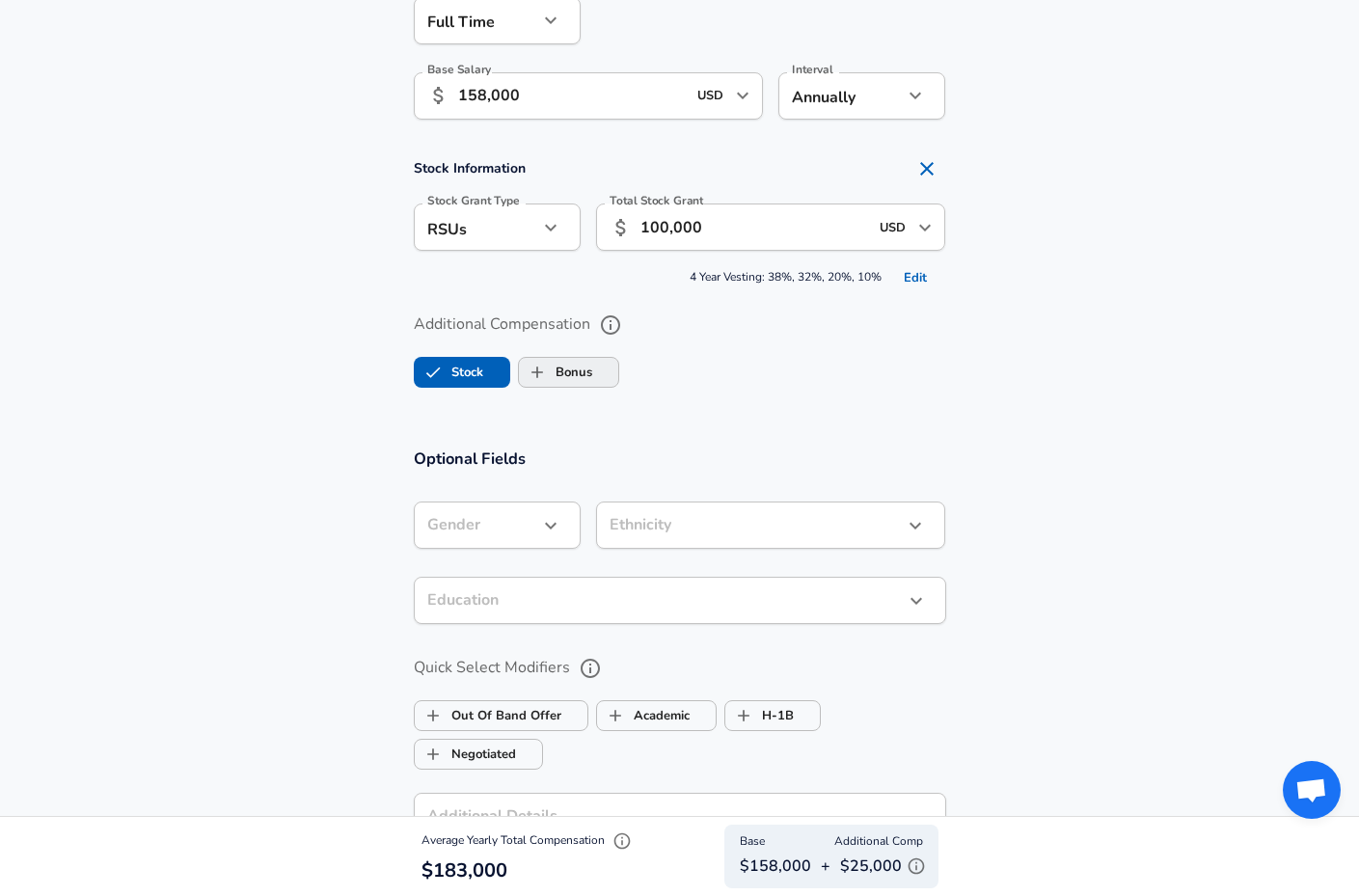
click at [543, 377] on input "Bonus" at bounding box center [538, 373] width 37 height 37
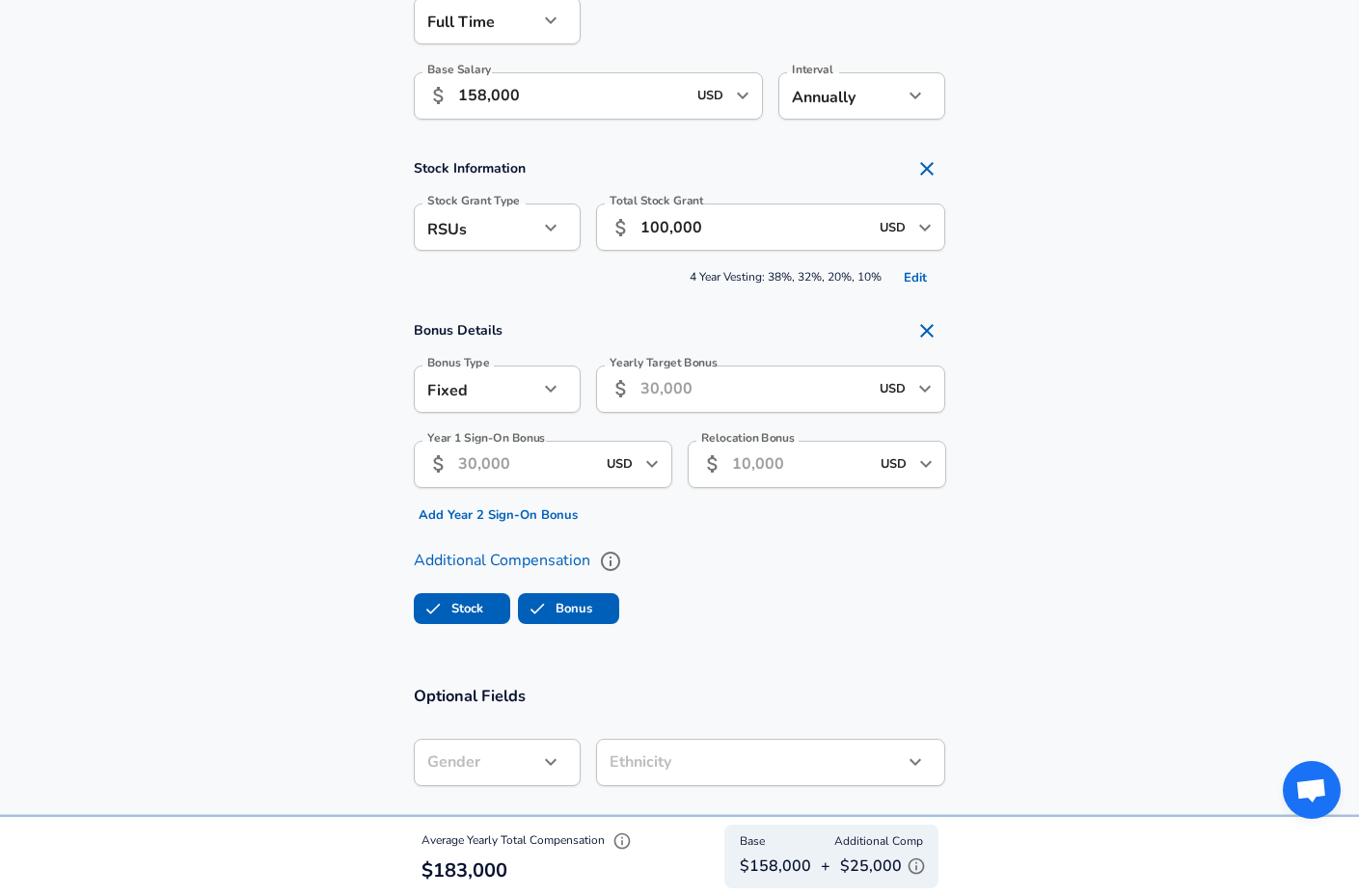
checkbox input "true"
click at [537, 393] on button "button" at bounding box center [551, 389] width 33 height 33
click at [522, 450] on li "Percentage" at bounding box center [497, 459] width 167 height 29
type input "percentage"
click at [687, 399] on input "Yearly Target Bonus Percent" at bounding box center [749, 389] width 305 height 48
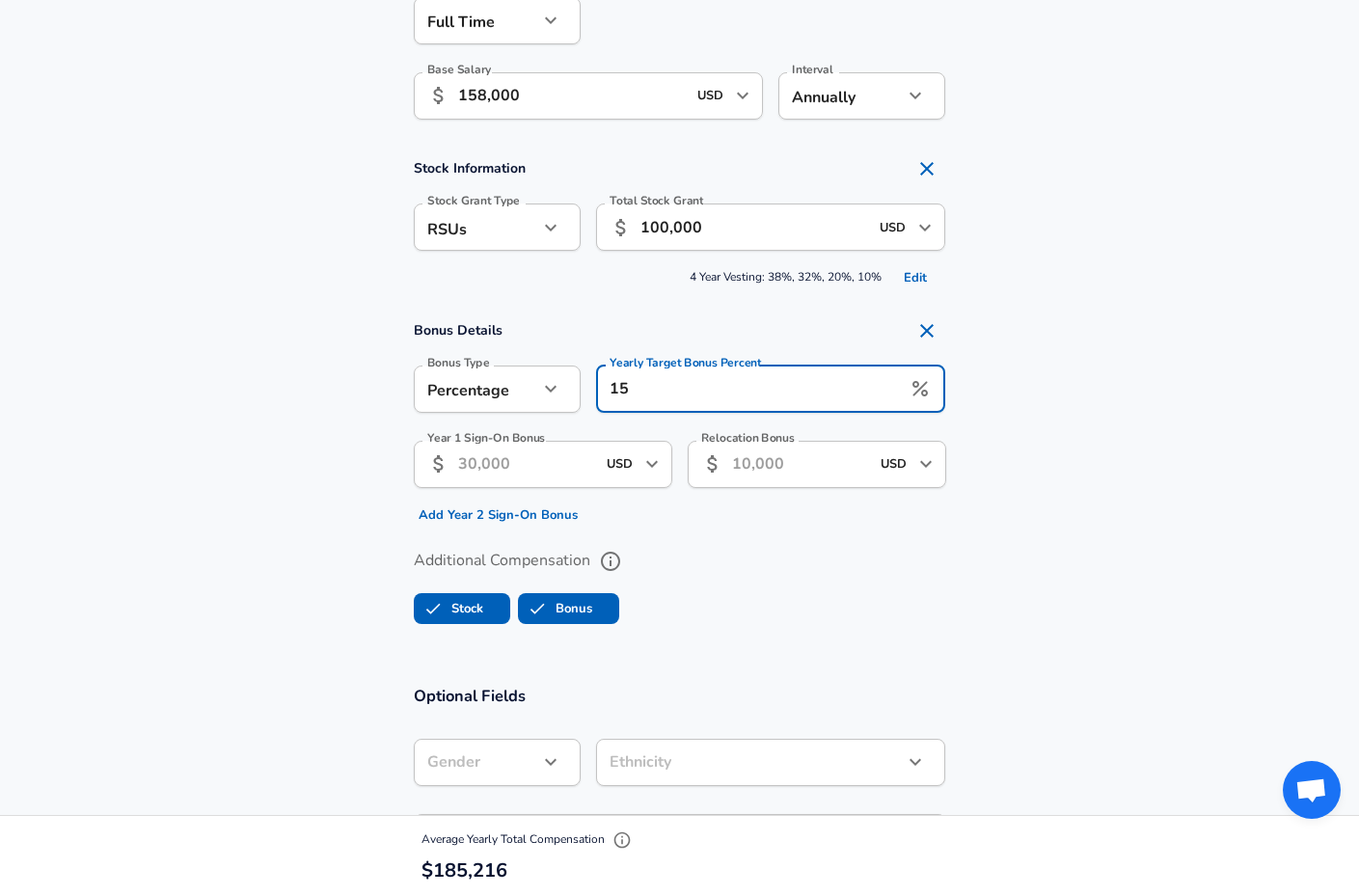
type input "15"
click at [992, 603] on section "Additional Compensation Stock Bonus" at bounding box center [679, 580] width 1359 height 102
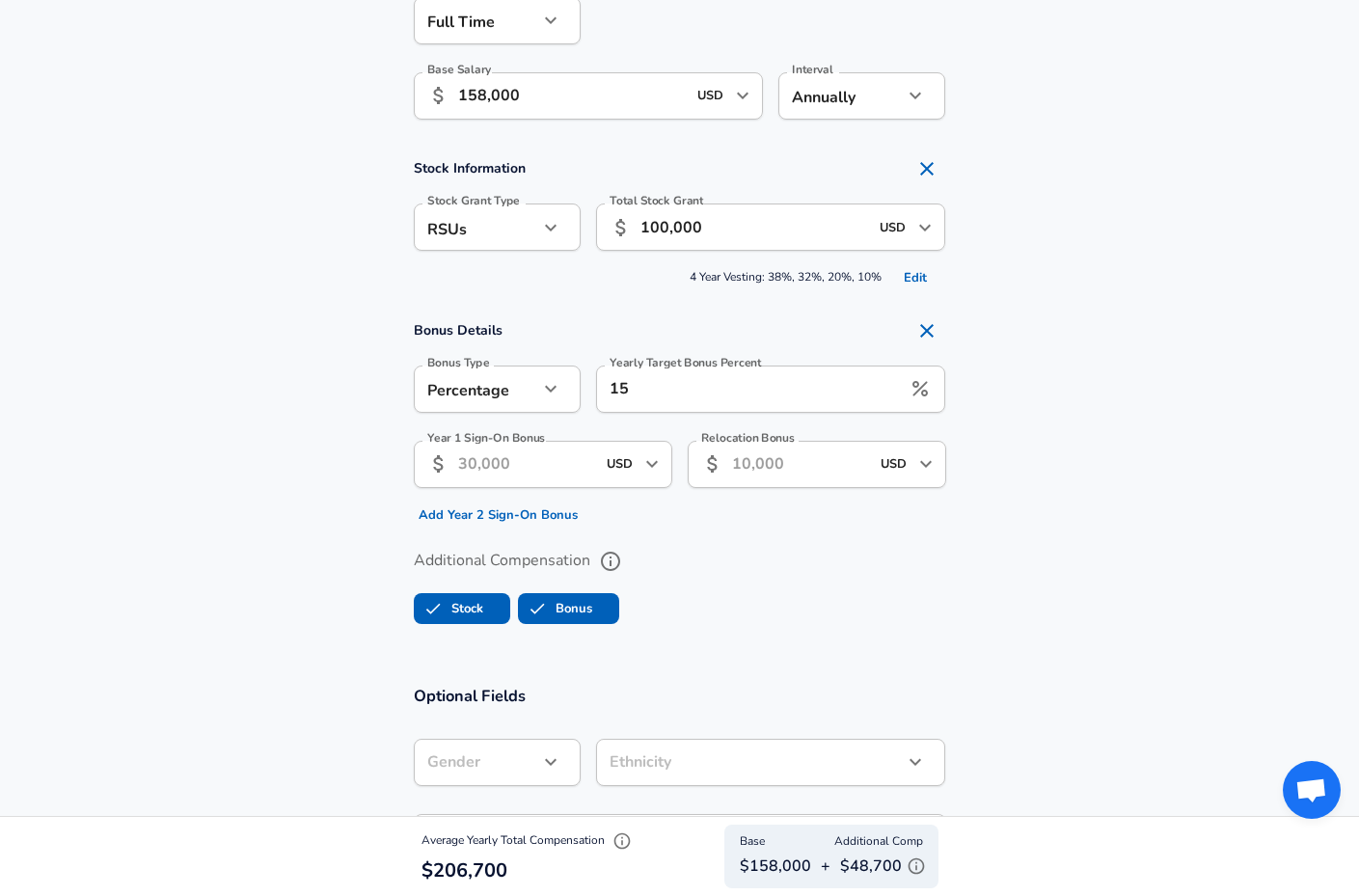
click at [584, 452] on input "Year 1 Sign-On Bonus" at bounding box center [526, 464] width 137 height 48
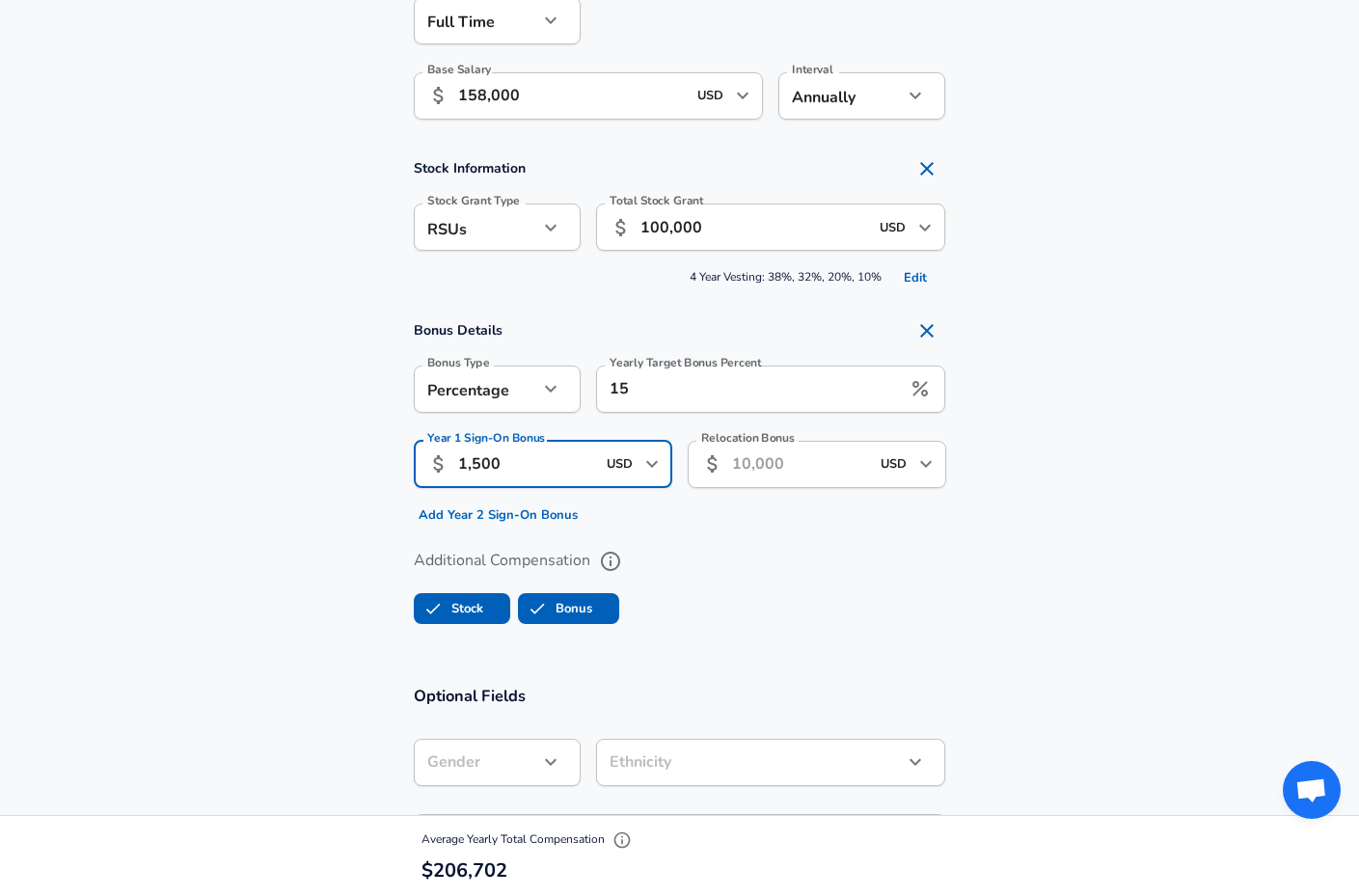
type input "15,000"
click at [836, 533] on div "Additional Compensation Stock Bonus" at bounding box center [680, 580] width 579 height 102
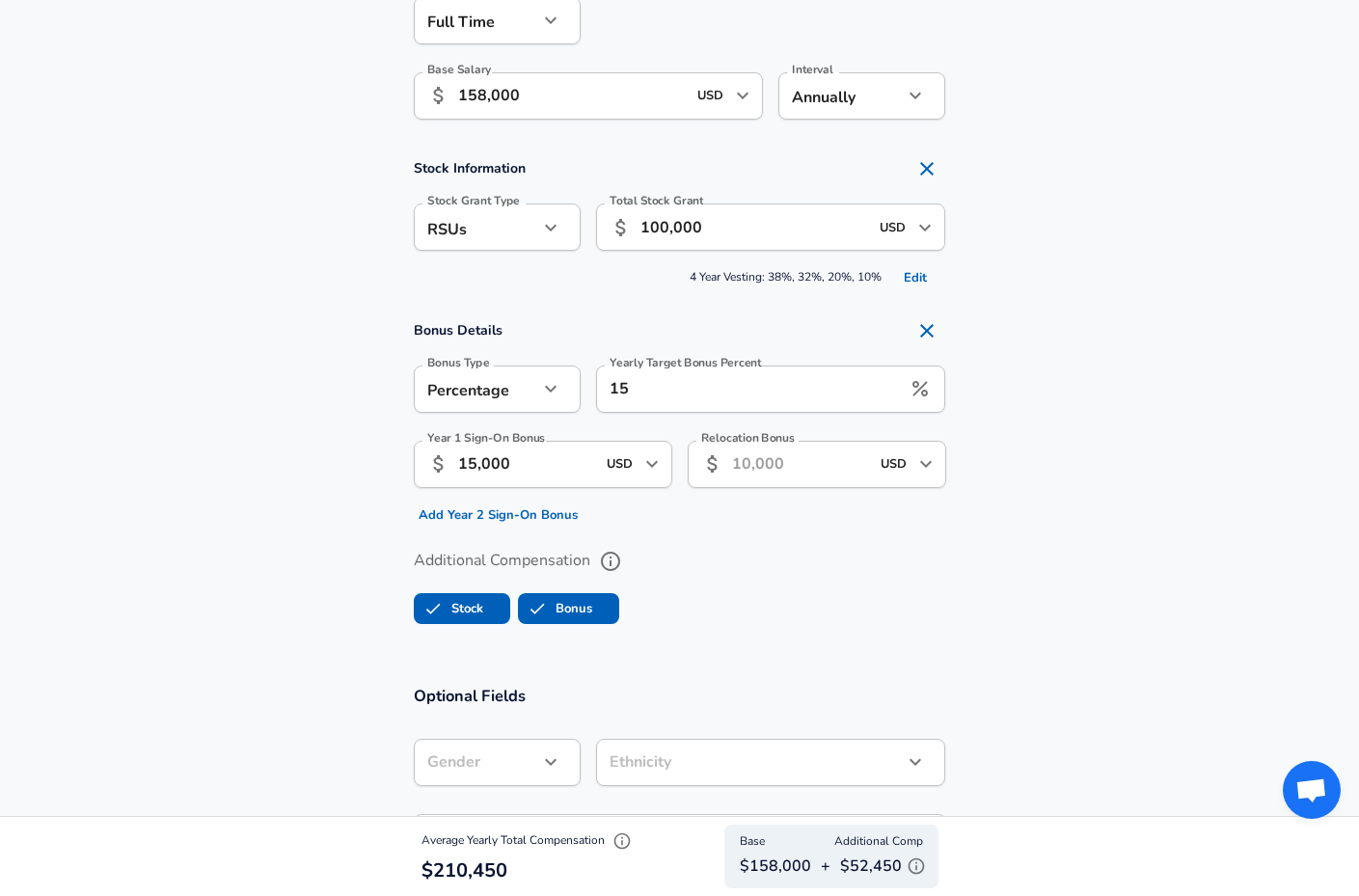
click at [804, 458] on input "Relocation Bonus" at bounding box center [801, 464] width 137 height 48
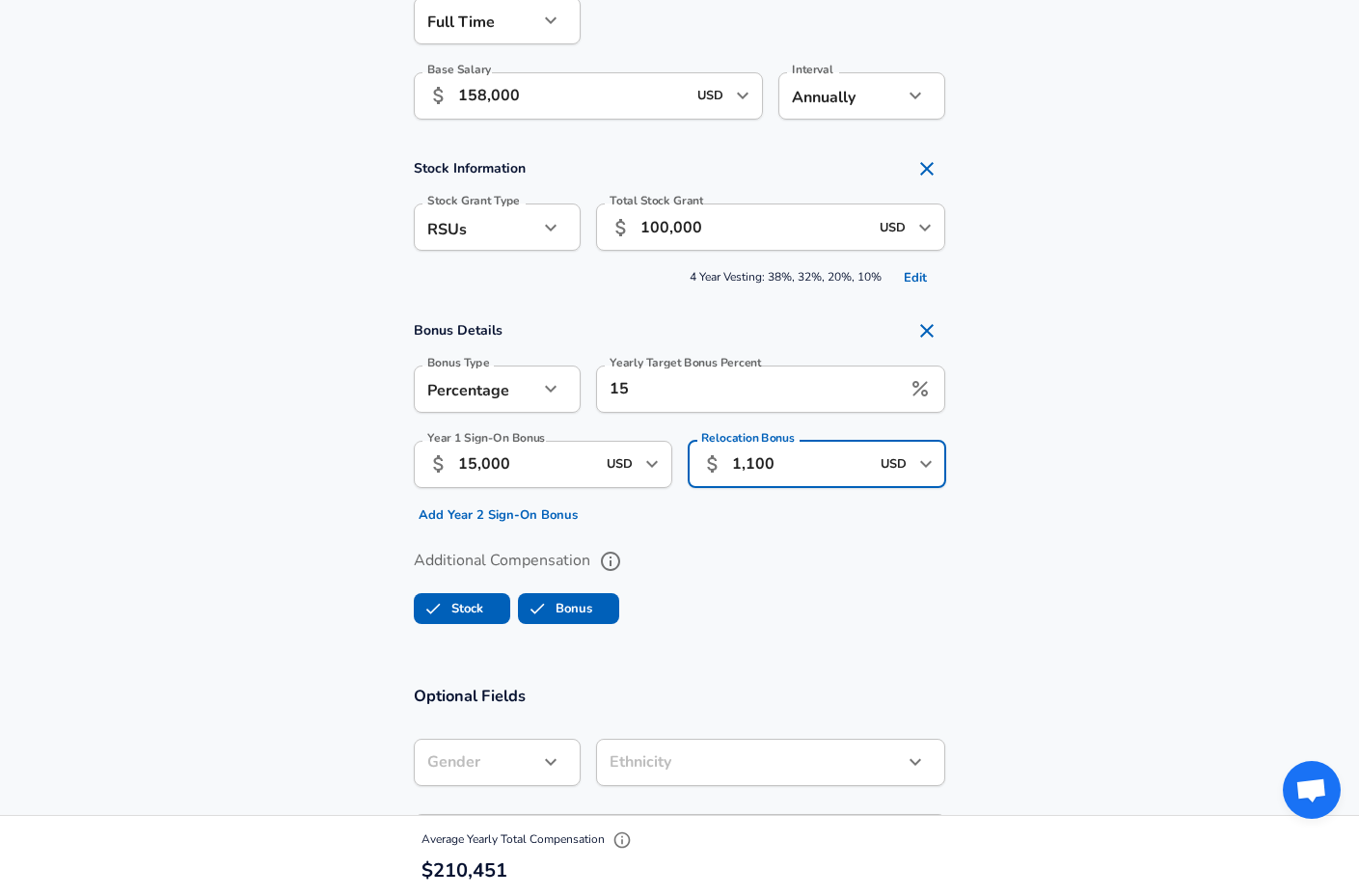
type input "11,000"
click at [1031, 568] on section "Additional Compensation Stock Bonus" at bounding box center [679, 580] width 1359 height 102
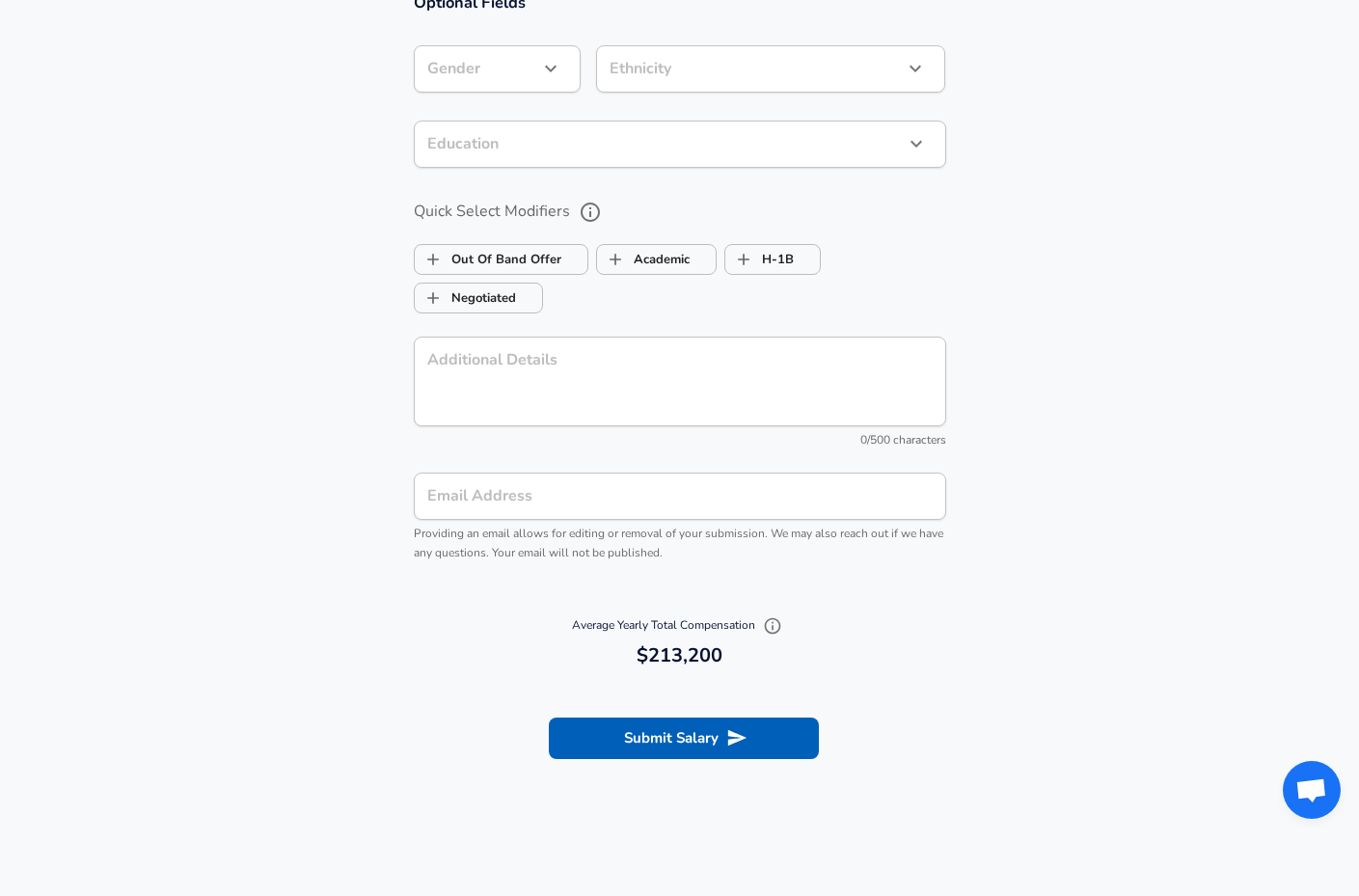
scroll to position [1942, 0]
